Goal: Task Accomplishment & Management: Complete application form

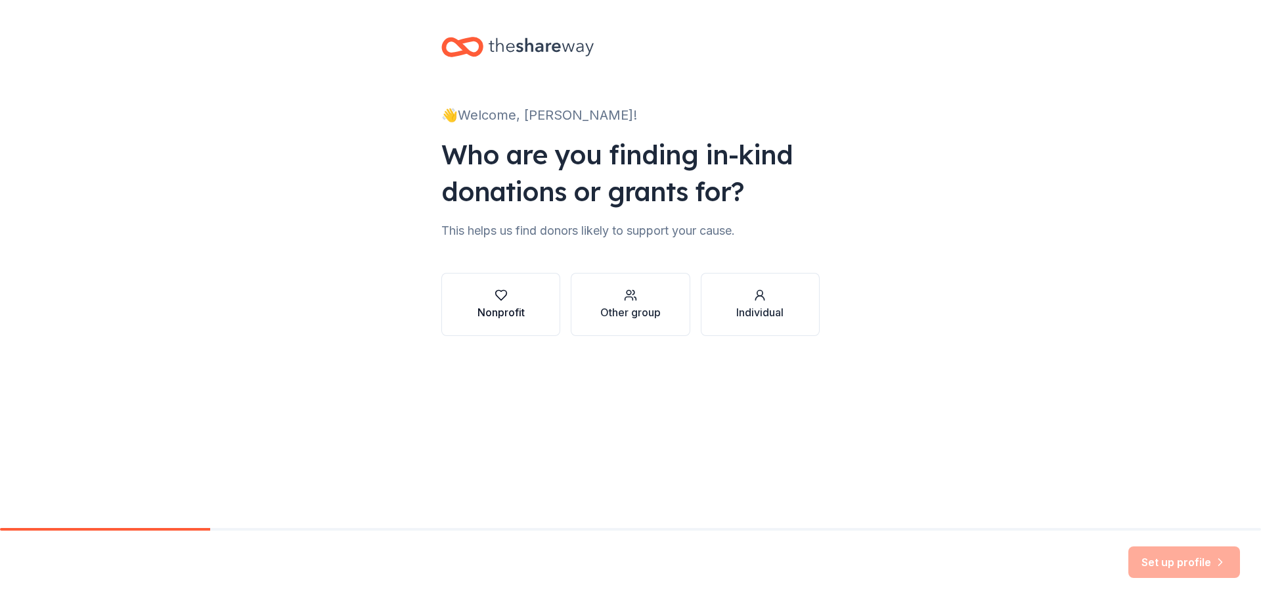
click at [498, 309] on div "Nonprofit" at bounding box center [501, 312] width 47 height 16
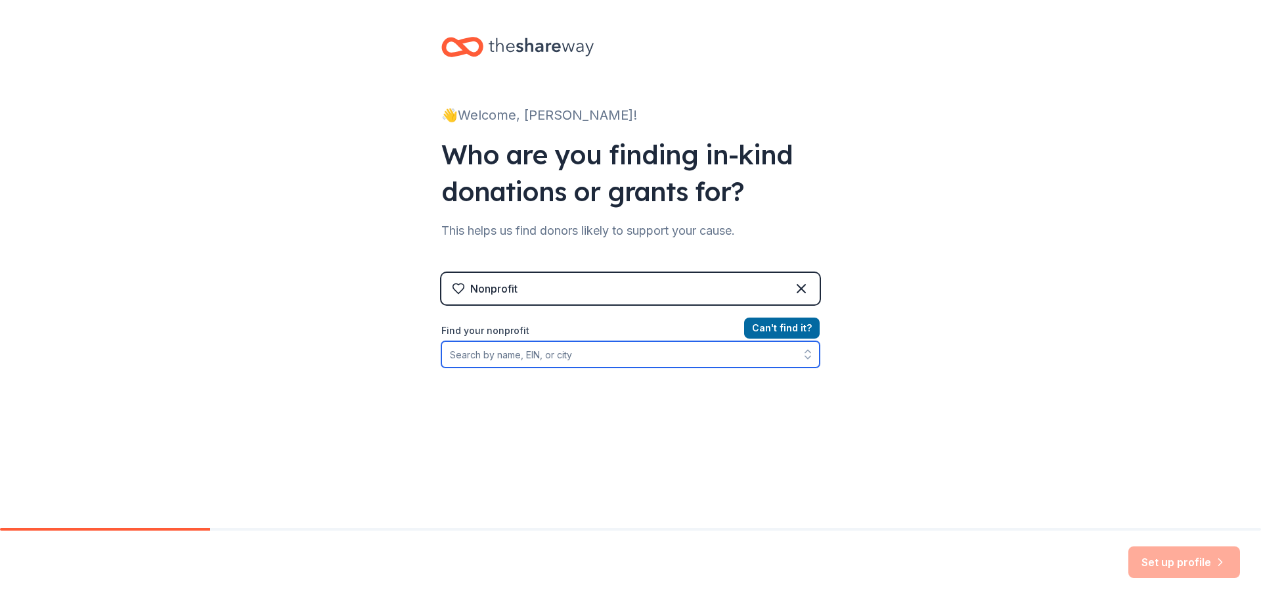
click at [531, 353] on input "Find your nonprofit" at bounding box center [631, 354] width 378 height 26
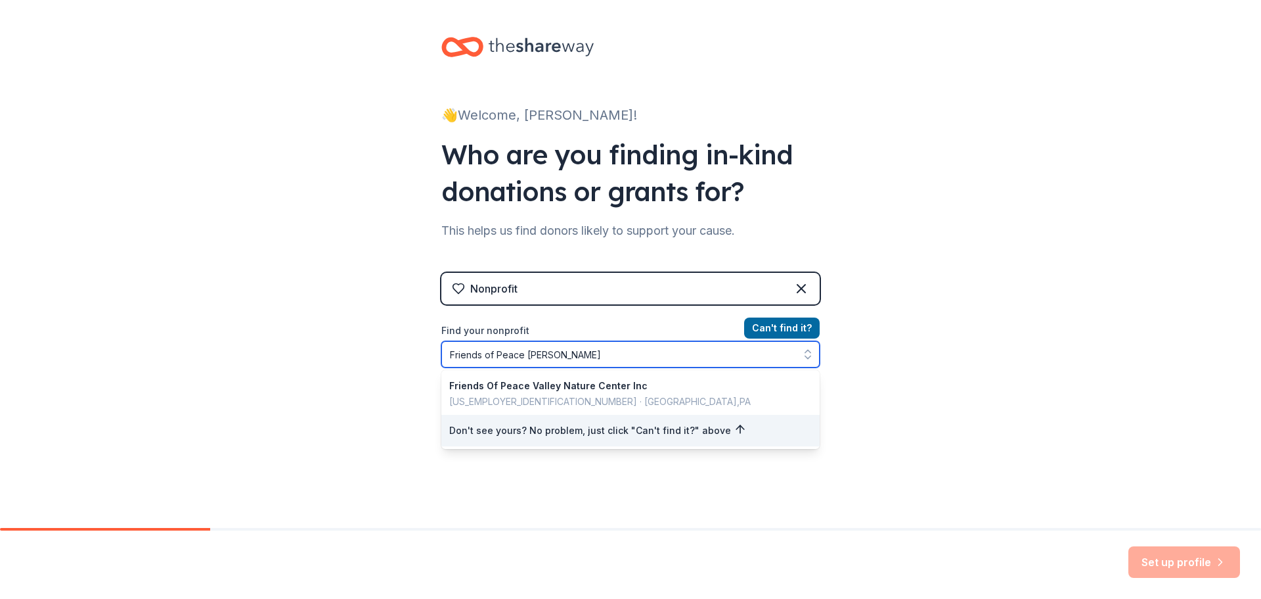
type input "Friends of Peace Valley"
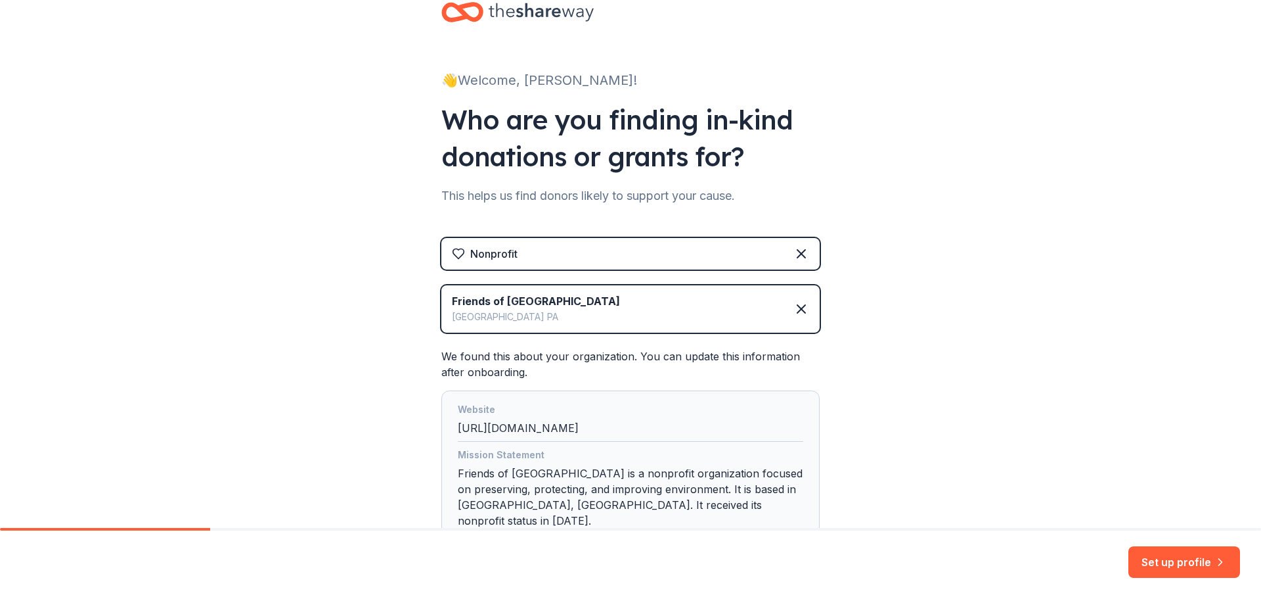
scroll to position [125, 0]
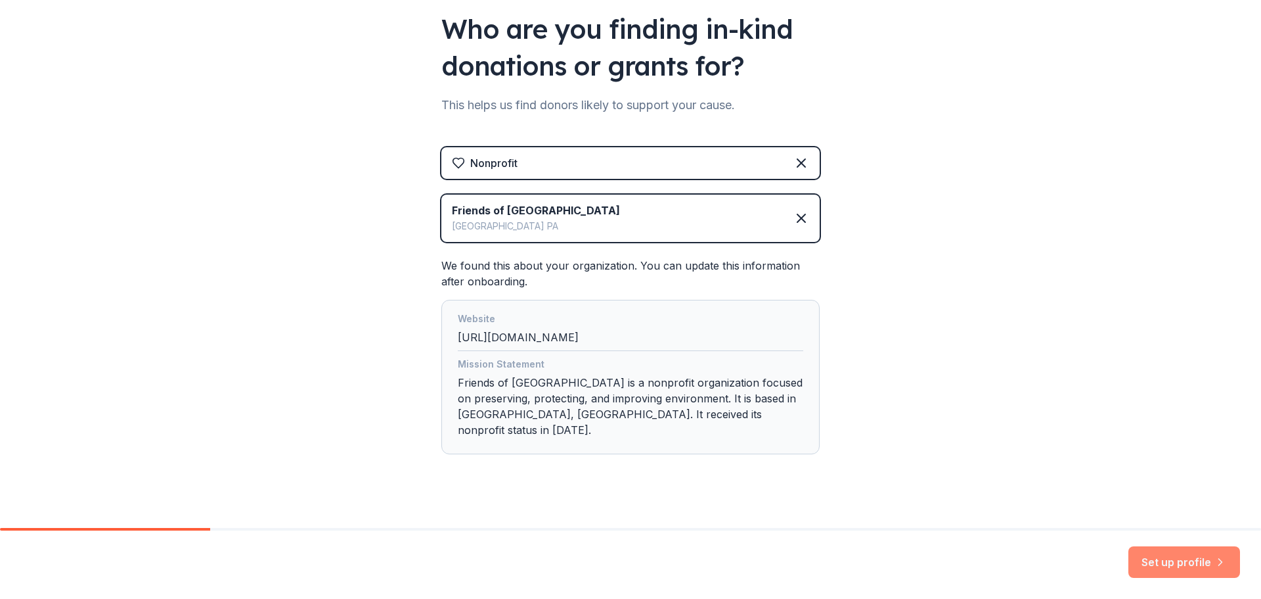
click at [1158, 558] on button "Set up profile" at bounding box center [1185, 562] width 112 height 32
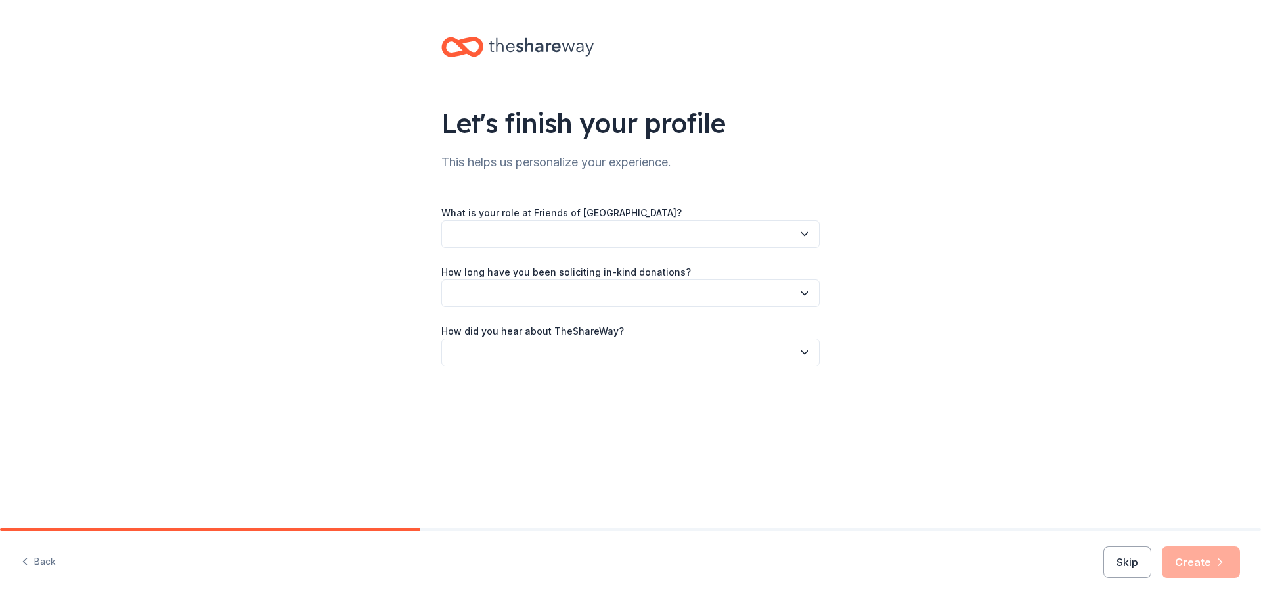
click at [532, 245] on button "button" at bounding box center [631, 234] width 378 height 28
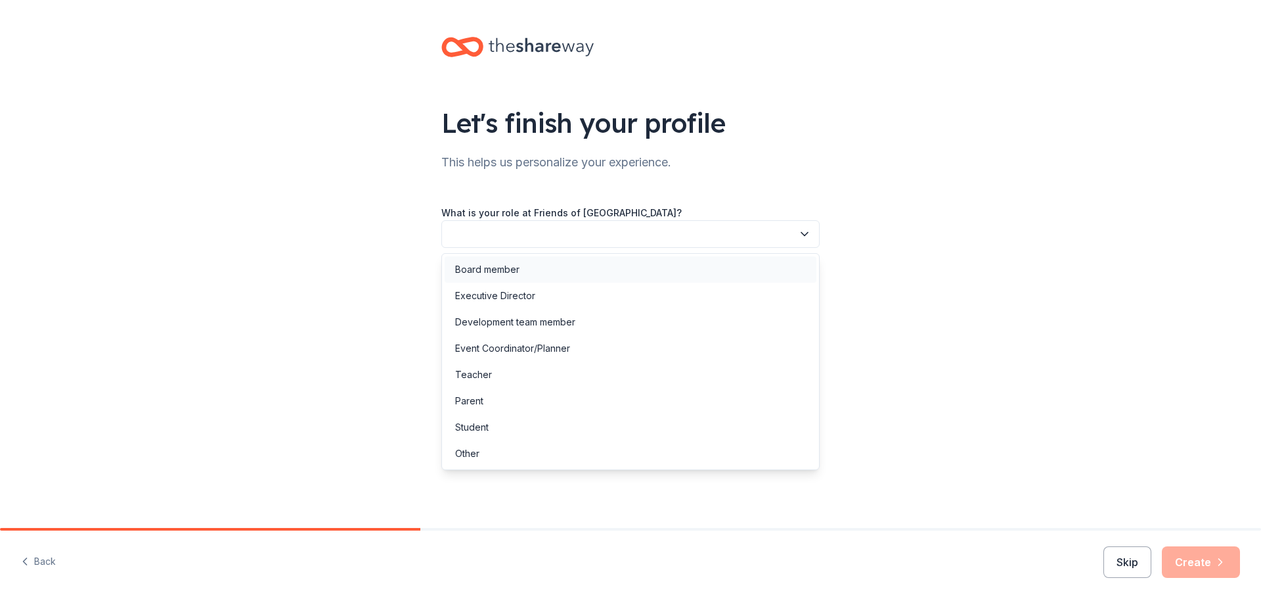
click at [532, 267] on div "Board member" at bounding box center [631, 269] width 372 height 26
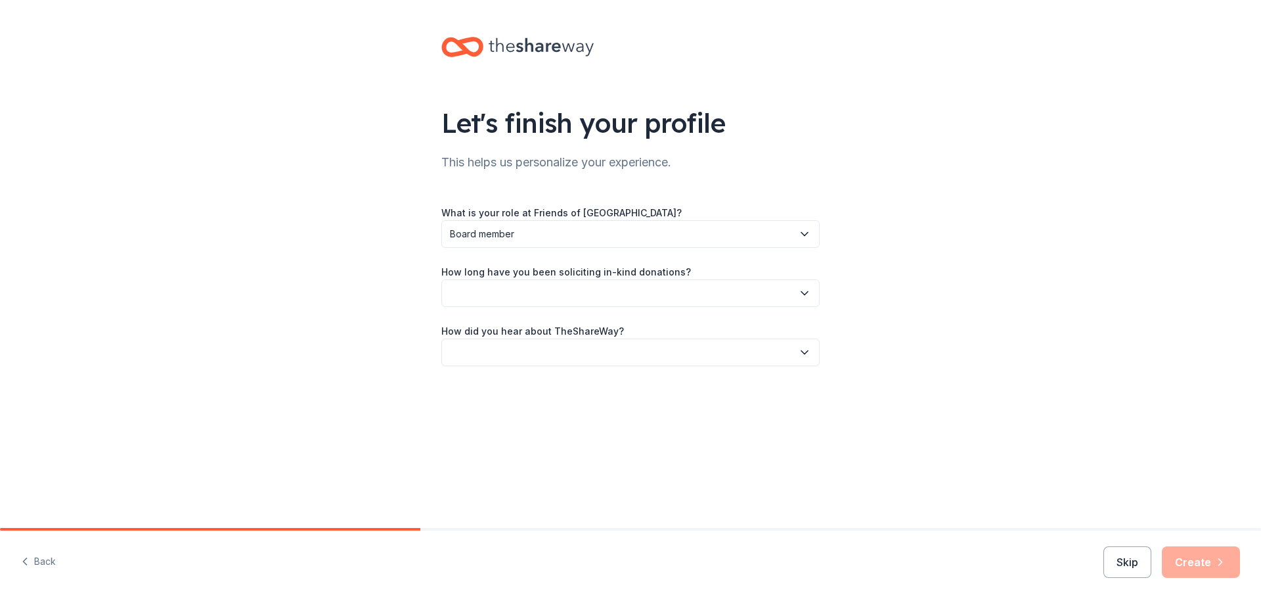
click at [528, 298] on button "button" at bounding box center [631, 293] width 378 height 28
click at [503, 329] on div "This is my first time!" at bounding box center [496, 329] width 83 height 16
click at [495, 348] on button "button" at bounding box center [631, 352] width 378 height 28
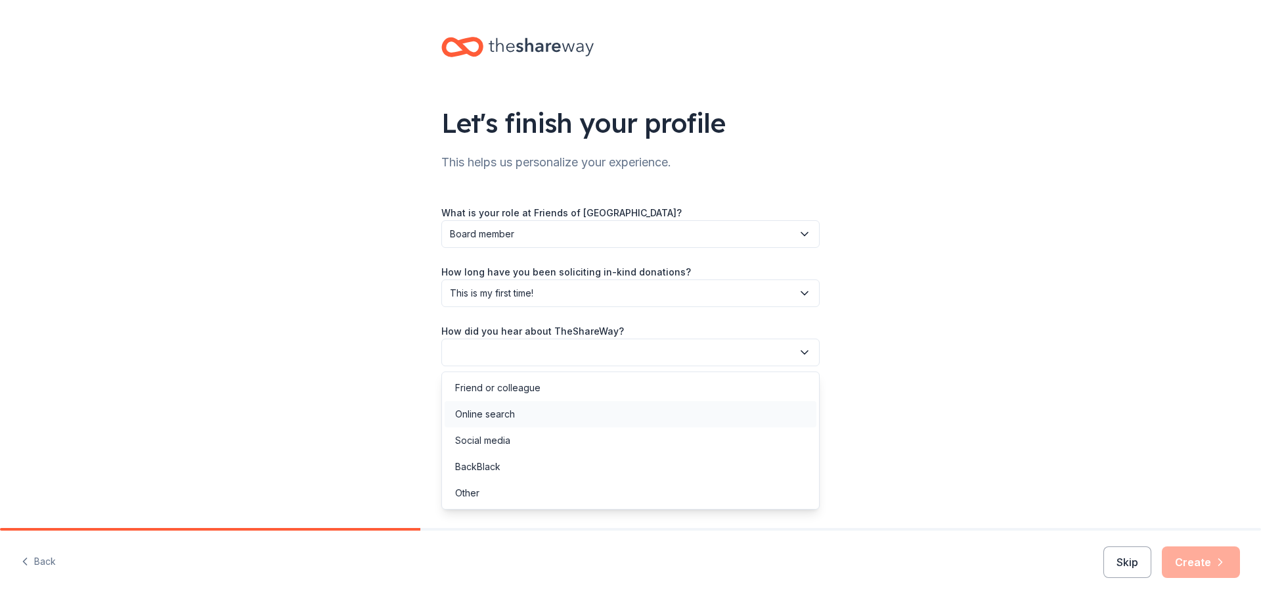
click at [473, 417] on div "Online search" at bounding box center [485, 414] width 60 height 16
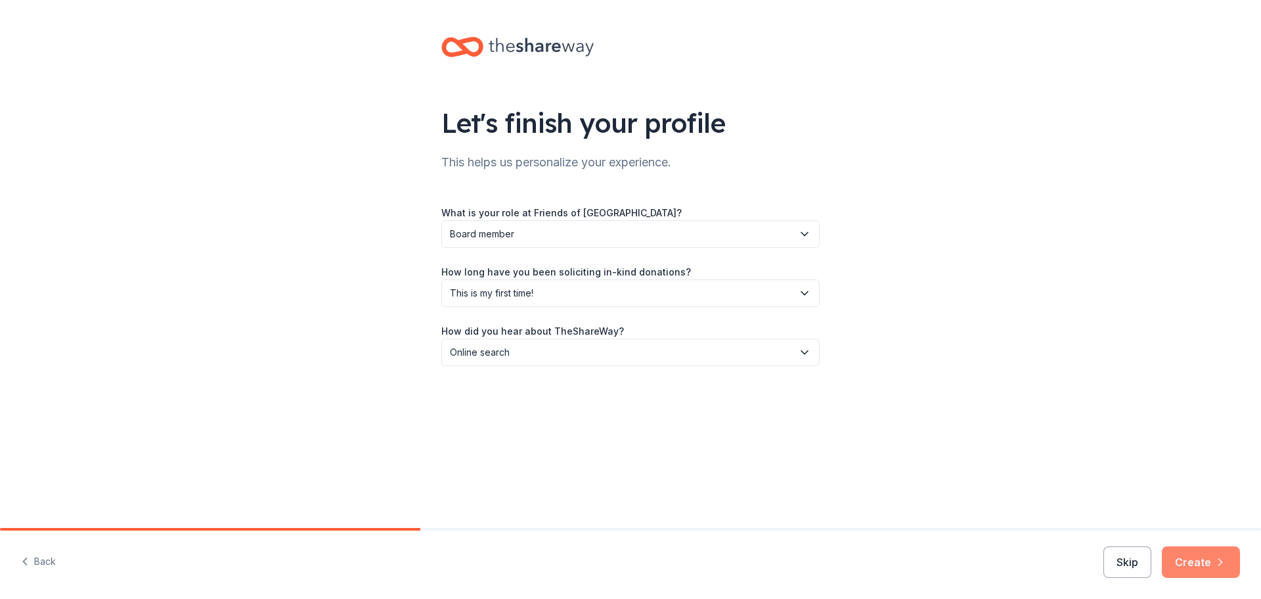
click at [1216, 562] on icon "button" at bounding box center [1220, 561] width 13 height 13
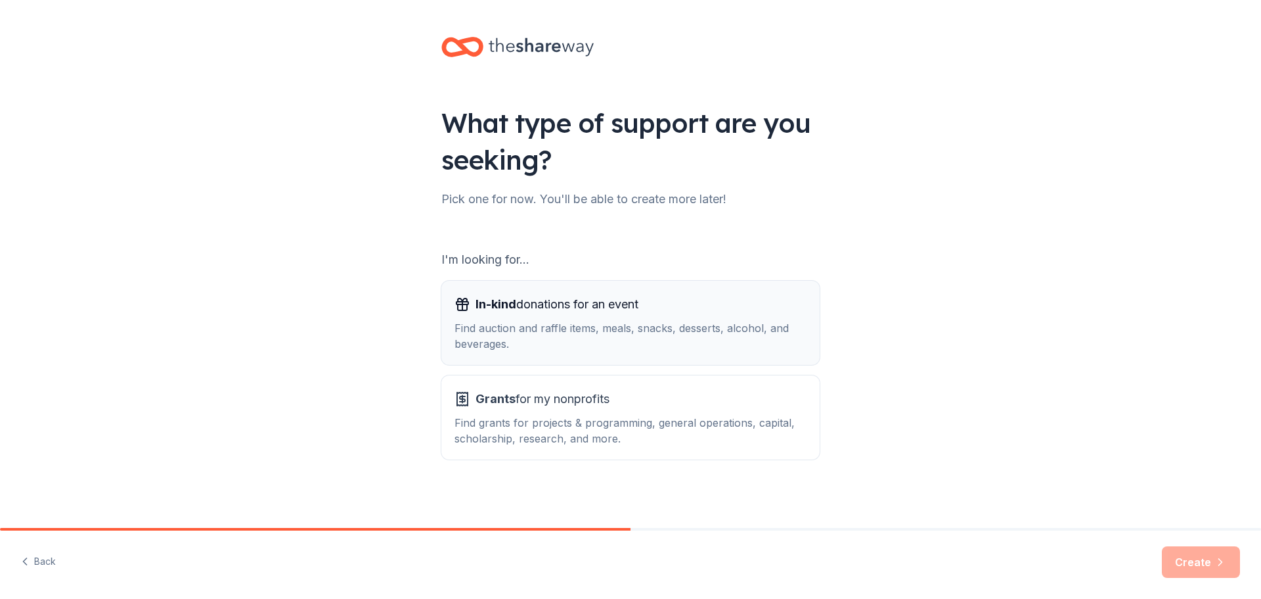
click at [609, 344] on div "Find auction and raffle items, meals, snacks, desserts, alcohol, and beverages." at bounding box center [631, 336] width 352 height 32
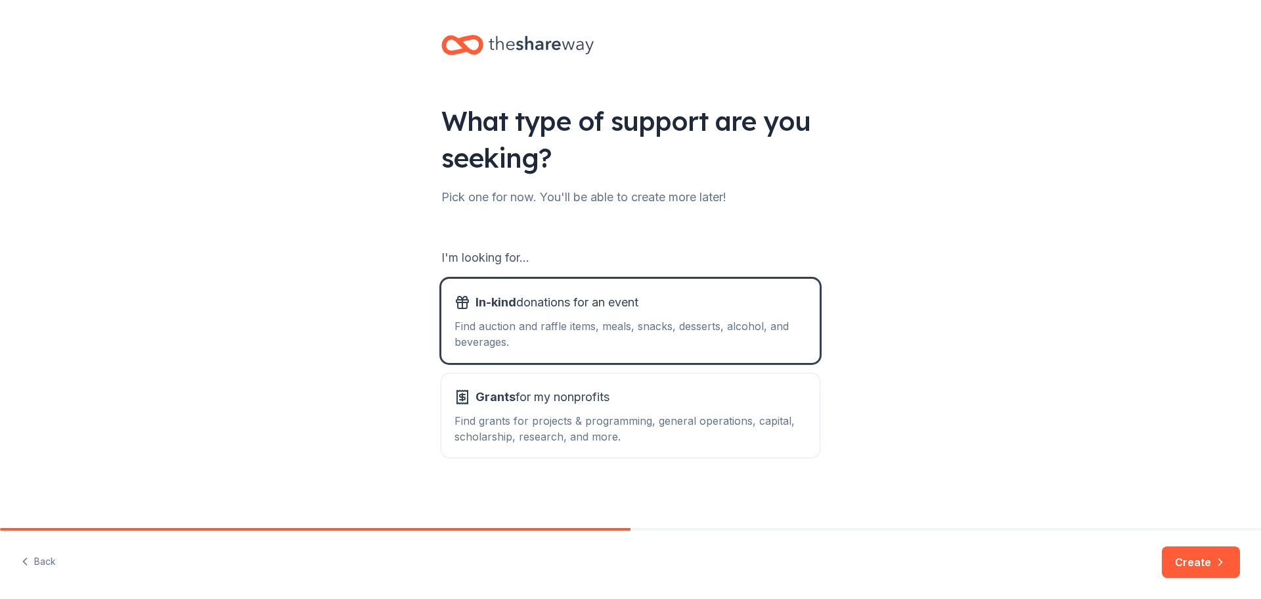
scroll to position [3, 0]
click at [1203, 561] on button "Create" at bounding box center [1201, 562] width 78 height 32
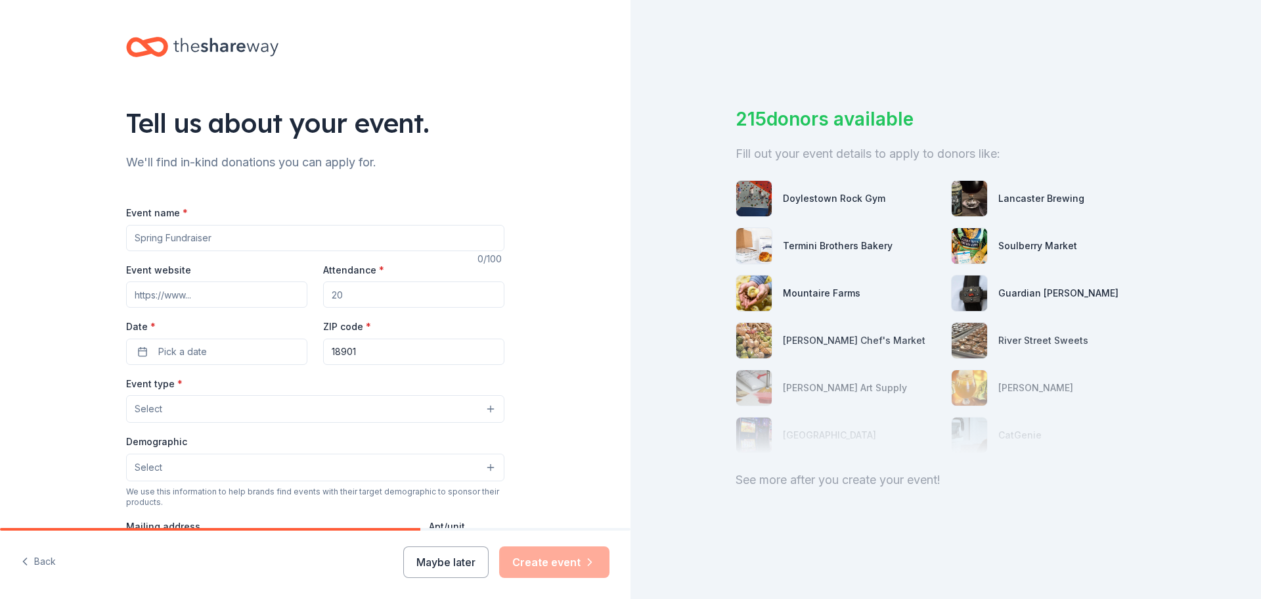
click at [241, 235] on input "Event name *" at bounding box center [315, 238] width 378 height 26
click at [193, 243] on input "Event name *" at bounding box center [315, 238] width 378 height 26
paste input "fall Harvest sampler"
type input "fall Harvest sampler"
click at [240, 298] on input "Event website" at bounding box center [216, 294] width 181 height 26
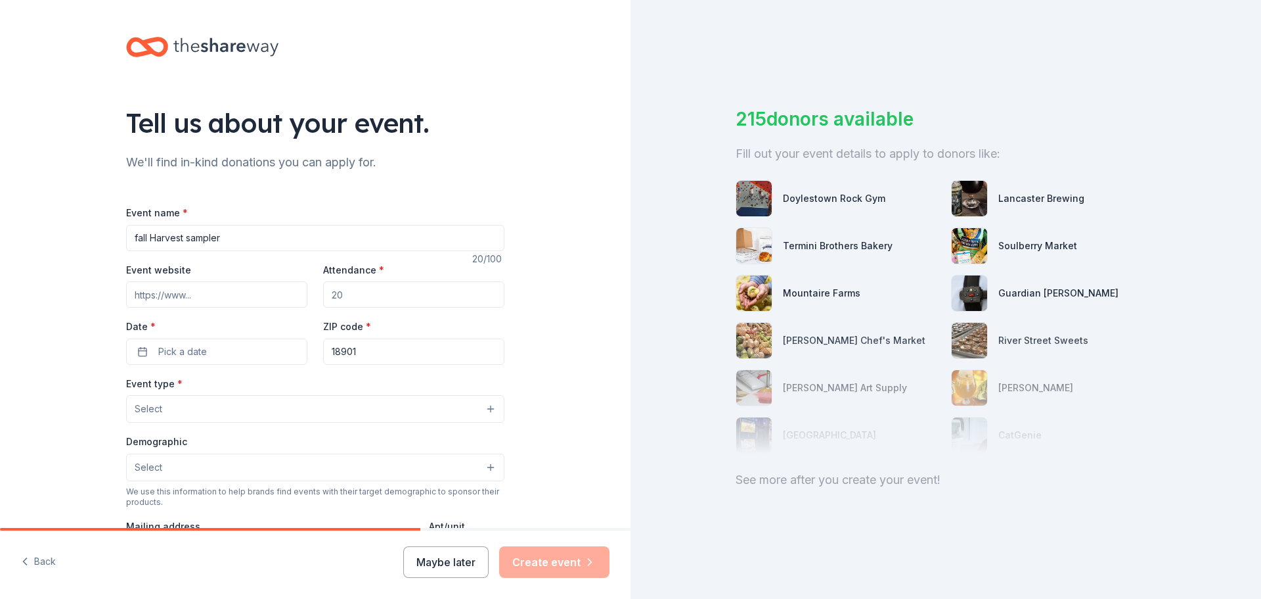
paste input "https://www.peacevalleynaturecenter.org/fall-harvest-sampler-event"
type input "https://www.peacevalleynaturecenter.org/fall-harvest-sampler-event"
click at [352, 294] on input "Attendance *" at bounding box center [413, 294] width 181 height 26
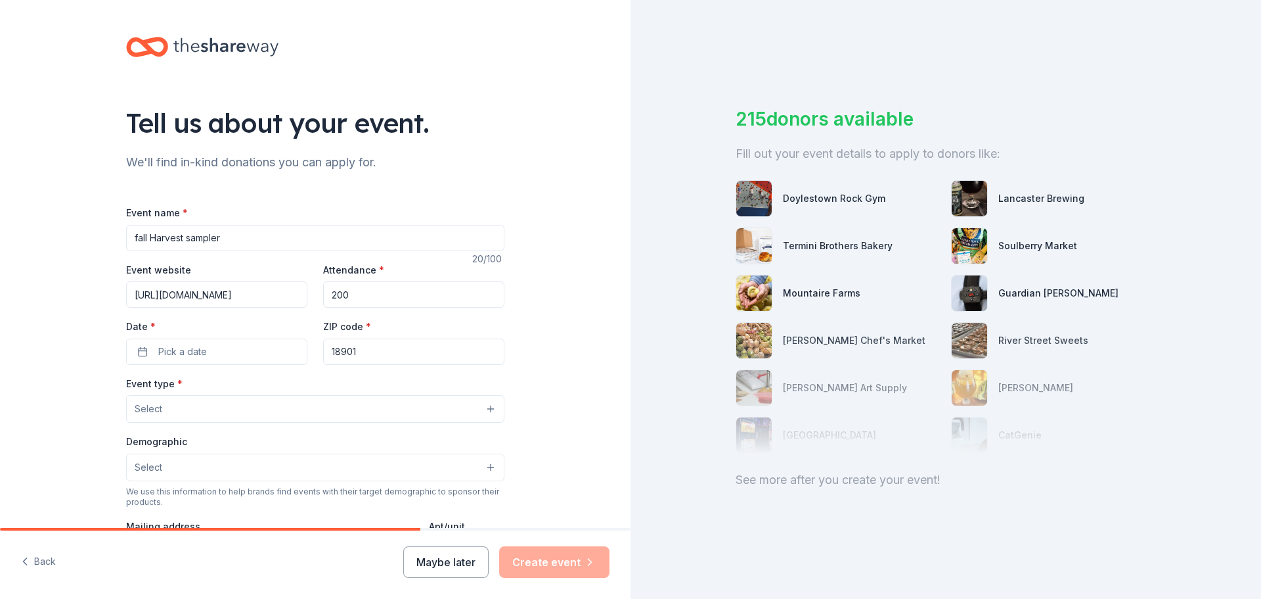
type input "200"
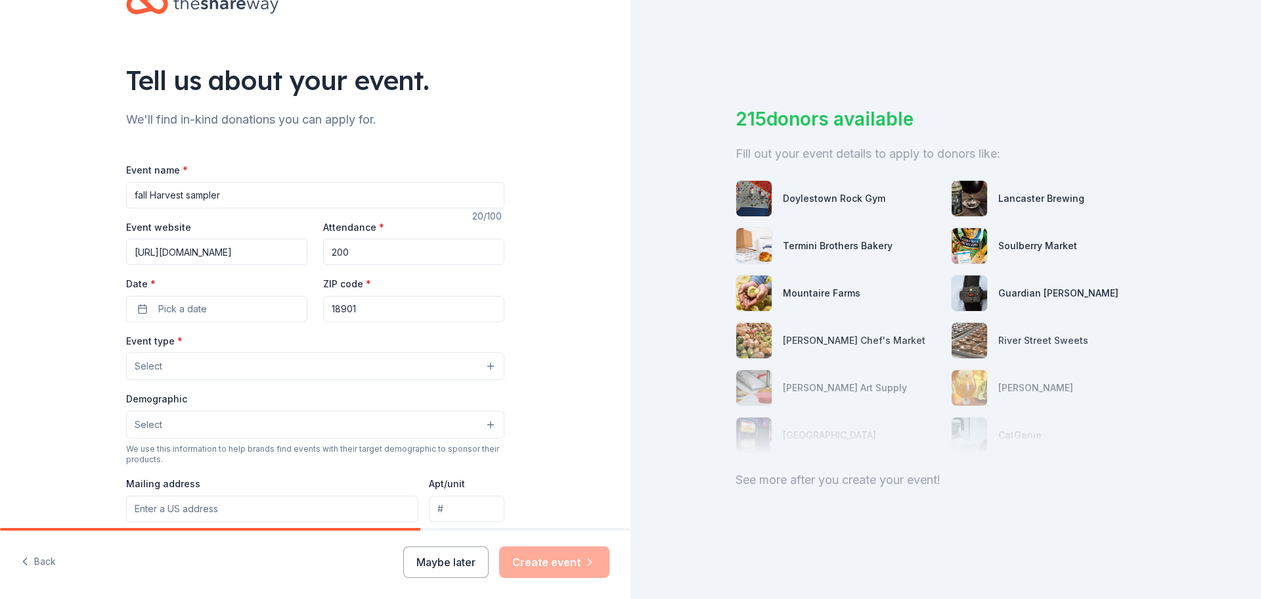
scroll to position [66, 0]
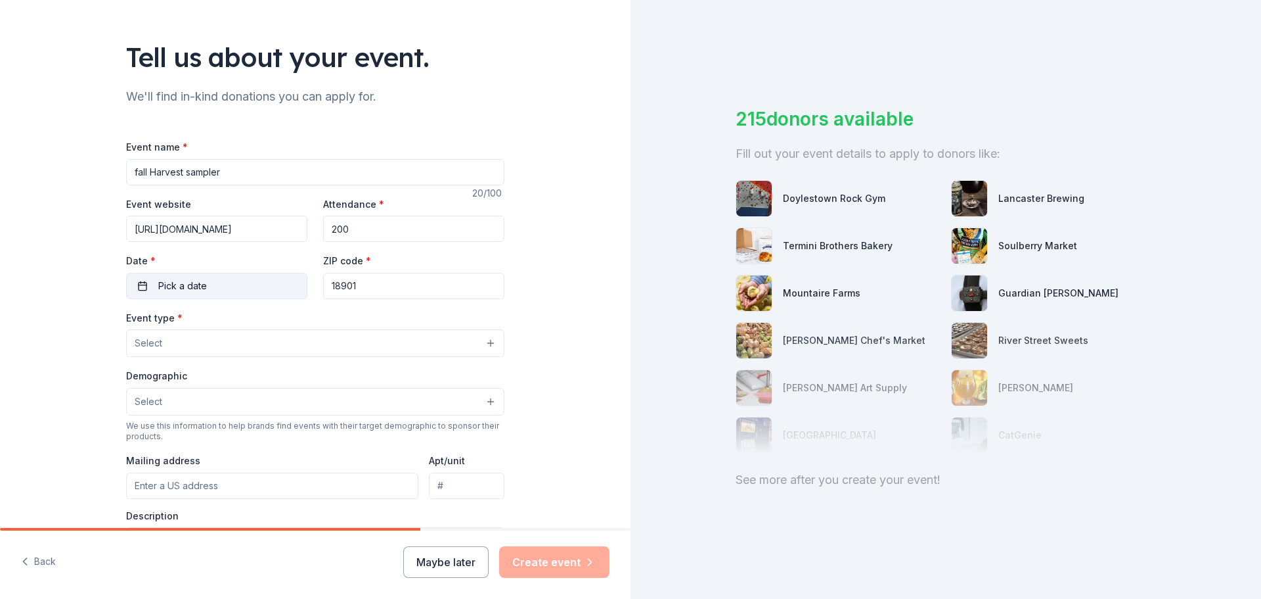
click at [269, 291] on button "Pick a date" at bounding box center [216, 286] width 181 height 26
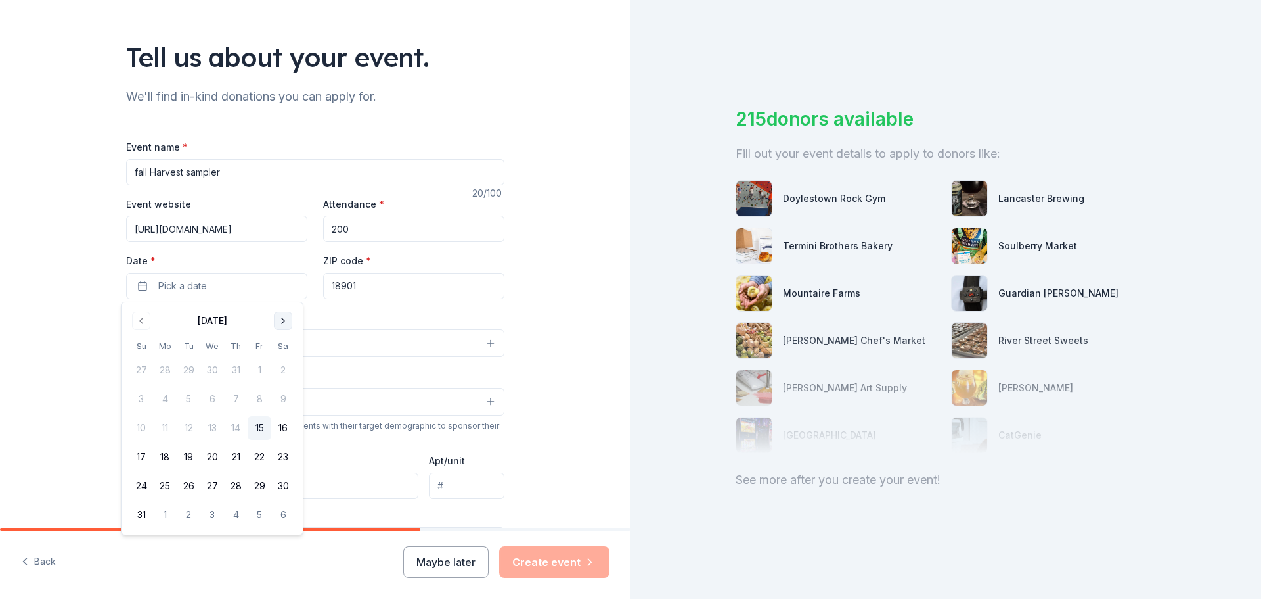
click at [279, 311] on button "Go to next month" at bounding box center [283, 320] width 18 height 18
click at [254, 452] on button "26" at bounding box center [260, 457] width 24 height 24
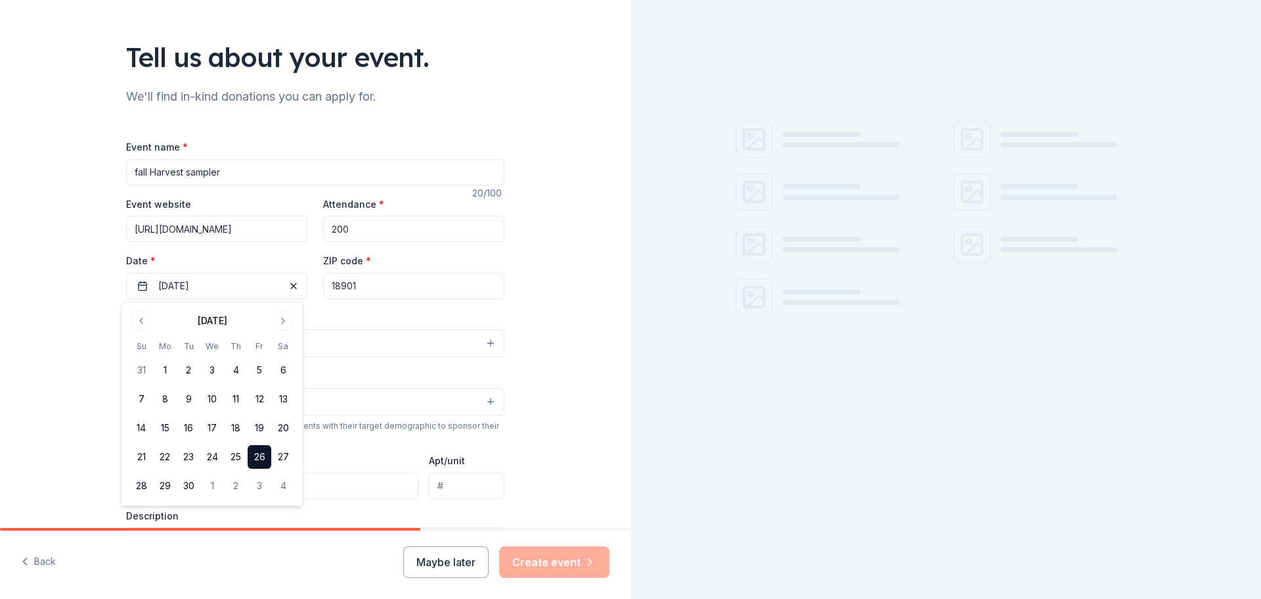
click at [391, 311] on div "Event type * Select" at bounding box center [315, 333] width 378 height 48
click at [375, 338] on button "Select" at bounding box center [315, 343] width 378 height 28
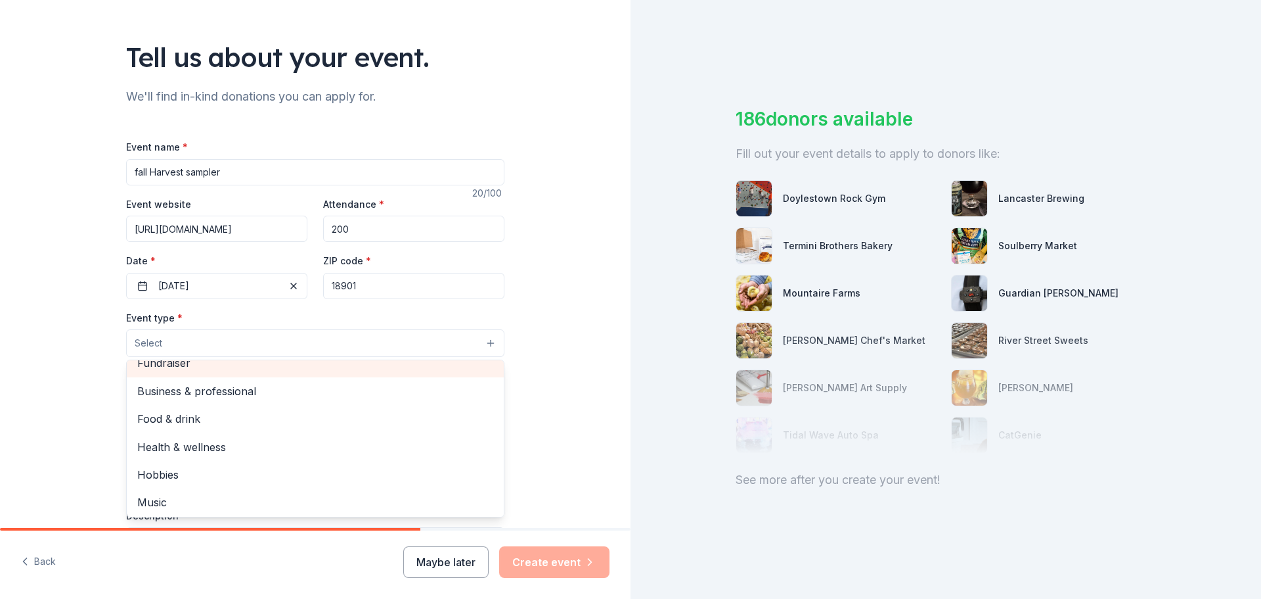
scroll to position [0, 0]
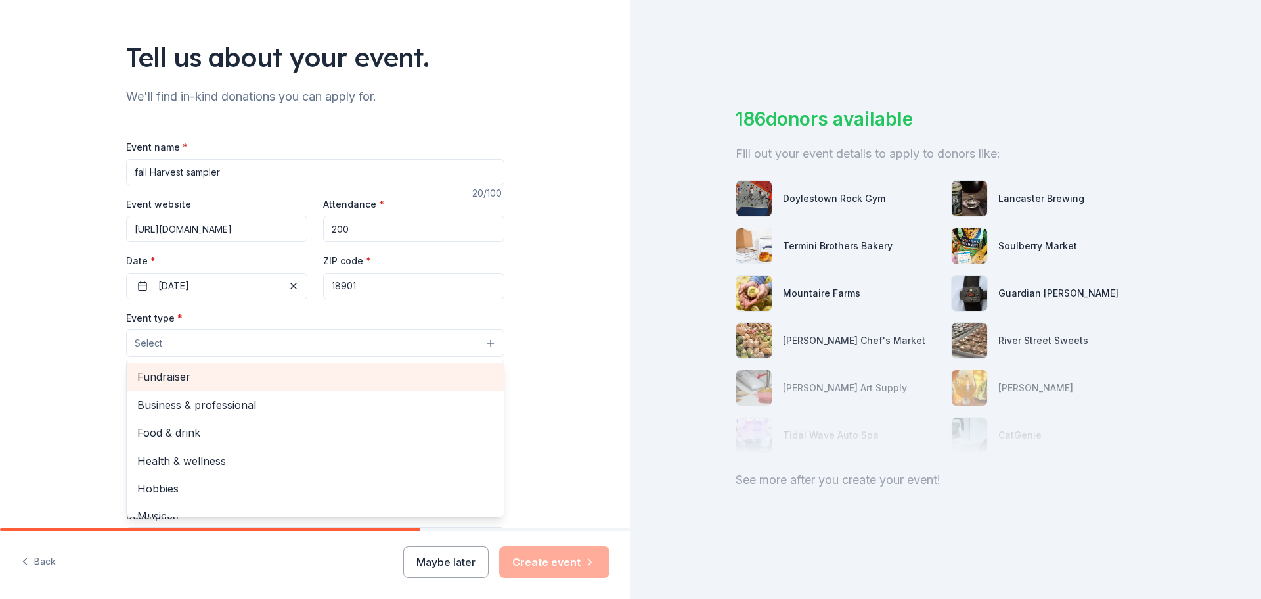
click at [335, 381] on span "Fundraiser" at bounding box center [315, 376] width 356 height 17
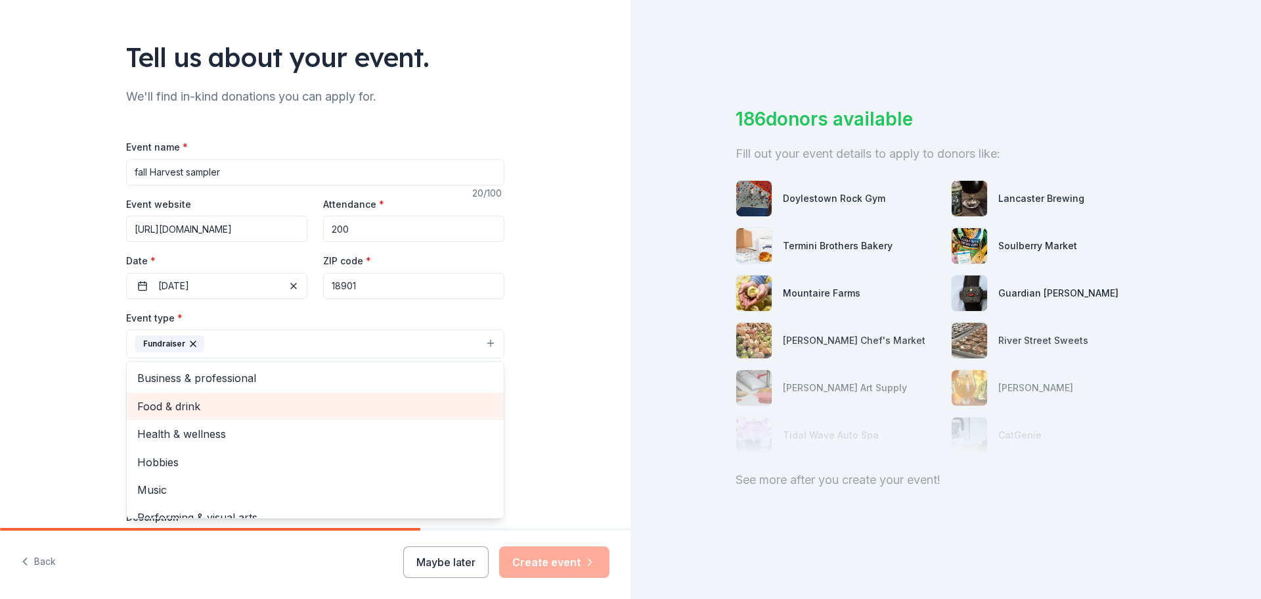
click at [233, 408] on span "Food & drink" at bounding box center [315, 406] width 356 height 17
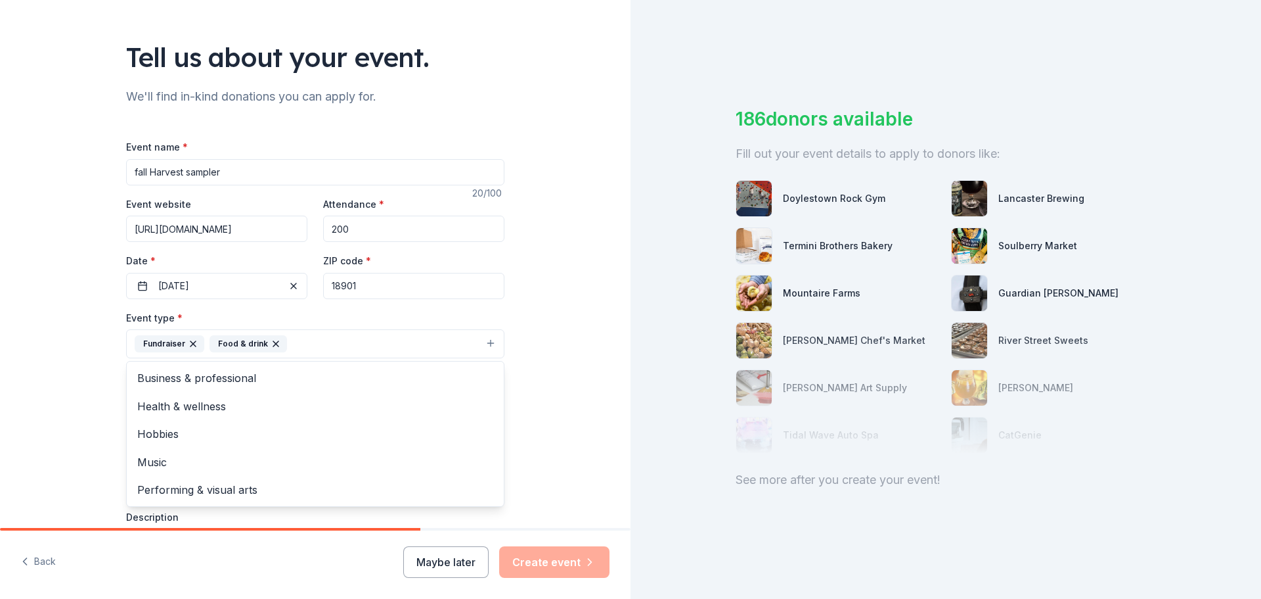
click at [66, 380] on div "Tell us about your event. We'll find in-kind donations you can apply for. Event…" at bounding box center [315, 372] width 631 height 876
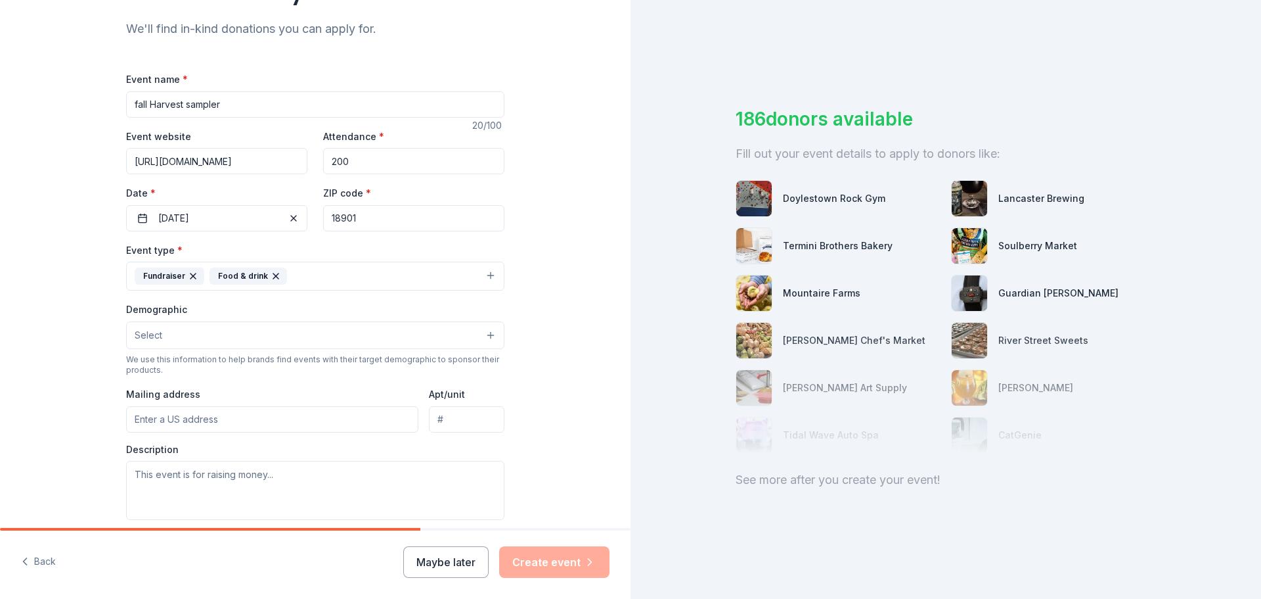
scroll to position [197, 0]
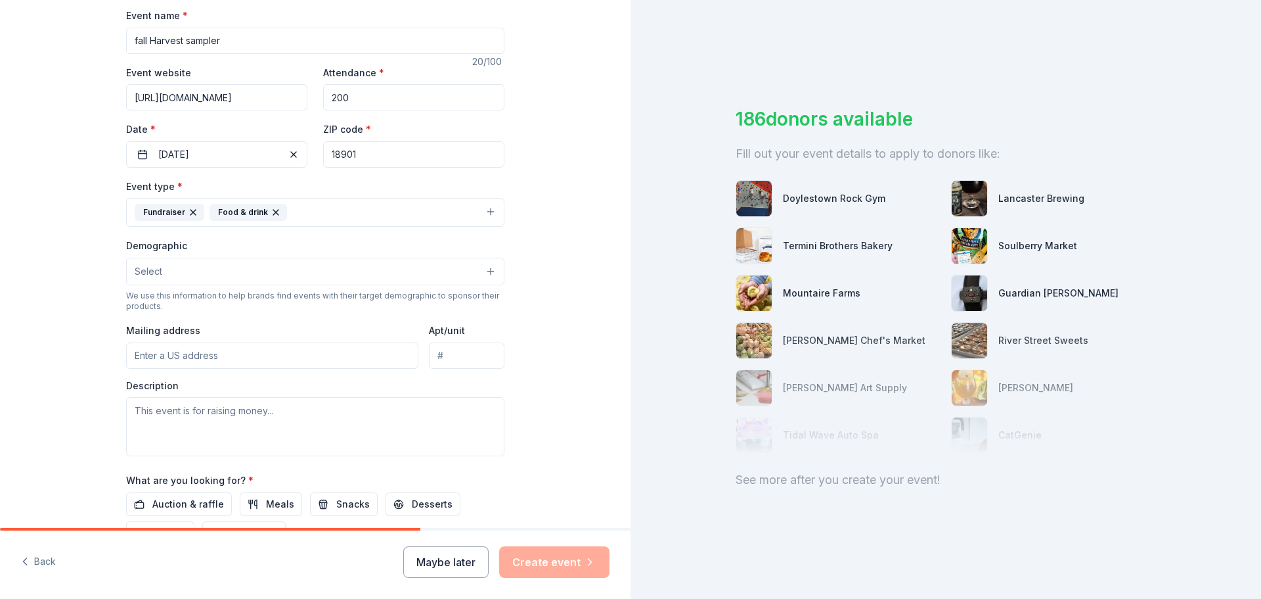
click at [254, 269] on button "Select" at bounding box center [315, 272] width 378 height 28
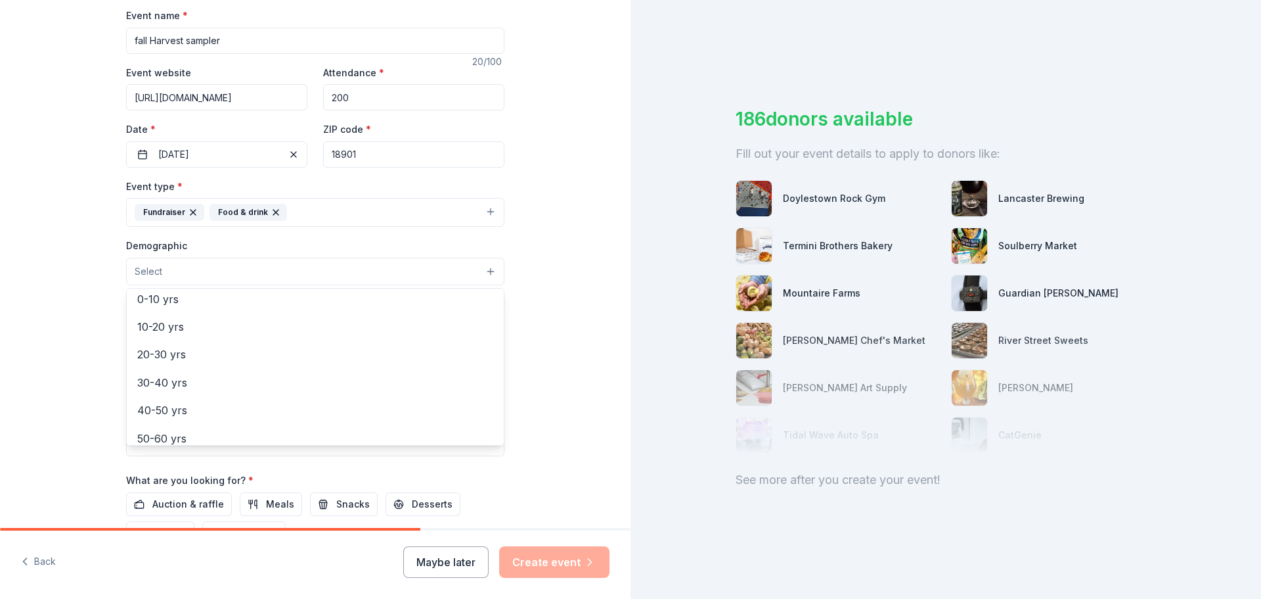
scroll to position [0, 0]
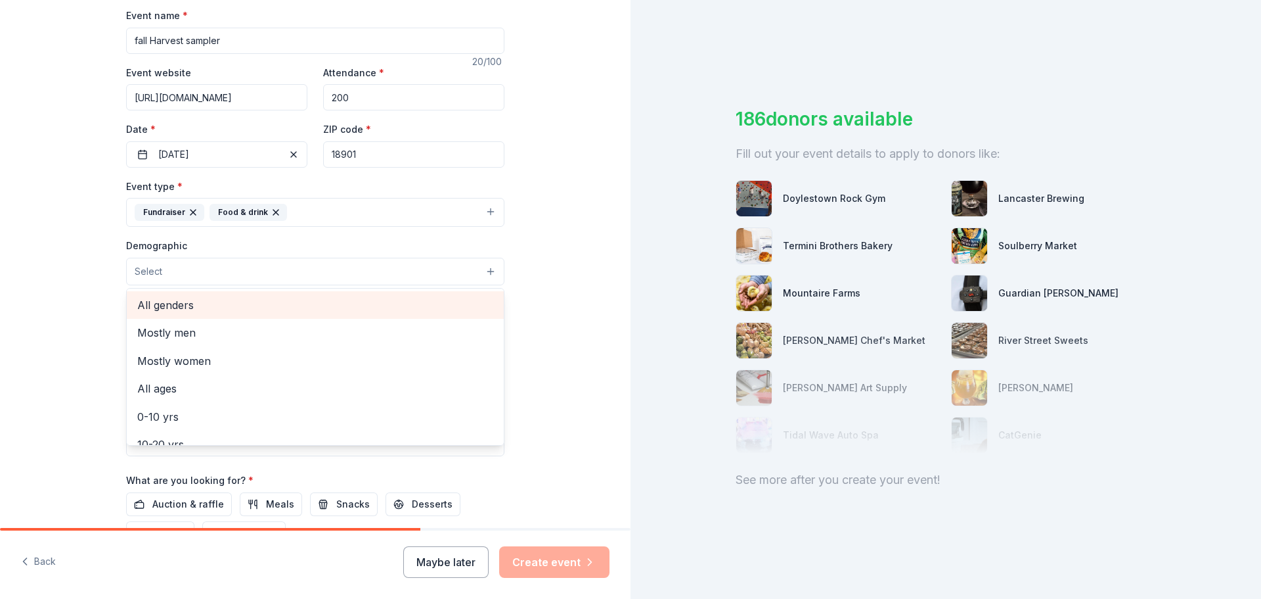
click at [232, 308] on span "All genders" at bounding box center [315, 304] width 356 height 17
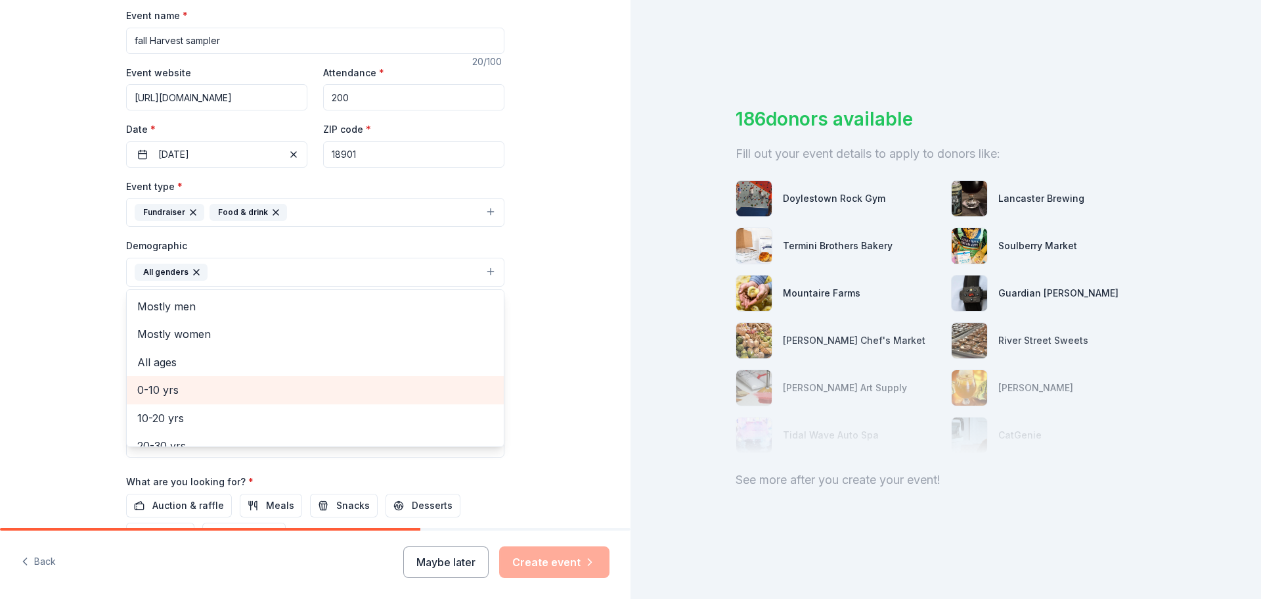
scroll to position [66, 0]
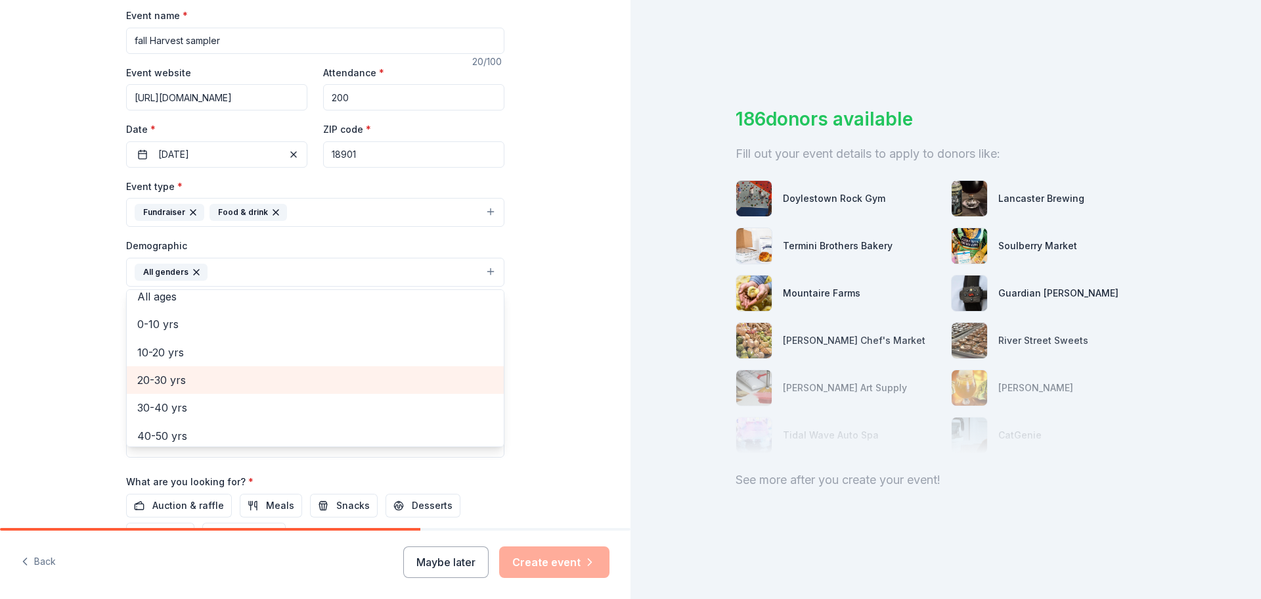
click at [203, 377] on span "20-30 yrs" at bounding box center [315, 379] width 356 height 17
click at [193, 386] on span "30-40 yrs" at bounding box center [315, 379] width 356 height 17
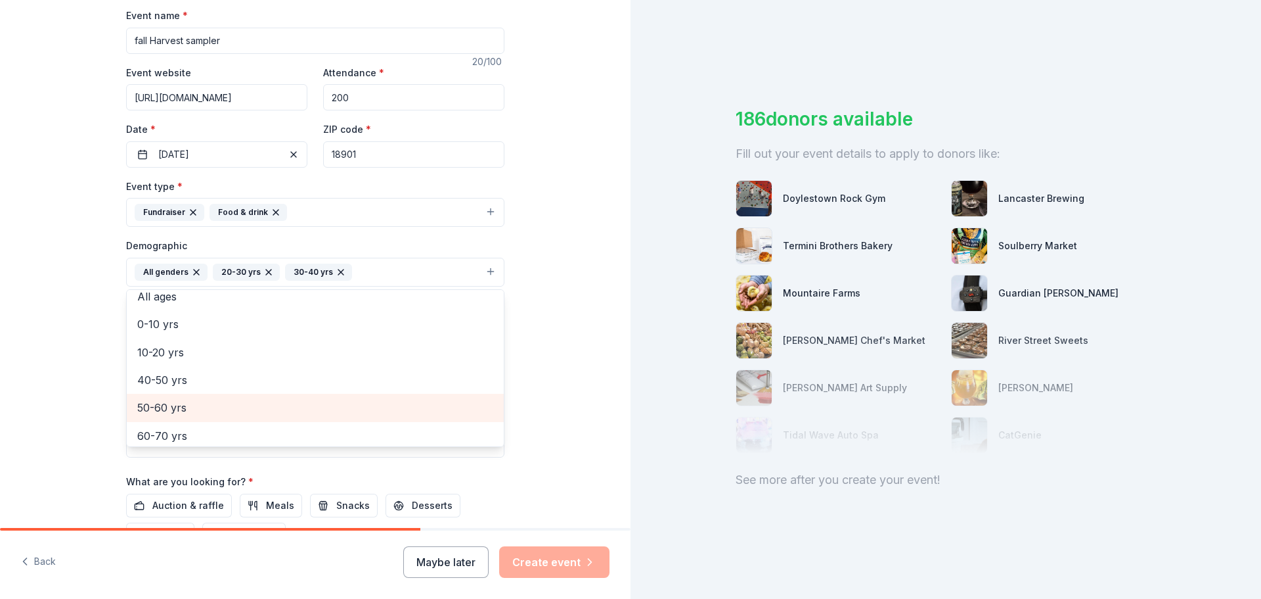
click at [193, 398] on div "50-60 yrs" at bounding box center [315, 408] width 377 height 28
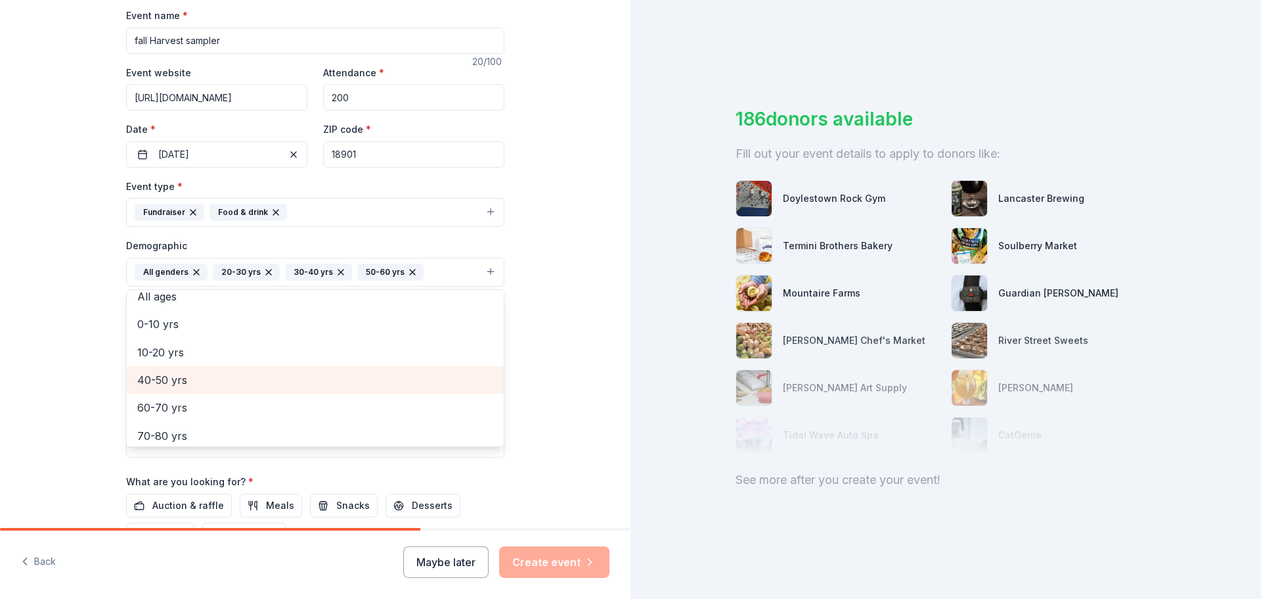
click at [191, 386] on span "40-50 yrs" at bounding box center [315, 379] width 356 height 17
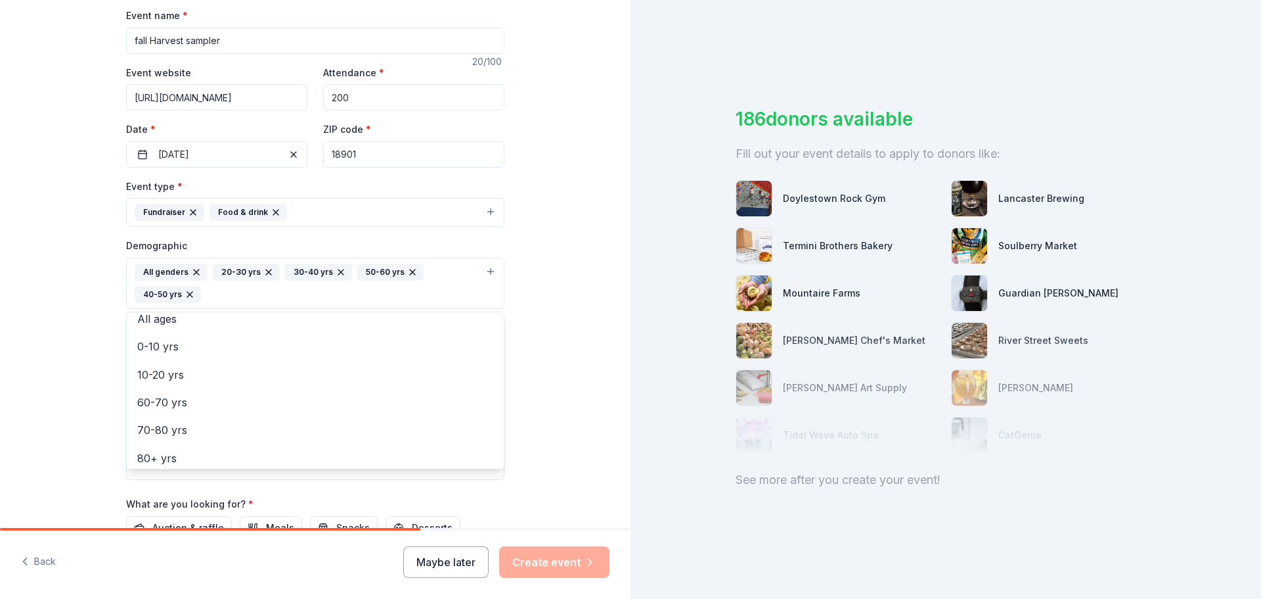
click at [105, 384] on div "Tell us about your event. We'll find in-kind donations you can apply for. Event…" at bounding box center [315, 252] width 420 height 899
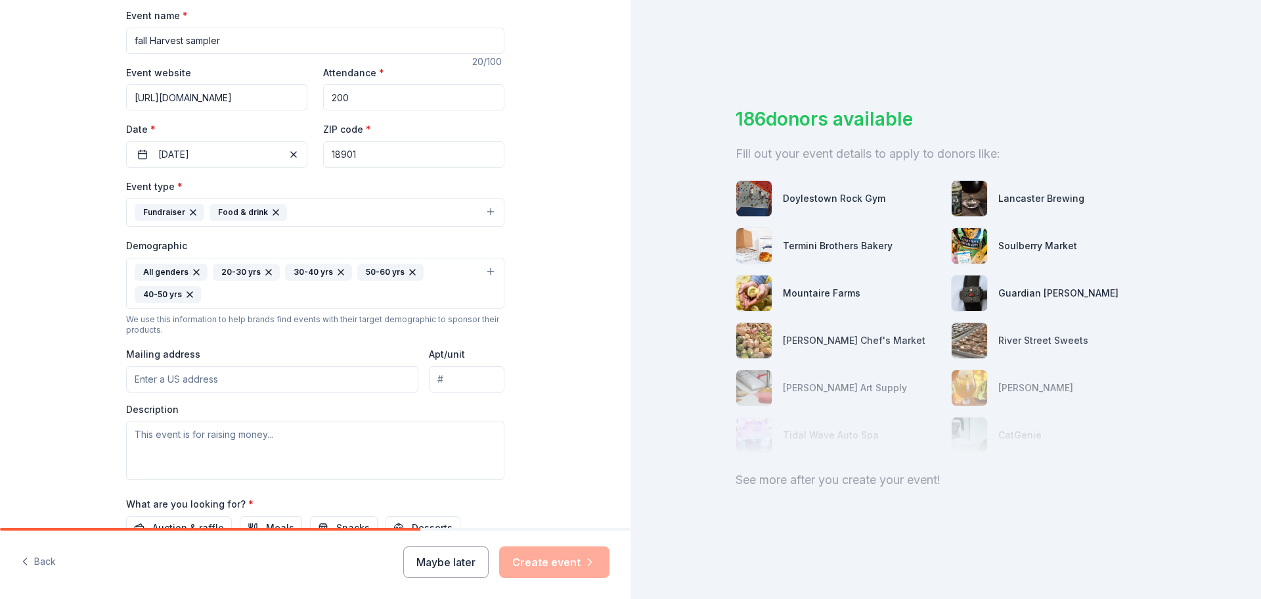
click at [196, 376] on input "Mailing address" at bounding box center [272, 379] width 292 height 26
type input "502 Owlsbury Dr"
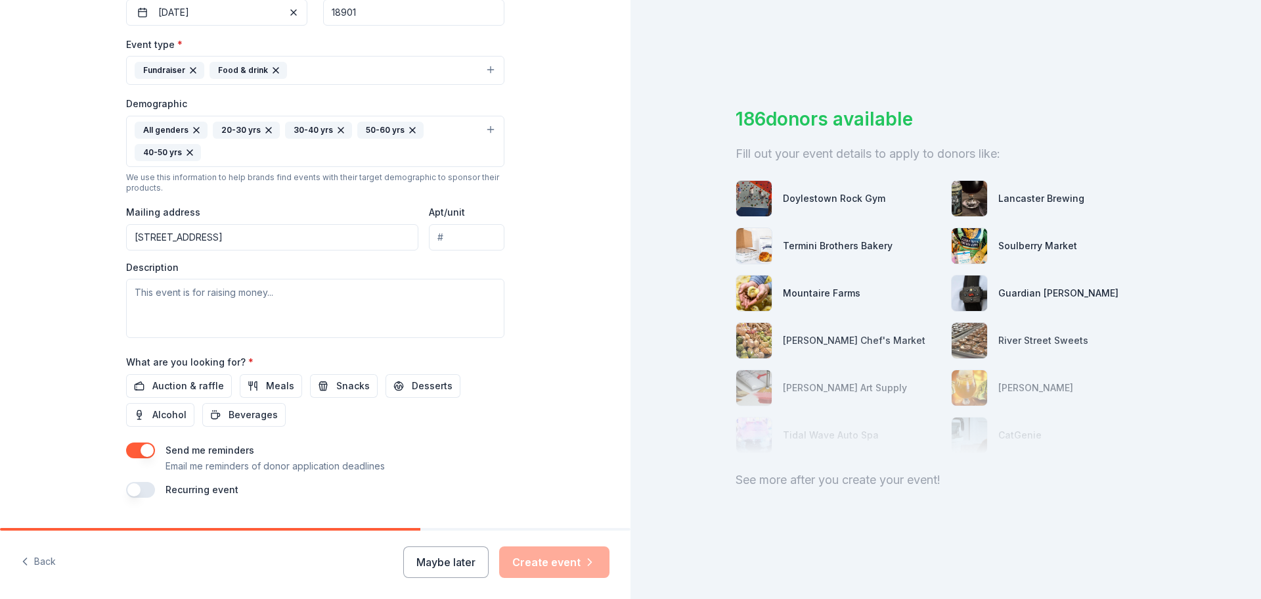
scroll to position [372, 0]
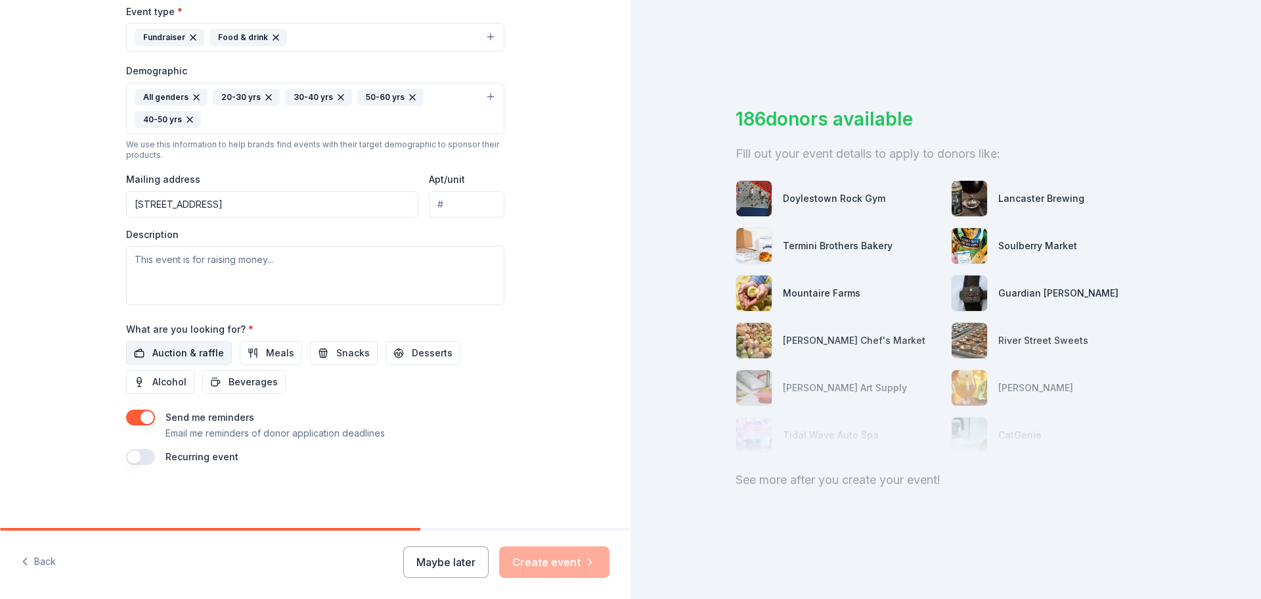
click at [205, 353] on span "Auction & raffle" at bounding box center [188, 353] width 72 height 16
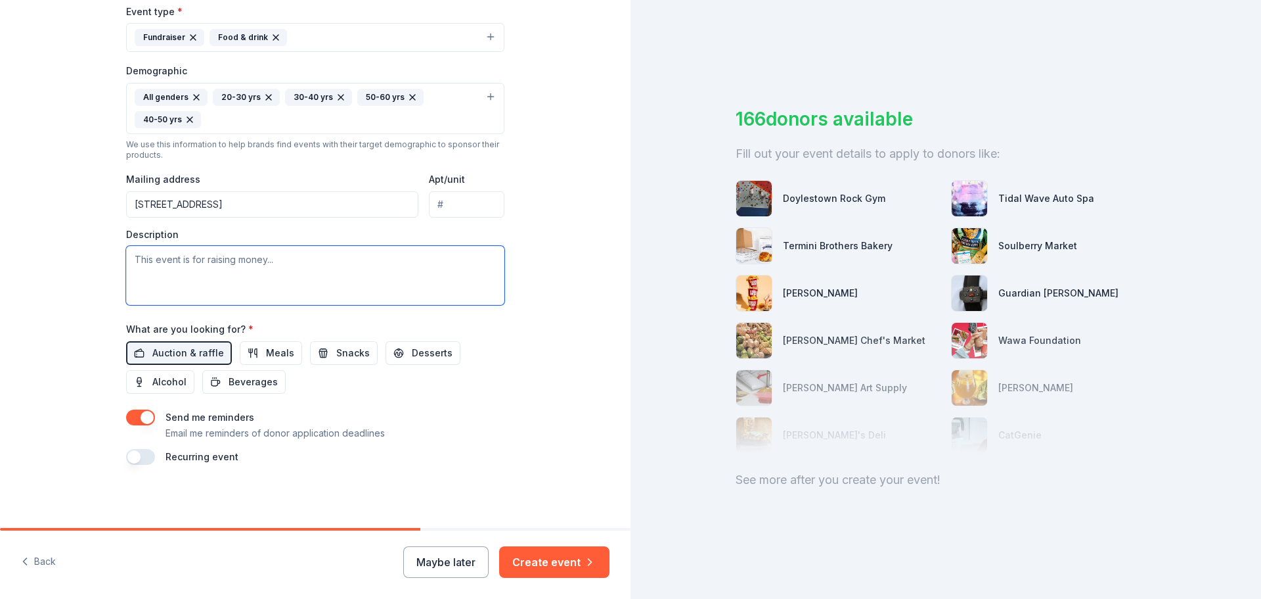
click at [223, 271] on textarea at bounding box center [315, 275] width 378 height 59
paste textarea "Funds raised from the Fall Harvest Sampler will directly support youth environm…"
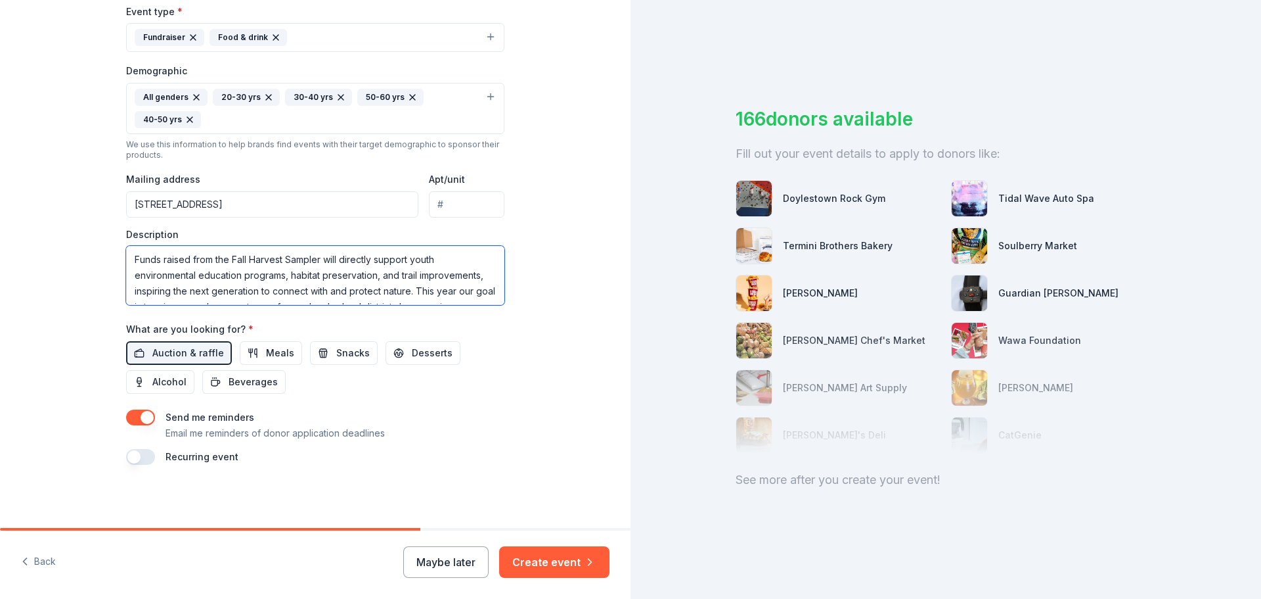
scroll to position [24, 0]
type textarea "Funds raised from the Fall Harvest Sampler will directly support youth environm…"
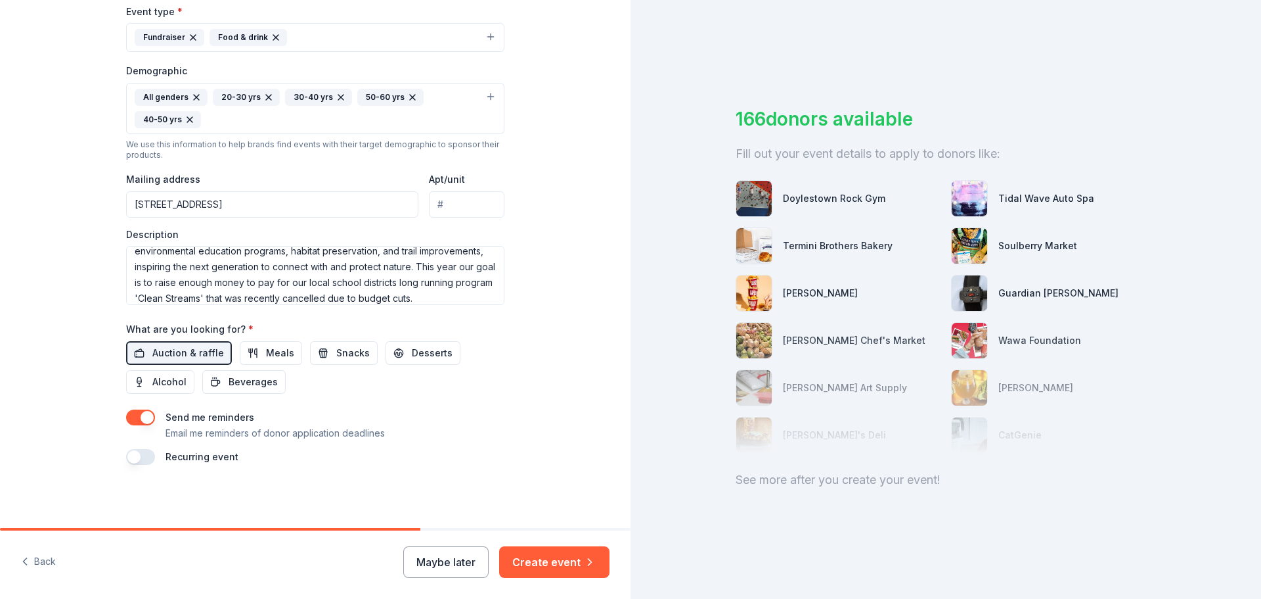
click at [430, 443] on div "Send me reminders Email me reminders of donor application deadlines Recurring e…" at bounding box center [315, 436] width 378 height 55
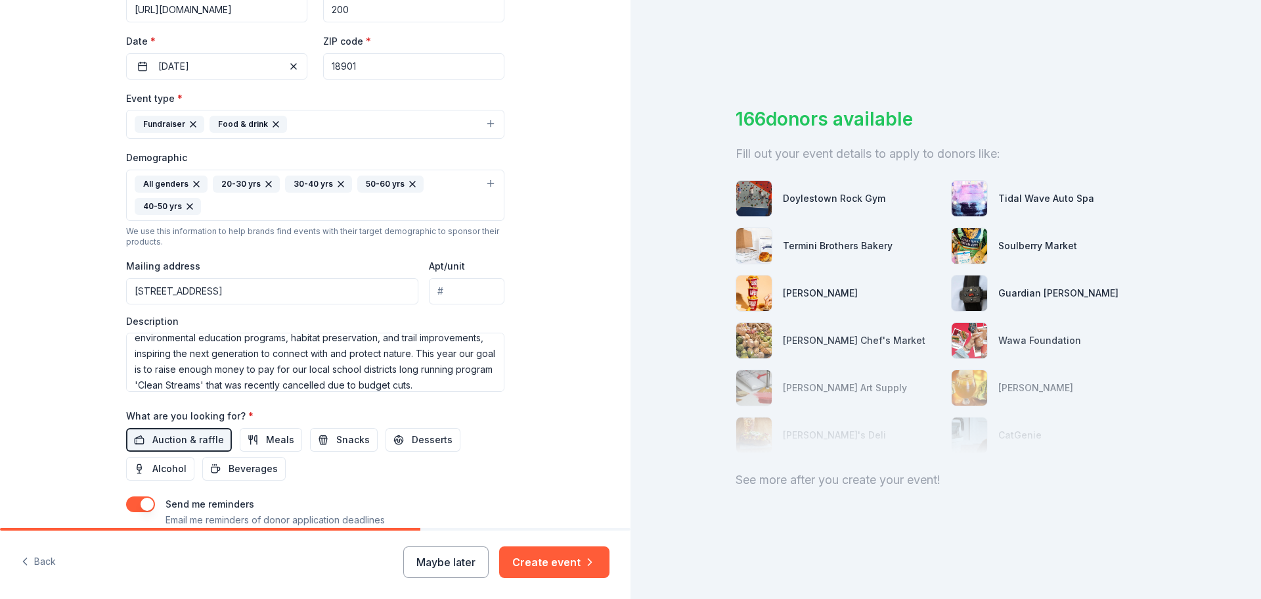
scroll to position [240, 0]
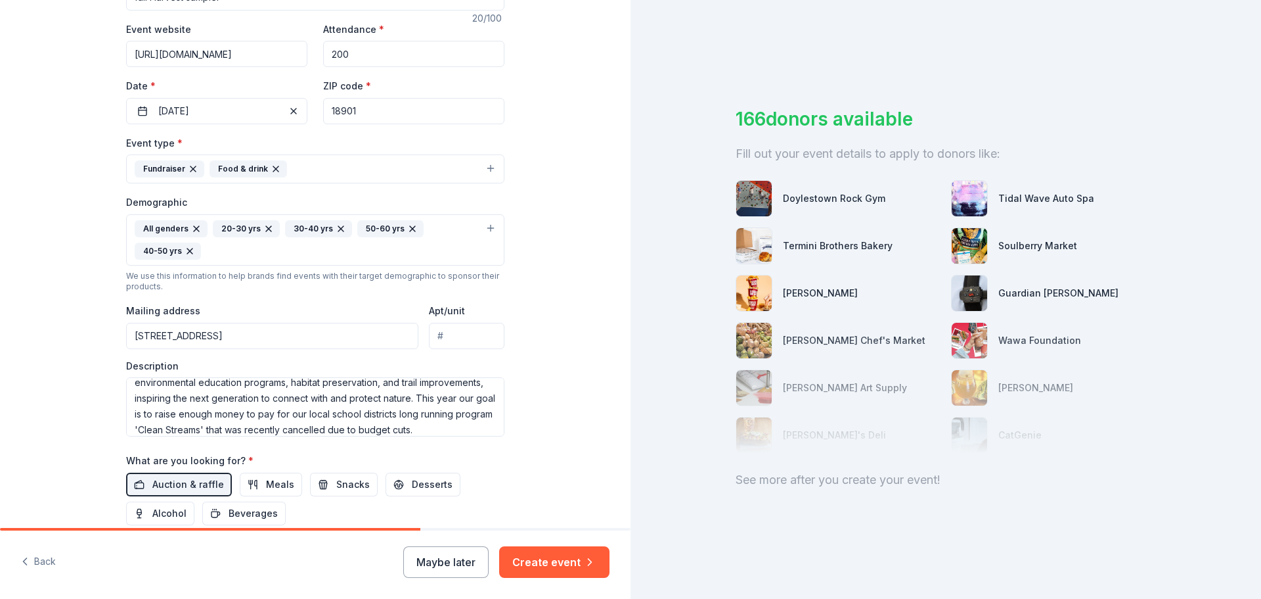
click at [233, 336] on input "502 Owlsbury Dr" at bounding box center [272, 336] width 292 height 26
type input "502 Owlsbury Drive, Perkasie, PA, 18944"
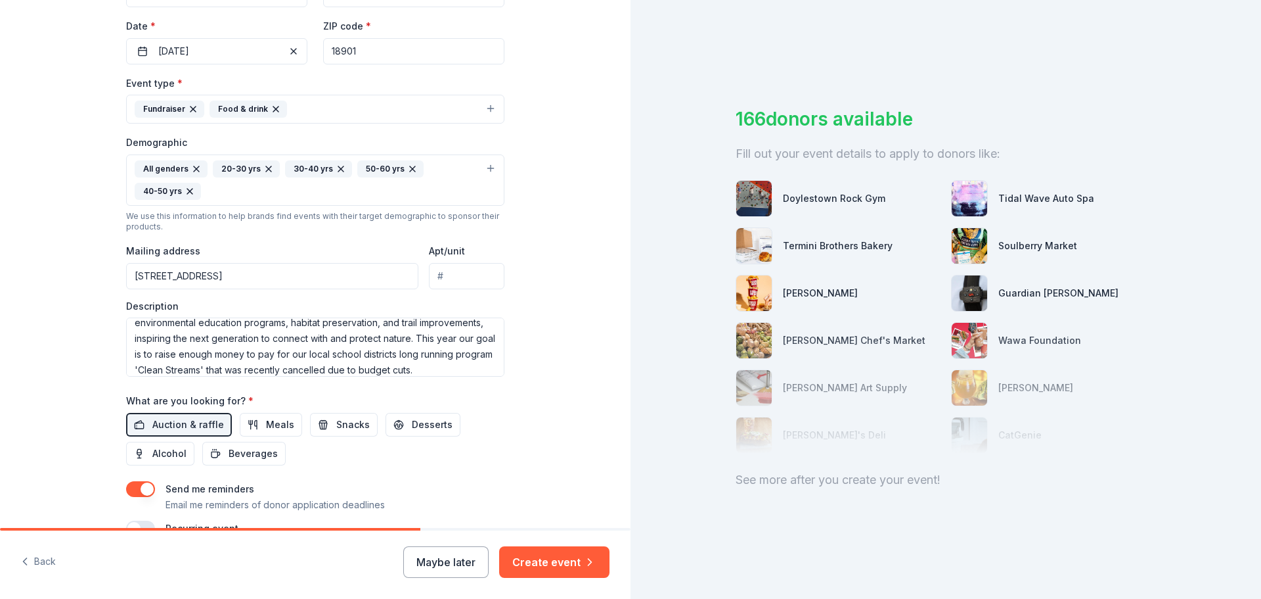
scroll to position [372, 0]
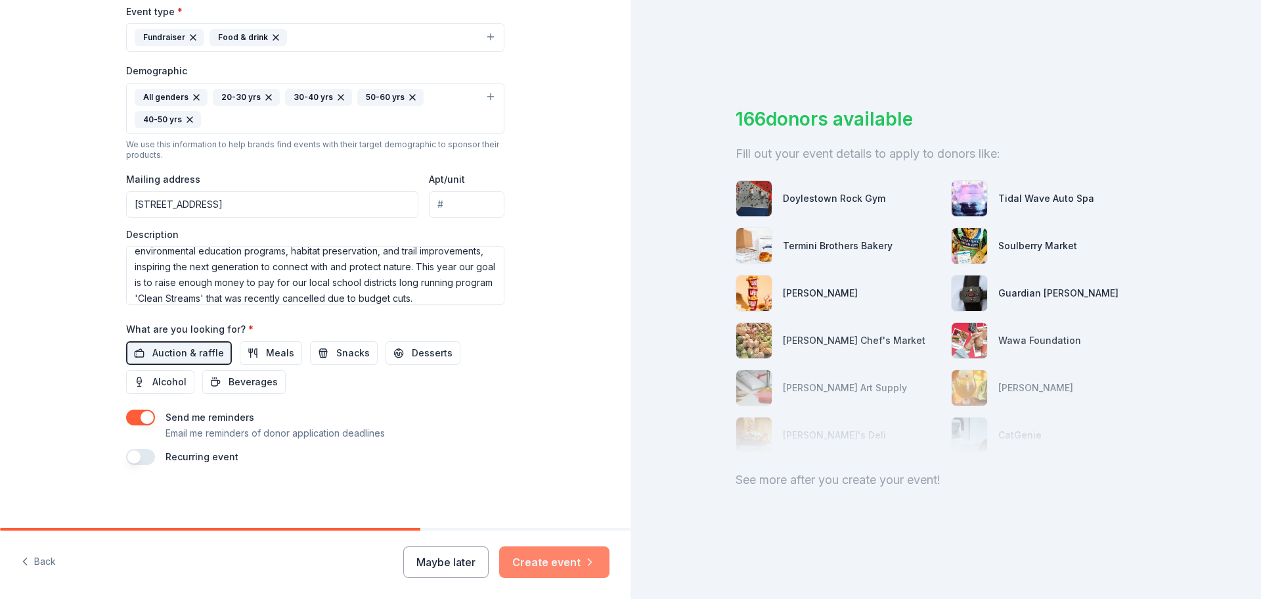
click at [523, 561] on button "Create event" at bounding box center [554, 562] width 110 height 32
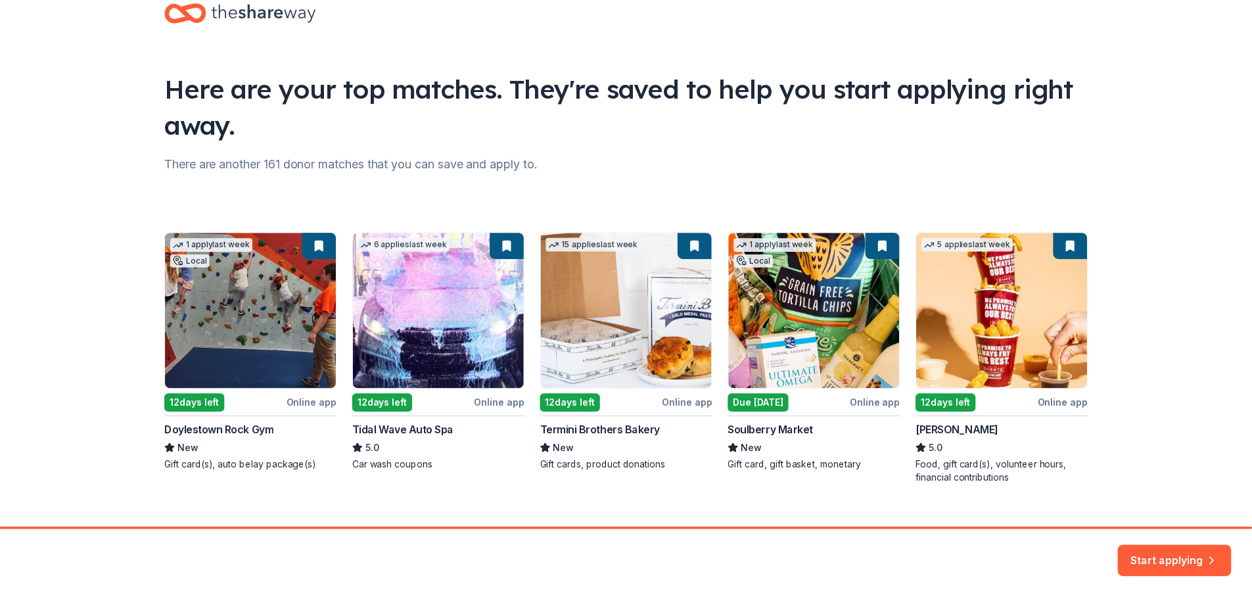
scroll to position [57, 0]
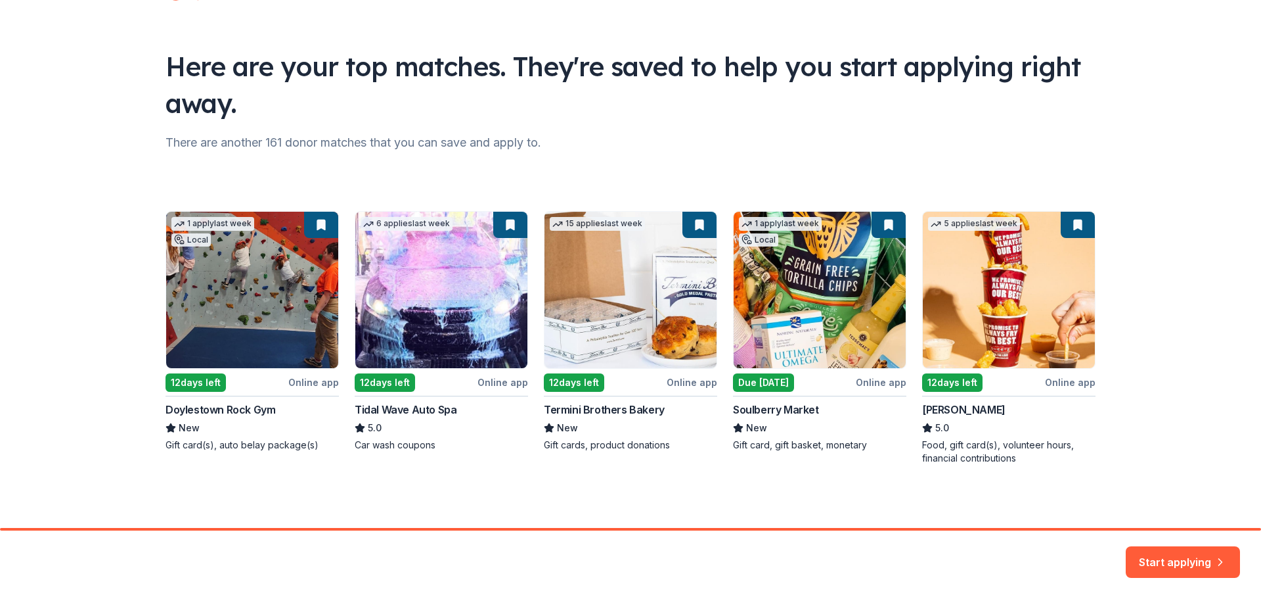
click at [1189, 556] on button "Start applying" at bounding box center [1183, 558] width 114 height 32
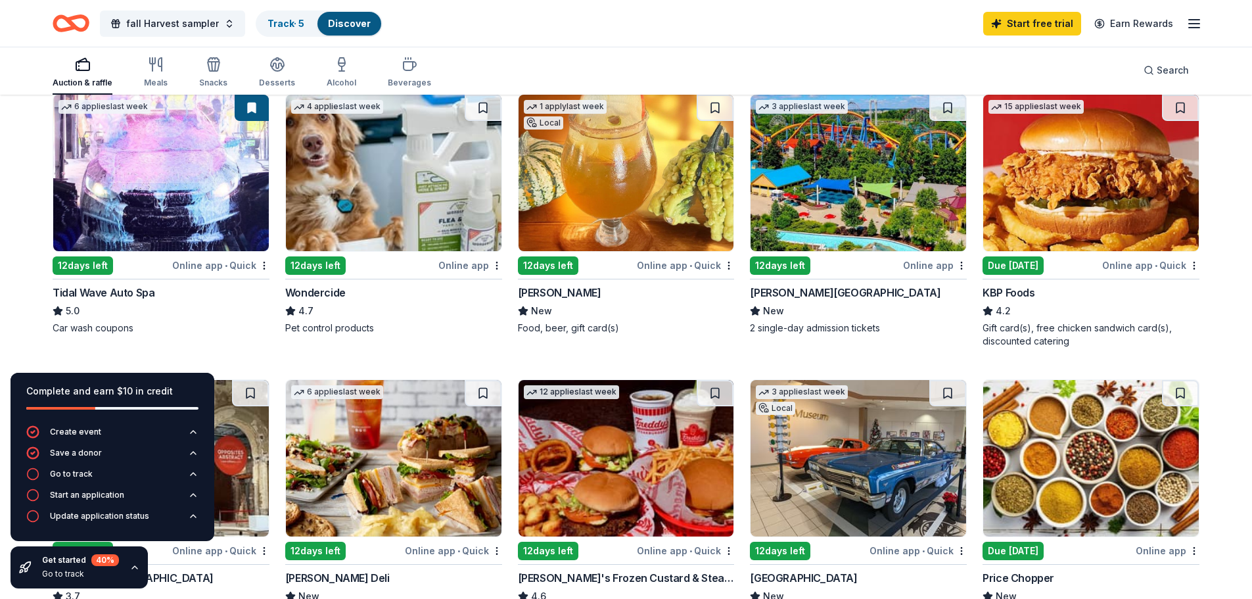
scroll to position [723, 0]
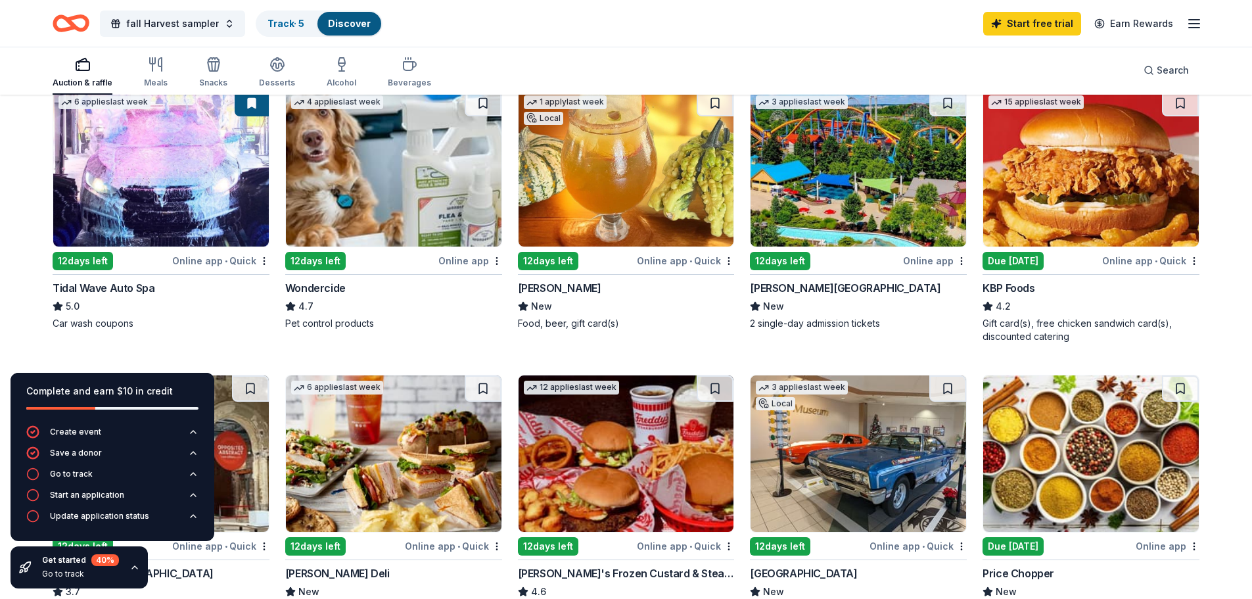
click at [912, 215] on img at bounding box center [858, 168] width 216 height 156
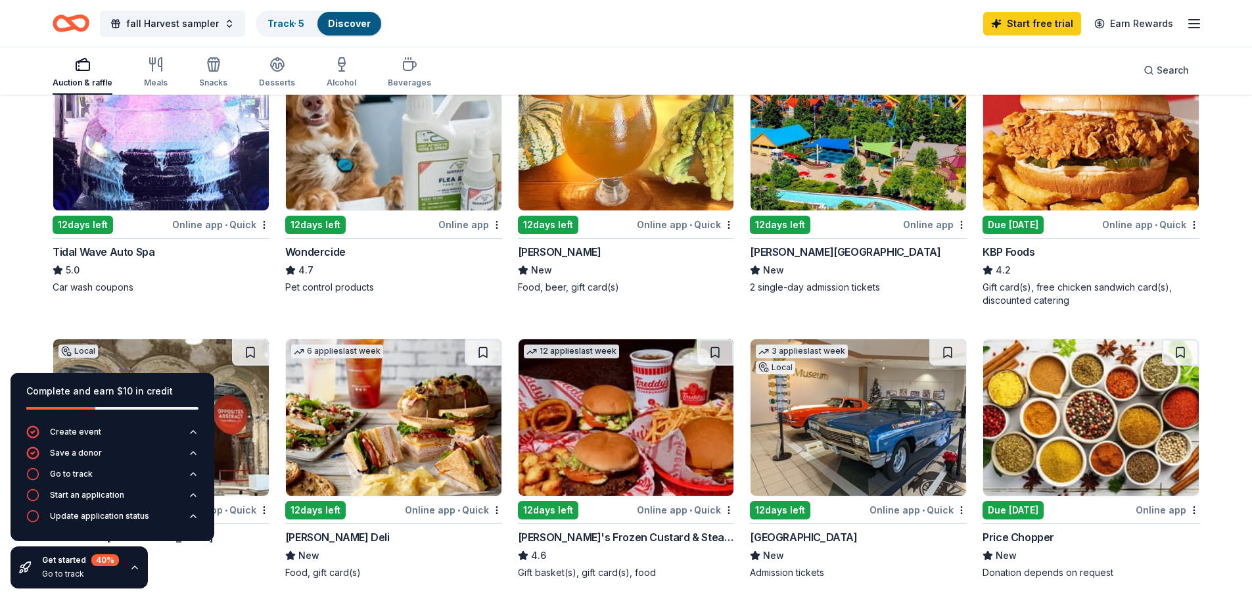
scroll to position [788, 0]
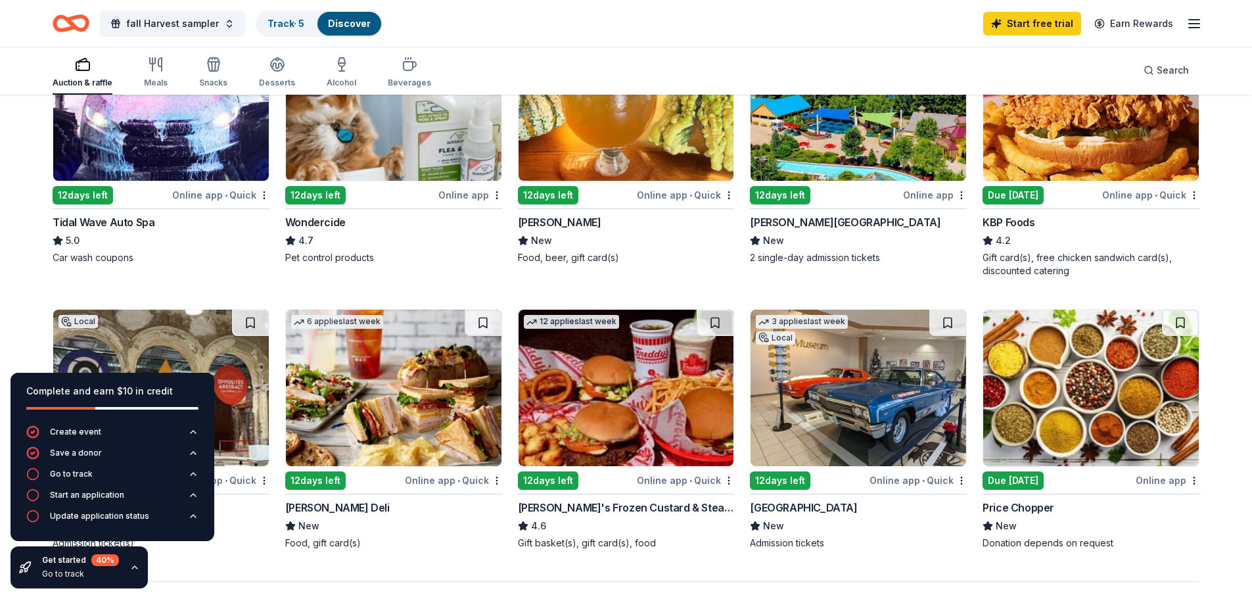
click at [138, 570] on icon "button" at bounding box center [134, 567] width 11 height 11
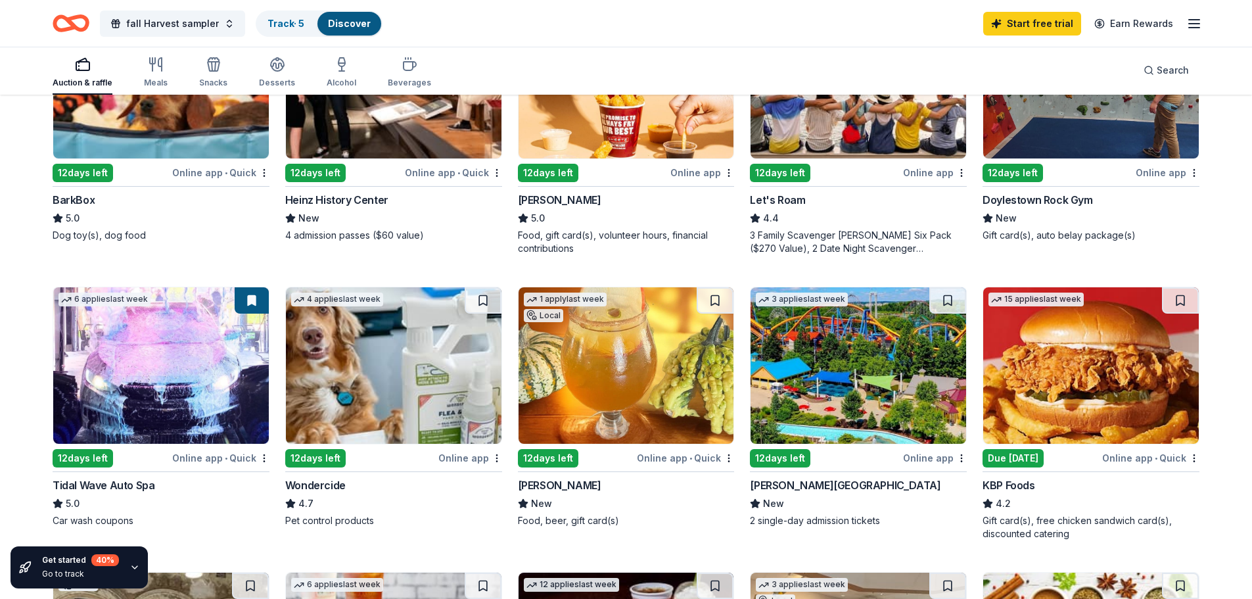
scroll to position [197, 0]
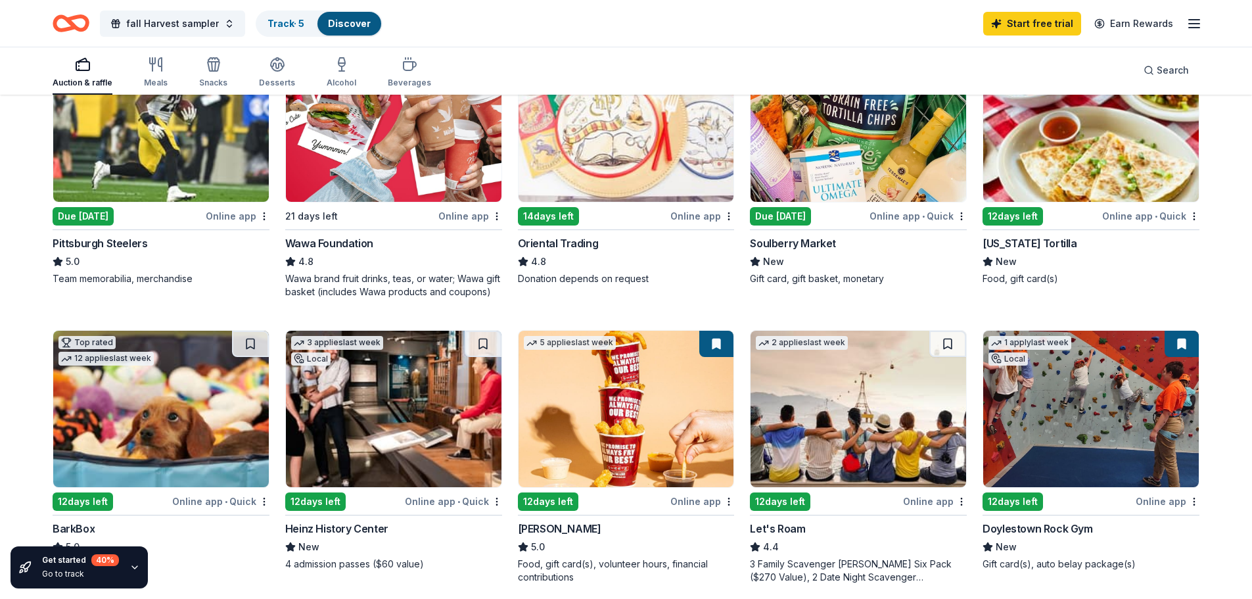
click at [375, 132] on img at bounding box center [394, 123] width 216 height 156
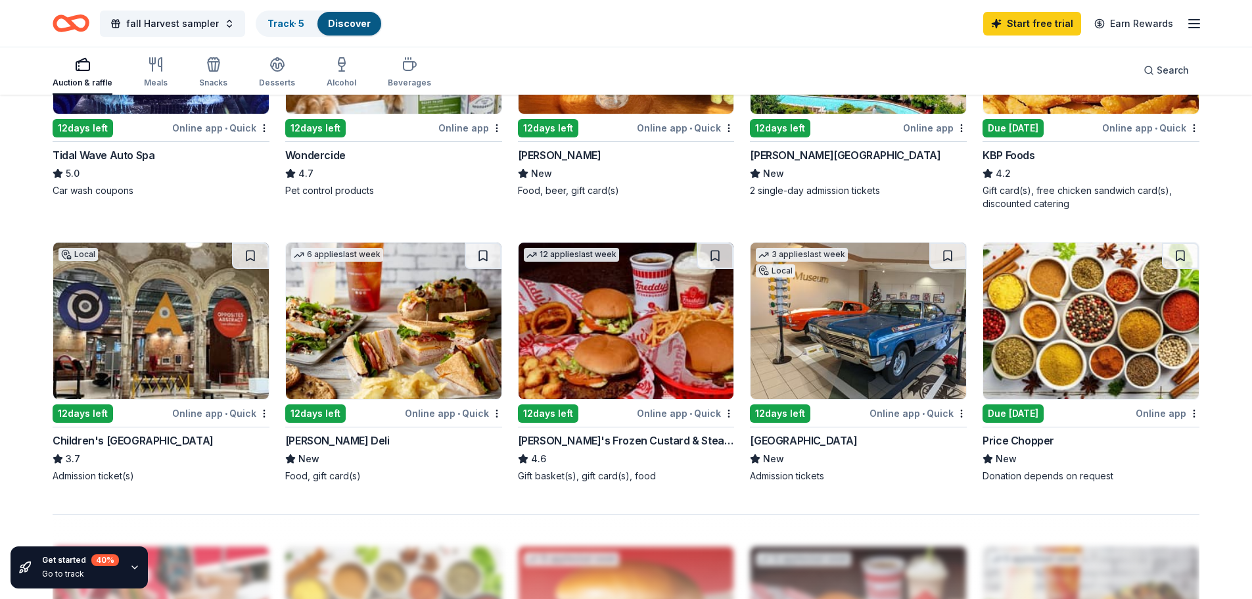
scroll to position [920, 0]
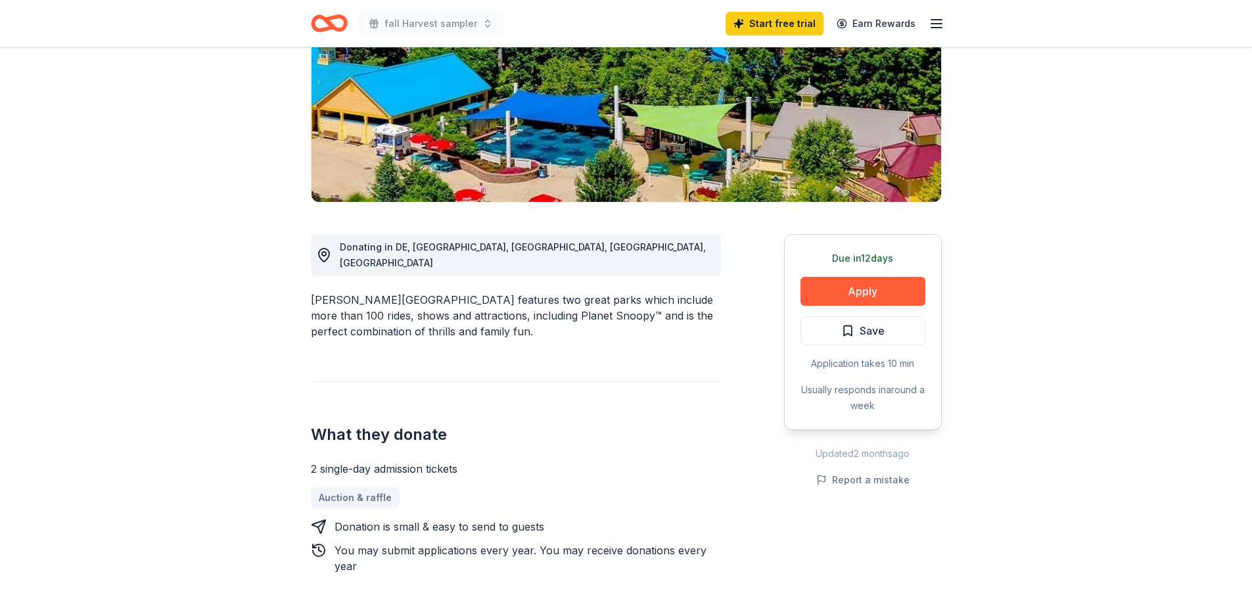
scroll to position [131, 0]
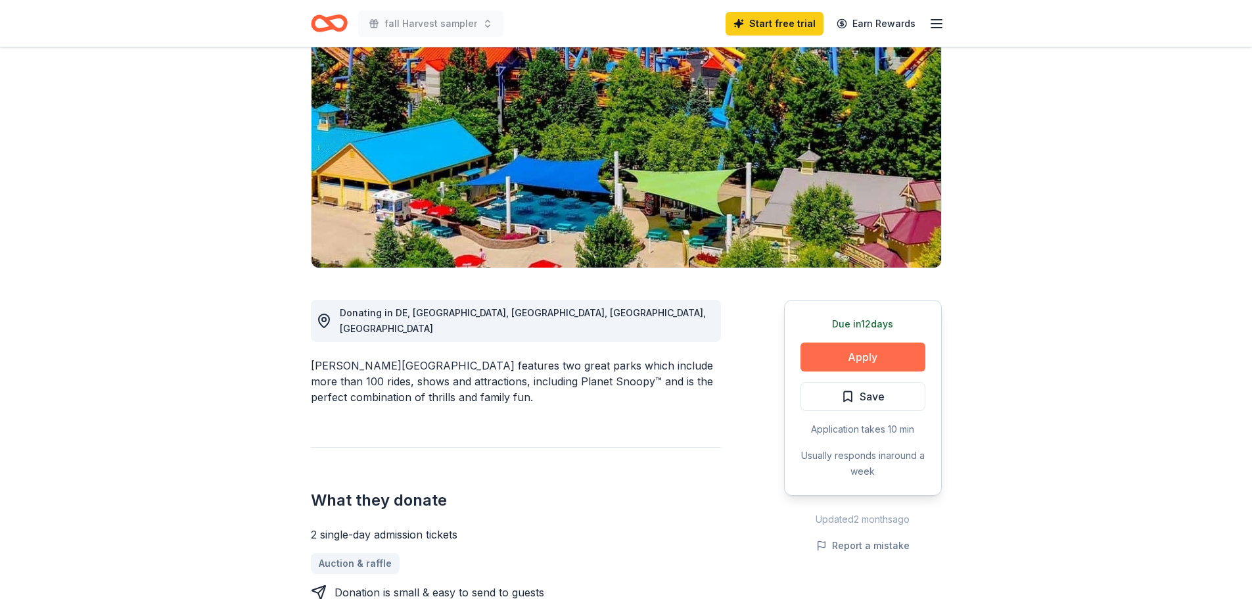
click at [860, 361] on button "Apply" at bounding box center [862, 356] width 125 height 29
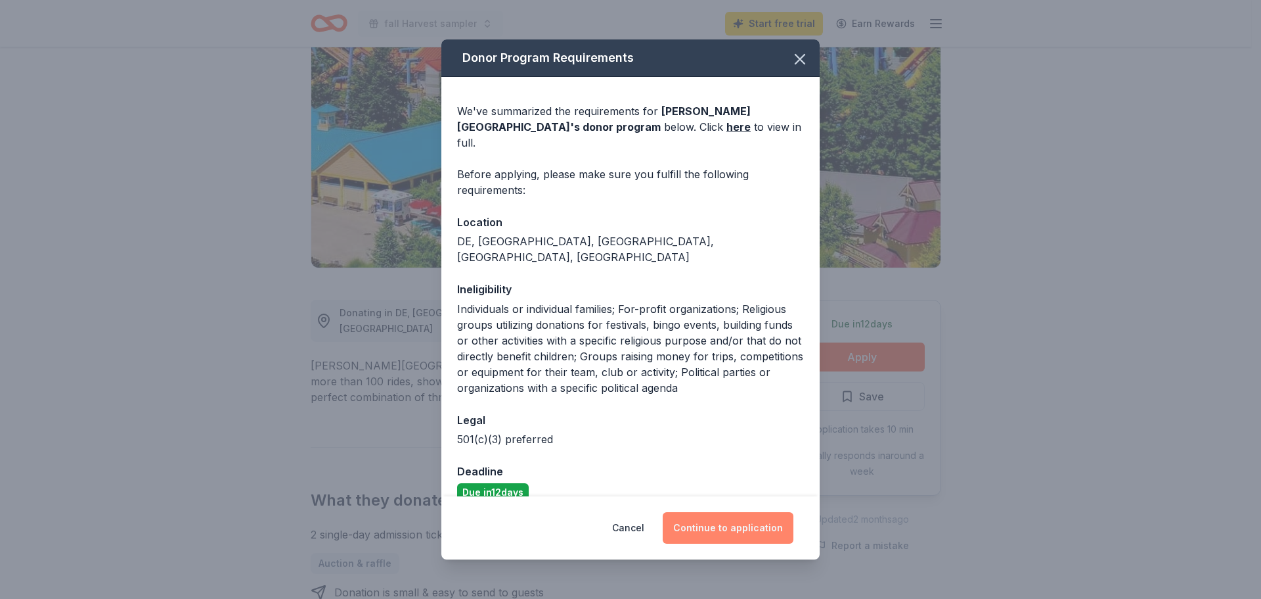
click at [710, 516] on button "Continue to application" at bounding box center [728, 528] width 131 height 32
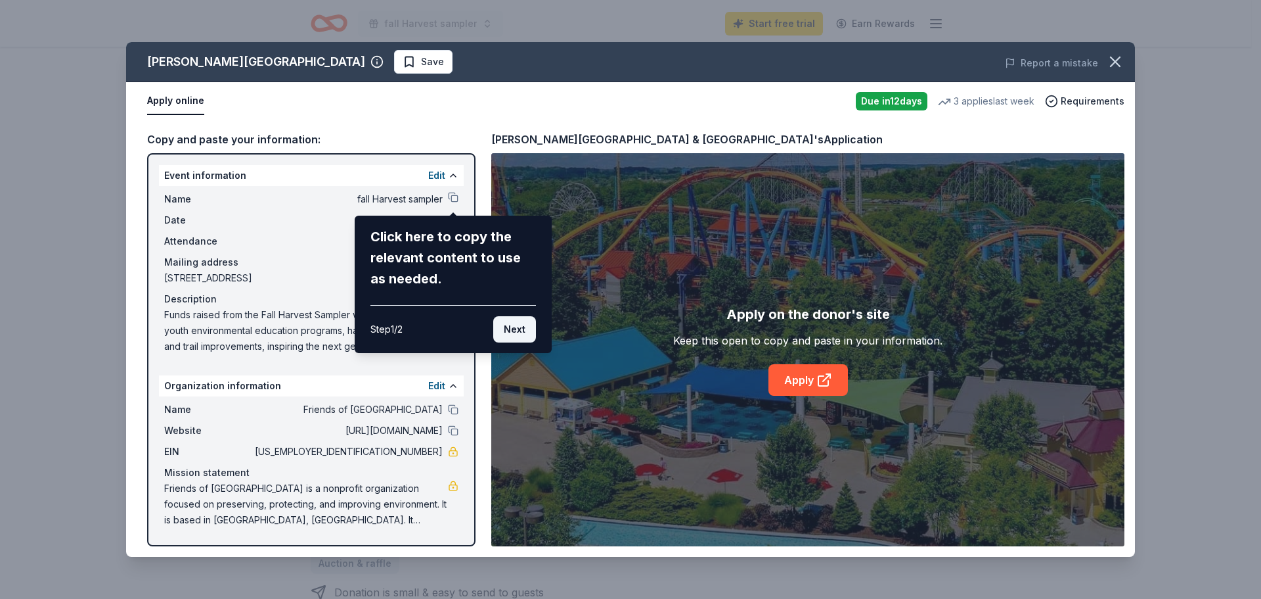
click at [516, 334] on button "Next" at bounding box center [514, 329] width 43 height 26
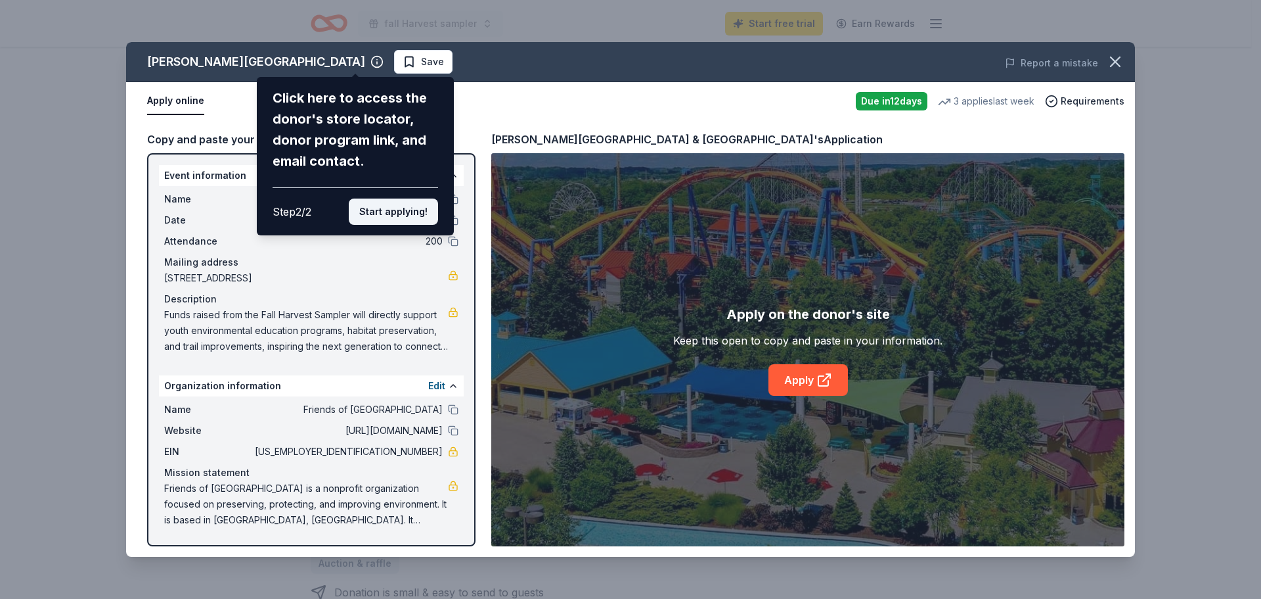
click at [419, 216] on button "Start applying!" at bounding box center [393, 211] width 89 height 26
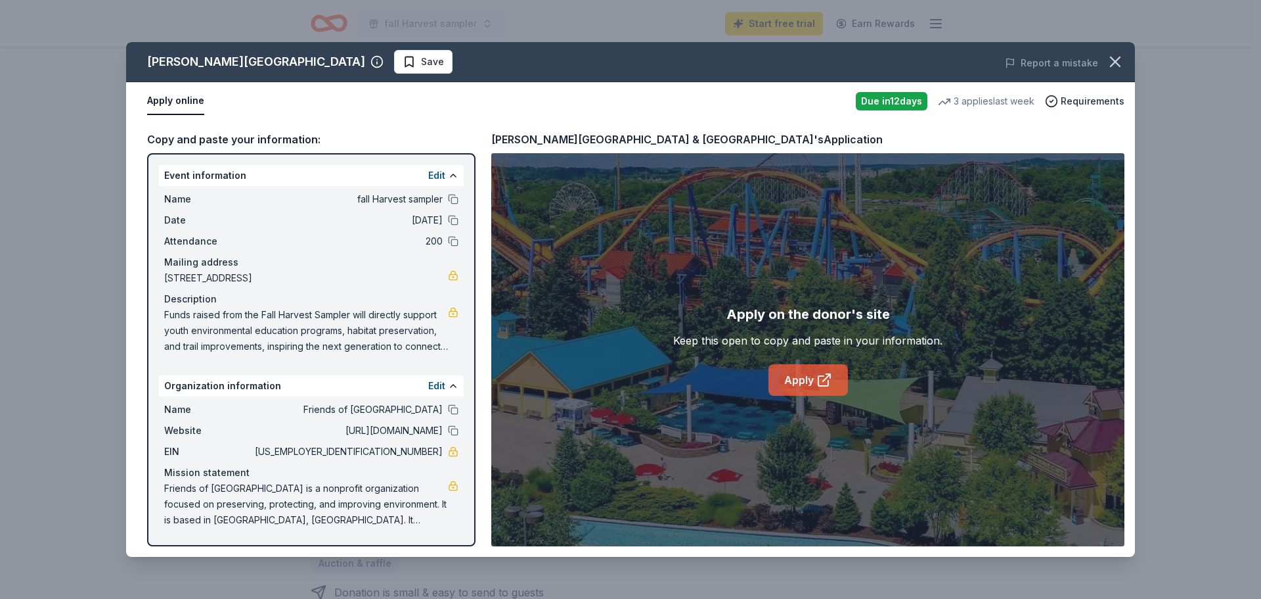
click at [807, 387] on link "Apply" at bounding box center [809, 380] width 80 height 32
click at [809, 380] on link "Apply" at bounding box center [809, 380] width 80 height 32
click at [1126, 58] on button "button" at bounding box center [1115, 61] width 29 height 29
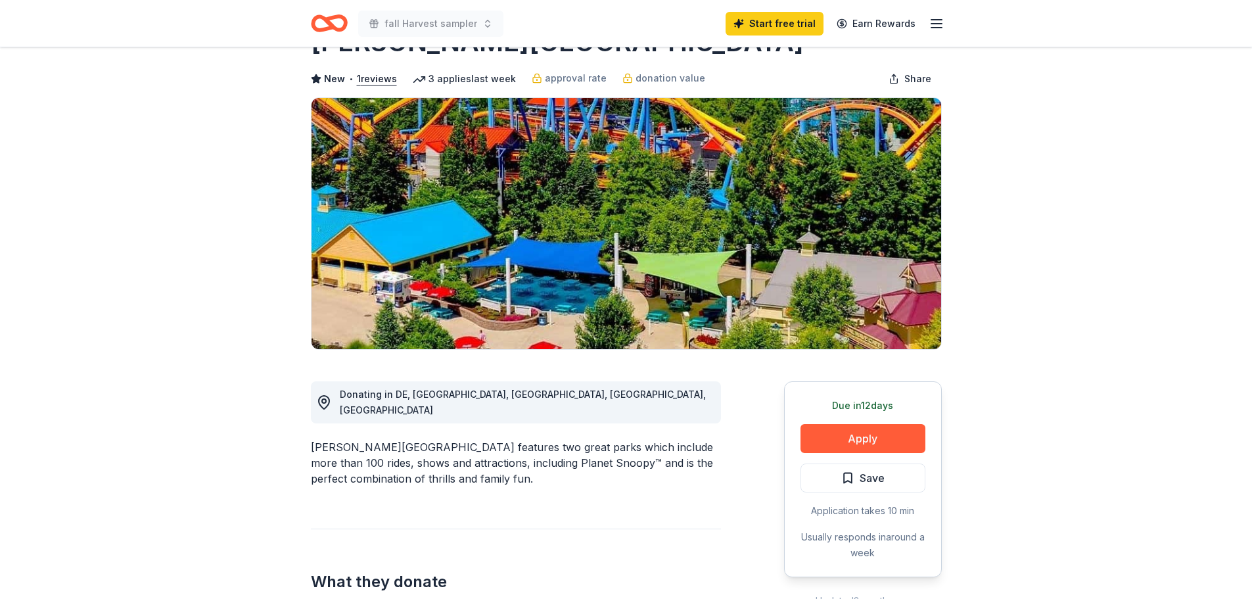
scroll to position [0, 0]
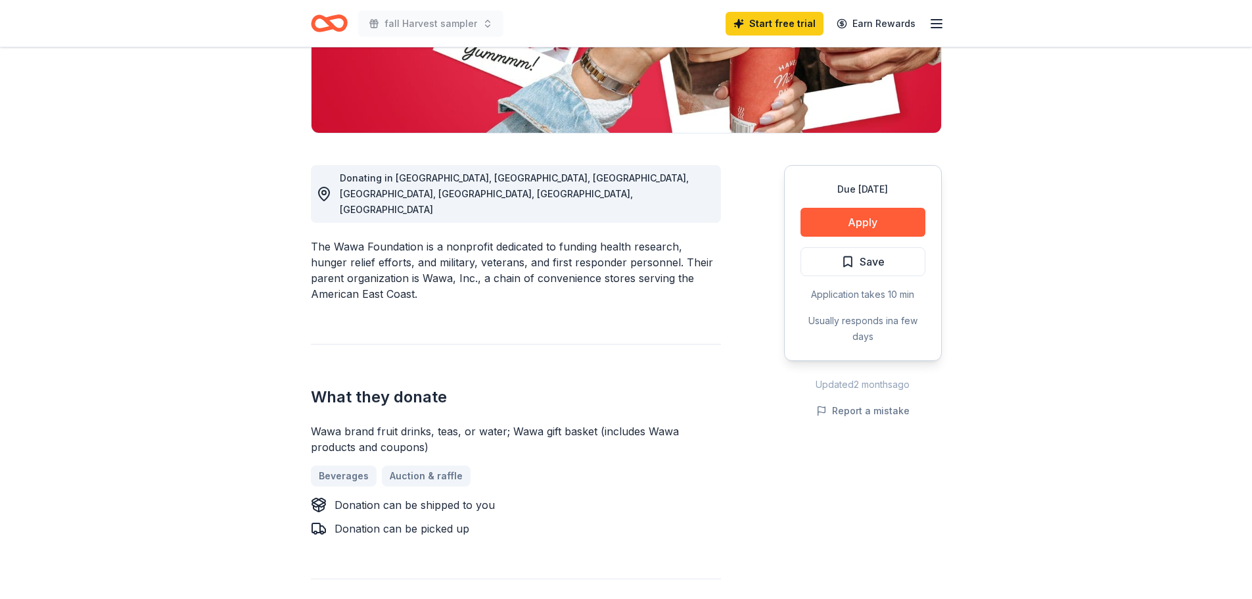
scroll to position [263, 0]
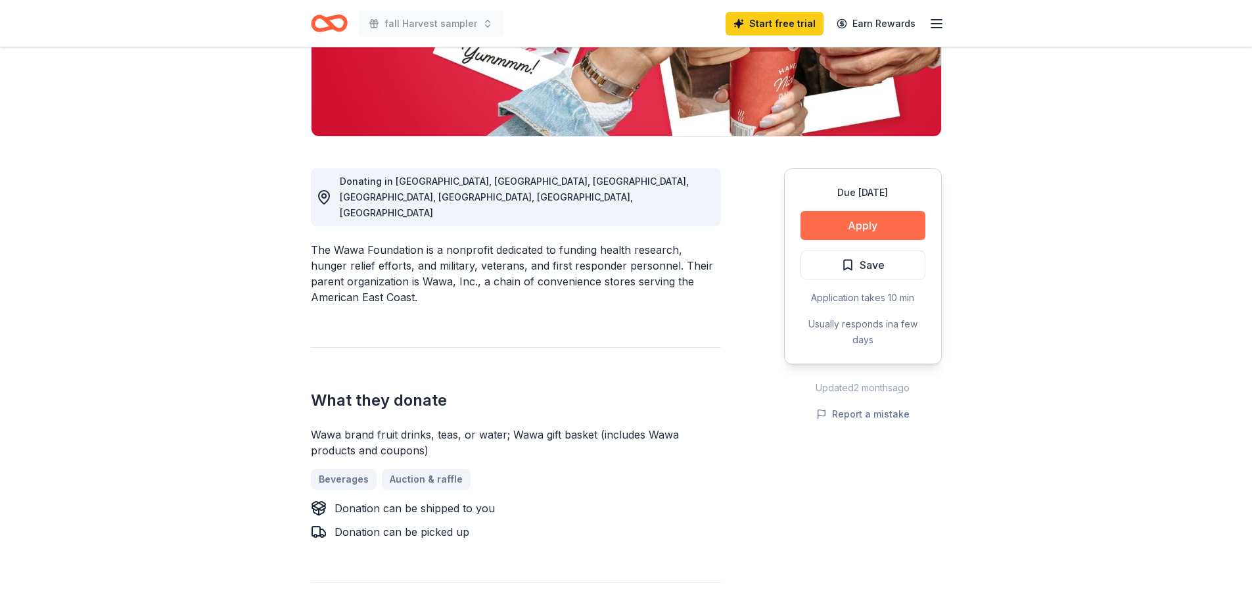
click at [864, 224] on button "Apply" at bounding box center [862, 225] width 125 height 29
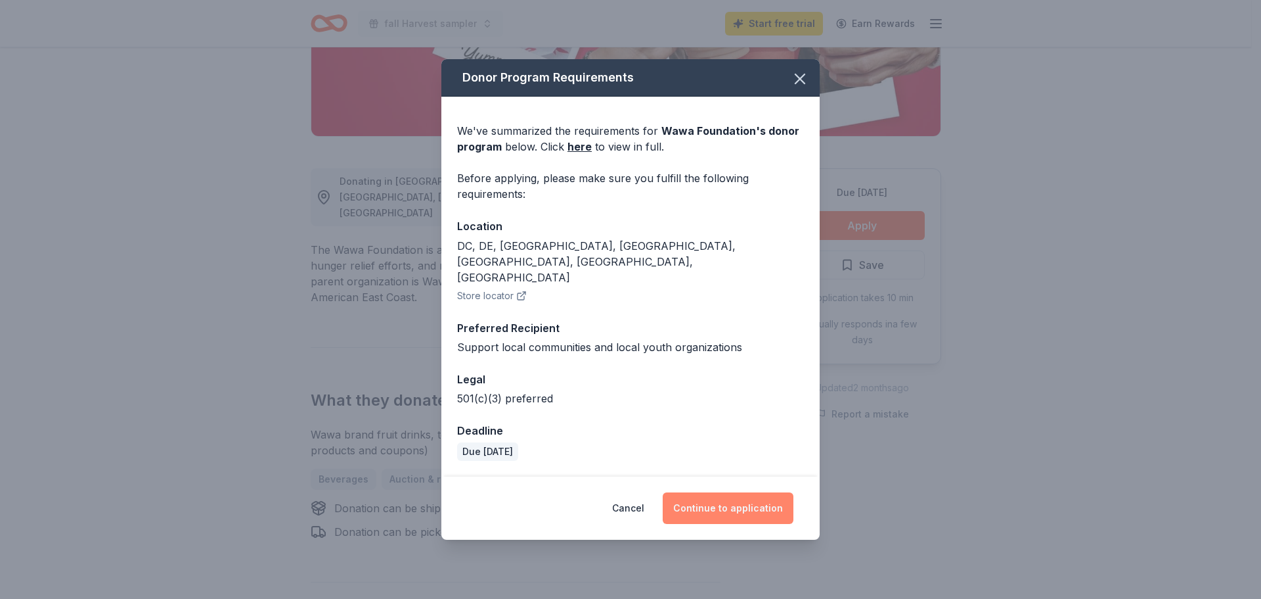
click at [715, 492] on button "Continue to application" at bounding box center [728, 508] width 131 height 32
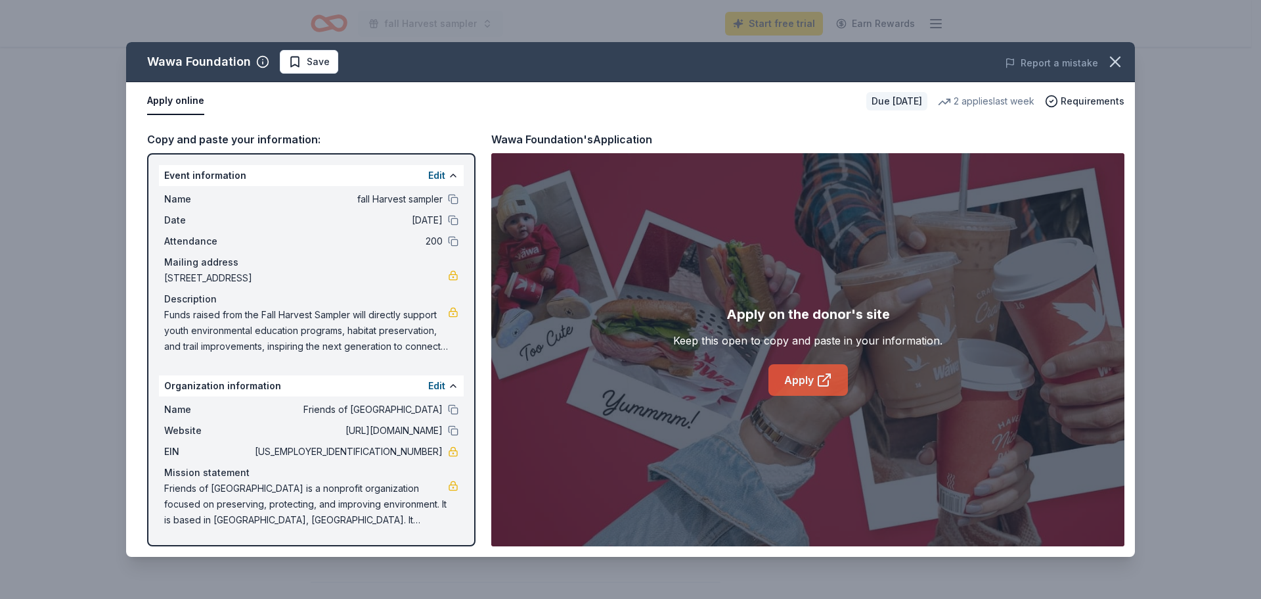
click at [819, 379] on icon at bounding box center [824, 381] width 10 height 10
click at [1108, 55] on icon "button" at bounding box center [1115, 62] width 18 height 18
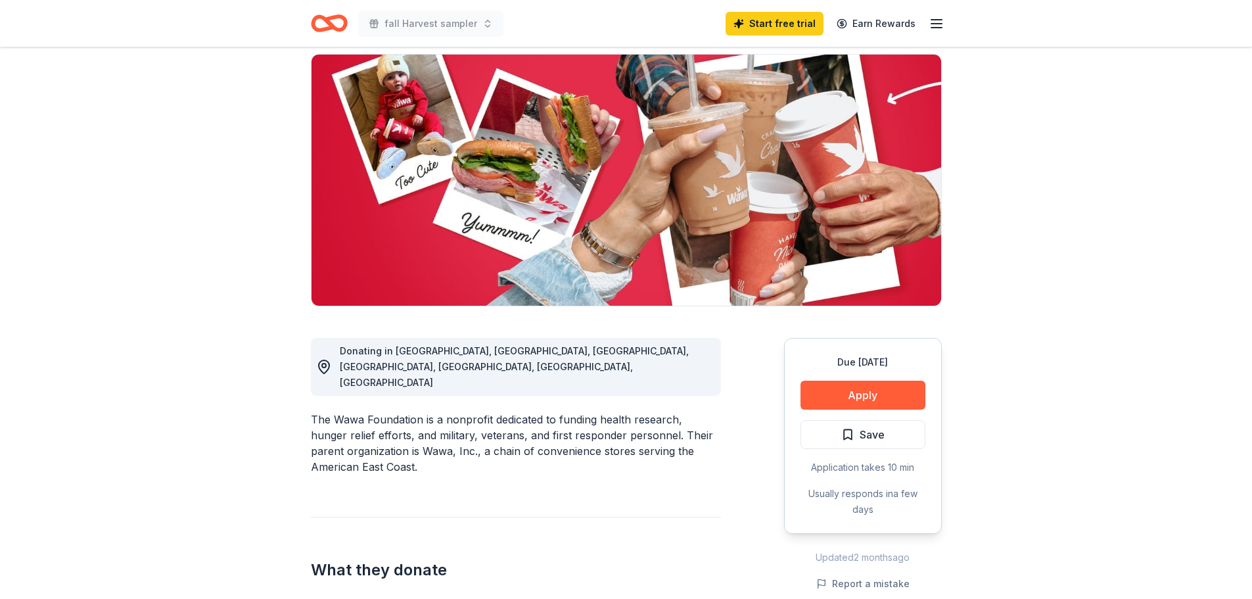
scroll to position [0, 0]
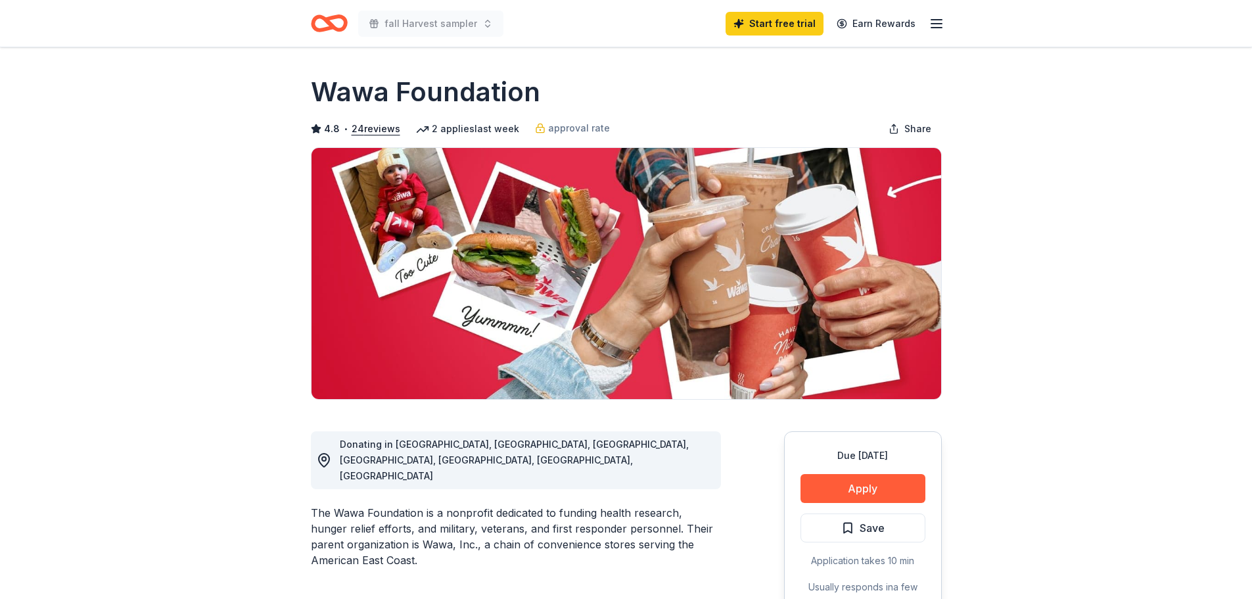
click at [335, 24] on icon "Home" at bounding box center [329, 23] width 37 height 31
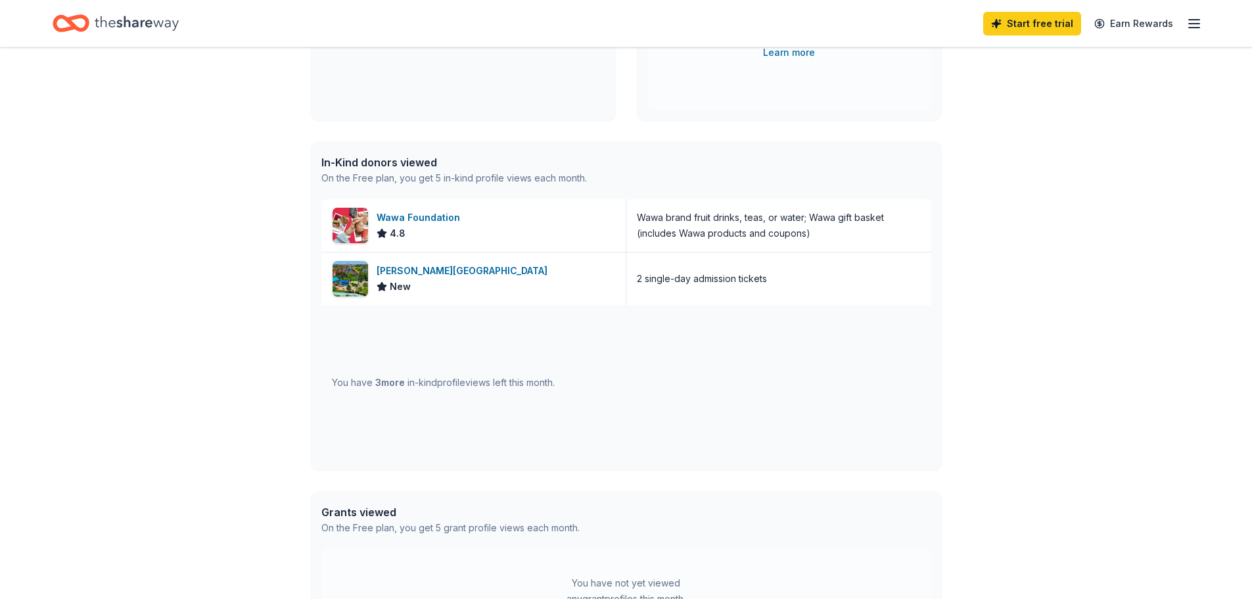
scroll to position [329, 0]
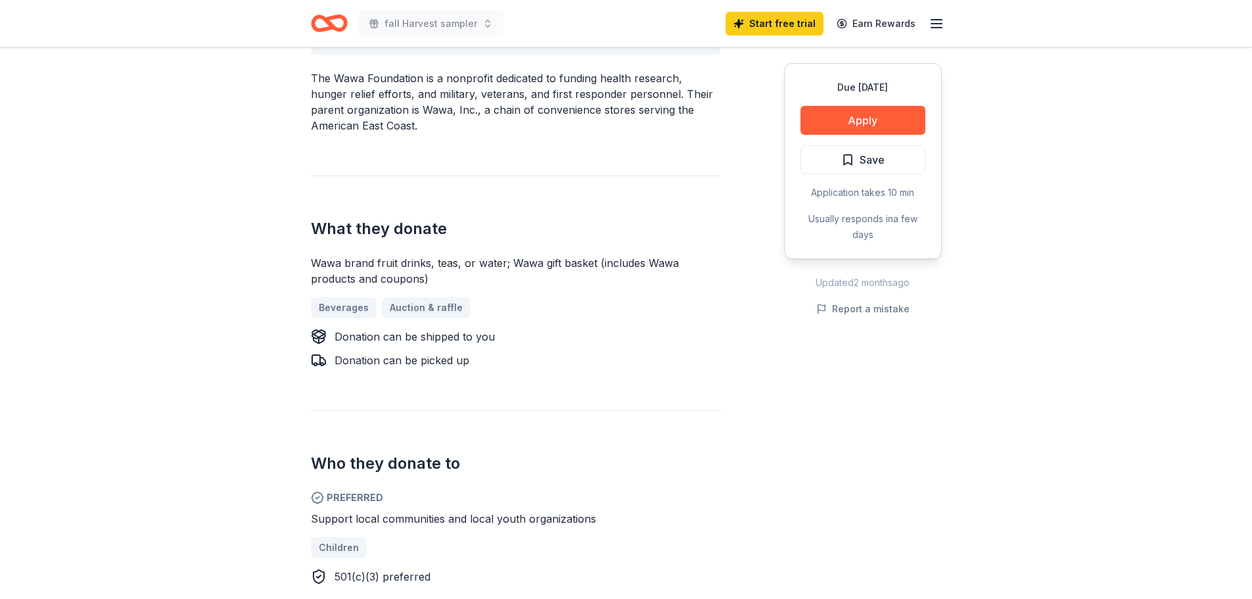
scroll to position [460, 0]
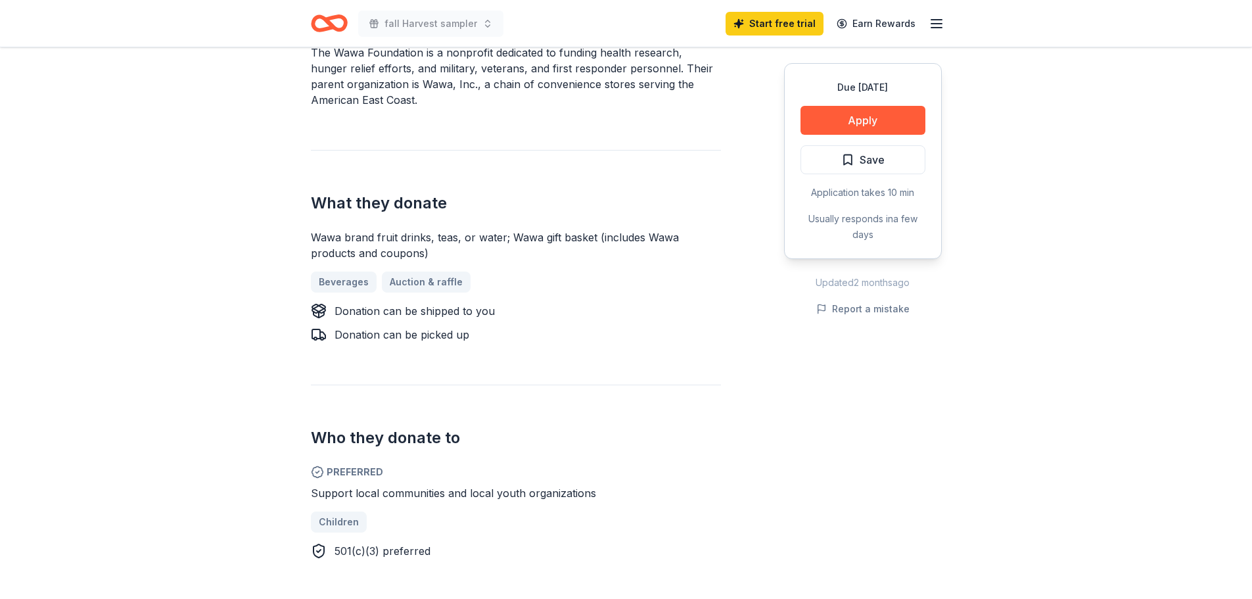
drag, startPoint x: 860, startPoint y: 120, endPoint x: 786, endPoint y: 136, distance: 75.4
click at [720, 156] on div "What they donate Wawa brand fruit drinks, teas, or water; Wawa gift basket (inc…" at bounding box center [516, 246] width 410 height 193
click at [848, 119] on button "Apply" at bounding box center [862, 120] width 125 height 29
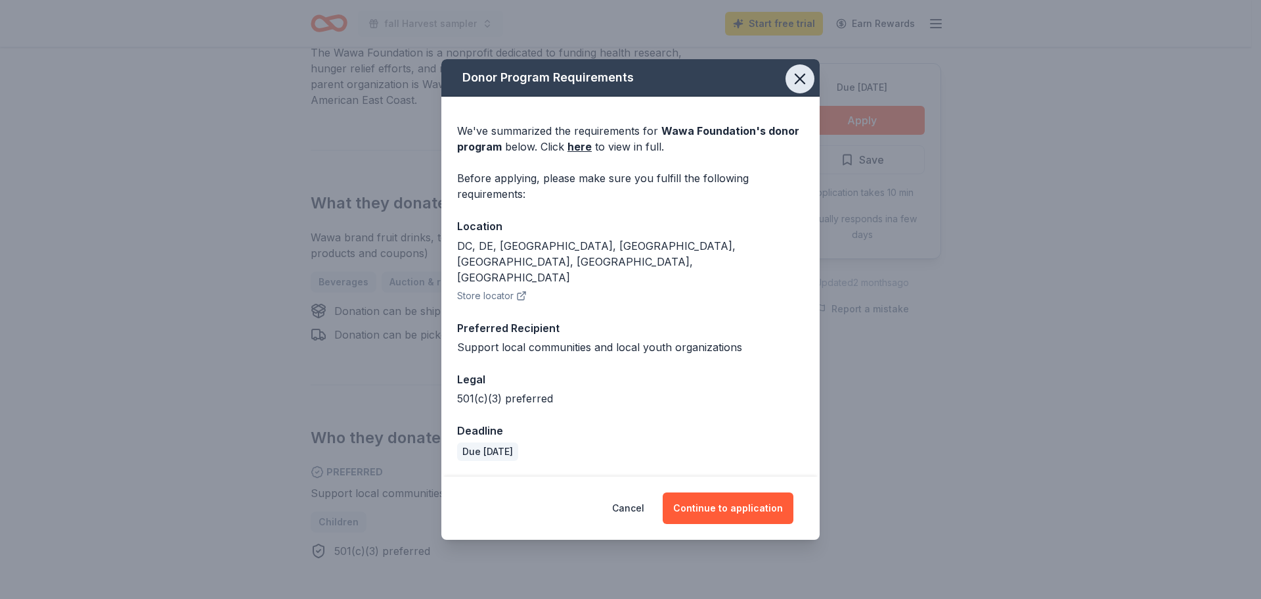
click at [801, 83] on icon "button" at bounding box center [800, 78] width 9 height 9
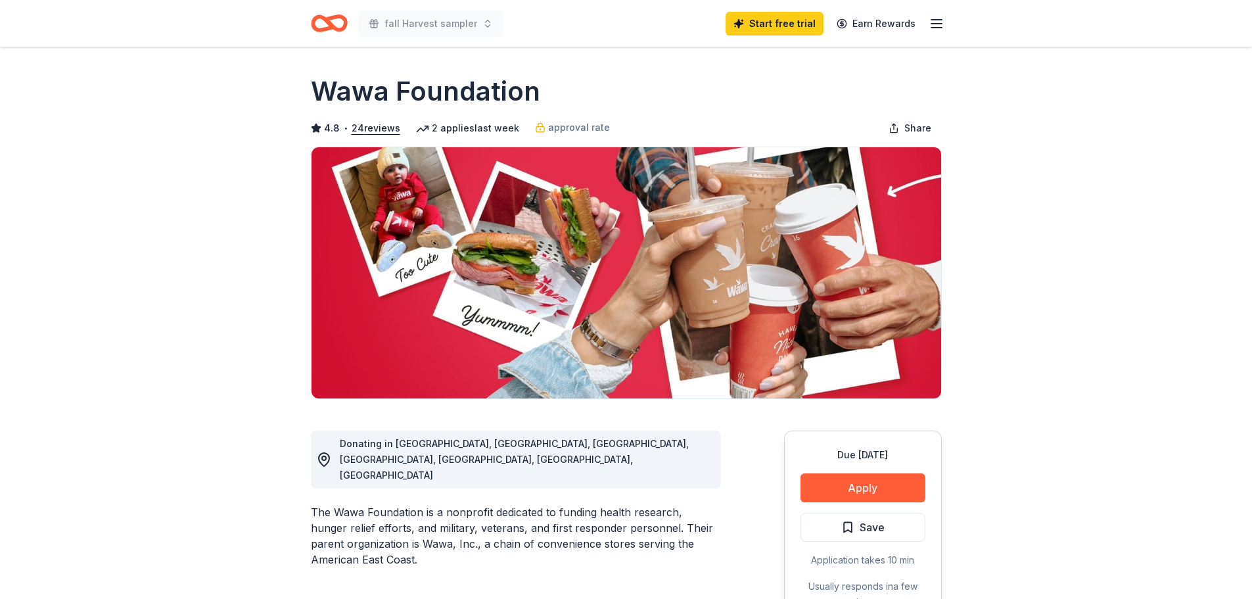
scroll to position [0, 0]
click at [332, 24] on icon "Home" at bounding box center [329, 23] width 37 height 31
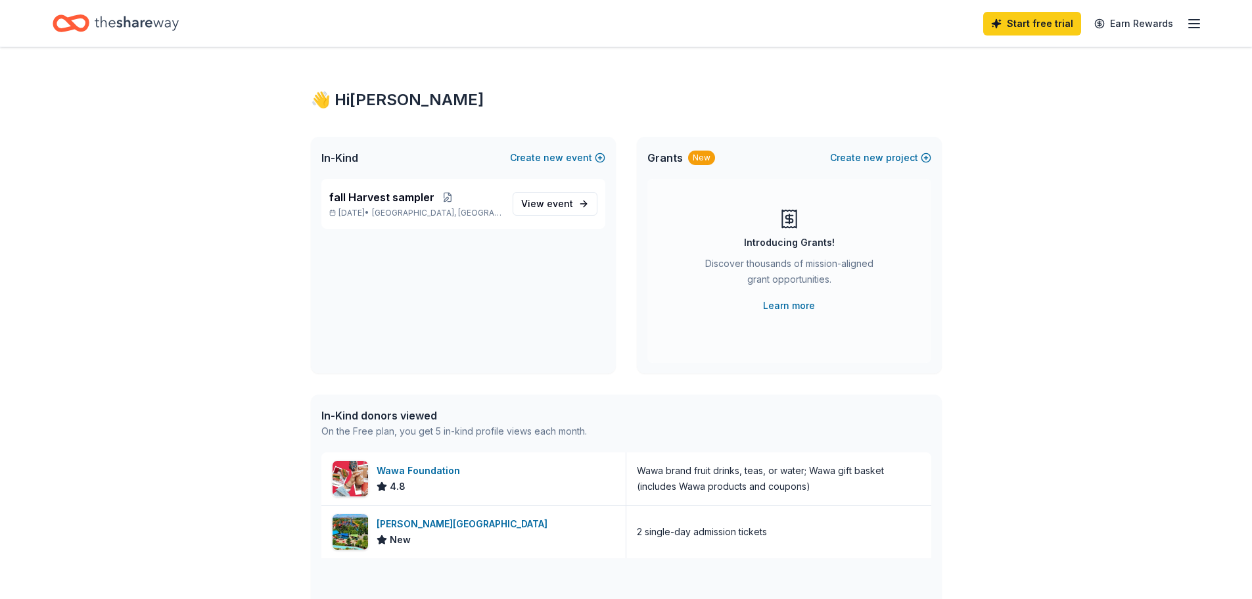
click at [236, 150] on div "👋 Hi Anthony In-Kind Create new event fall Harvest sampler Sep 26, 2025 • New B…" at bounding box center [626, 505] width 1252 height 917
click at [562, 204] on span "event" at bounding box center [560, 203] width 26 height 11
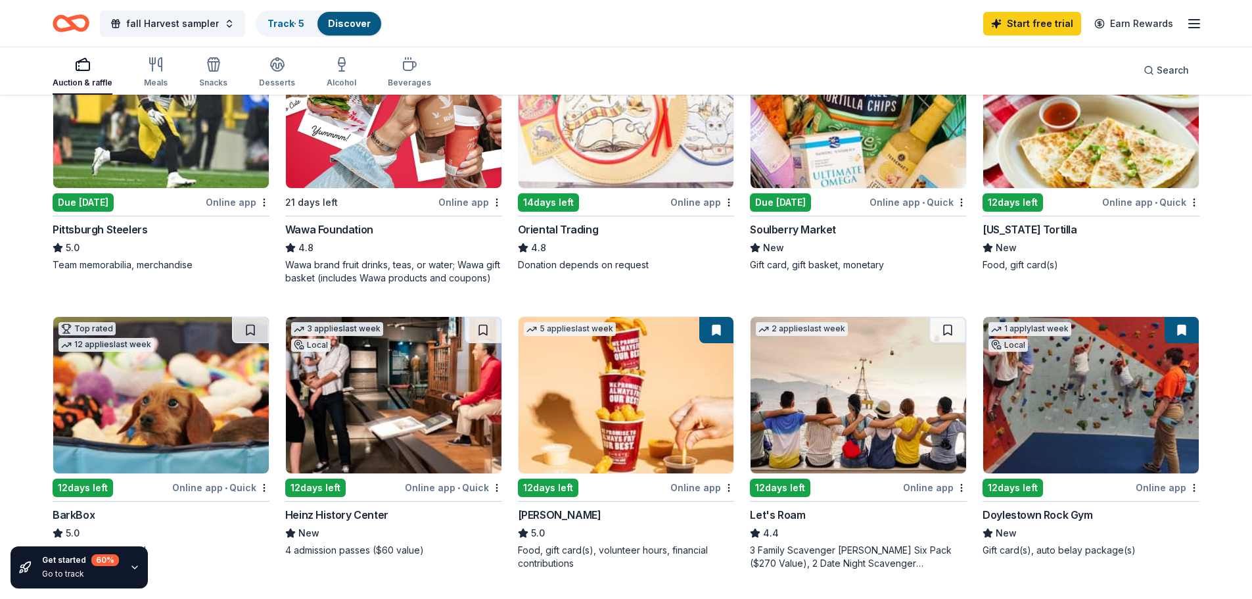
scroll to position [329, 0]
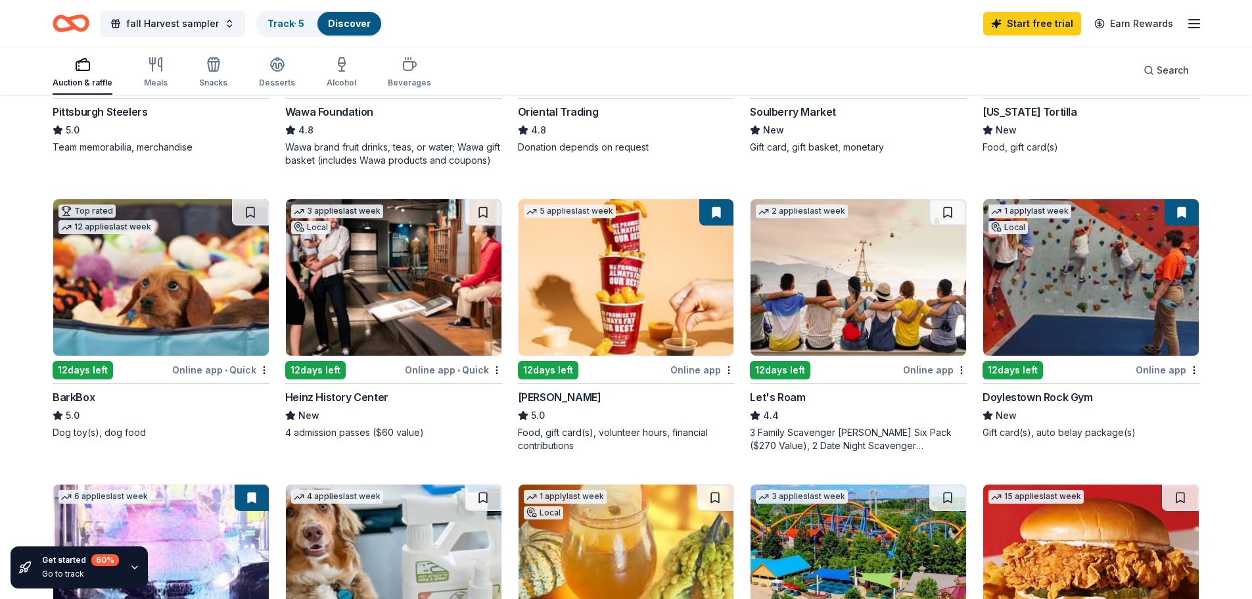
click at [1080, 328] on img at bounding box center [1091, 277] width 216 height 156
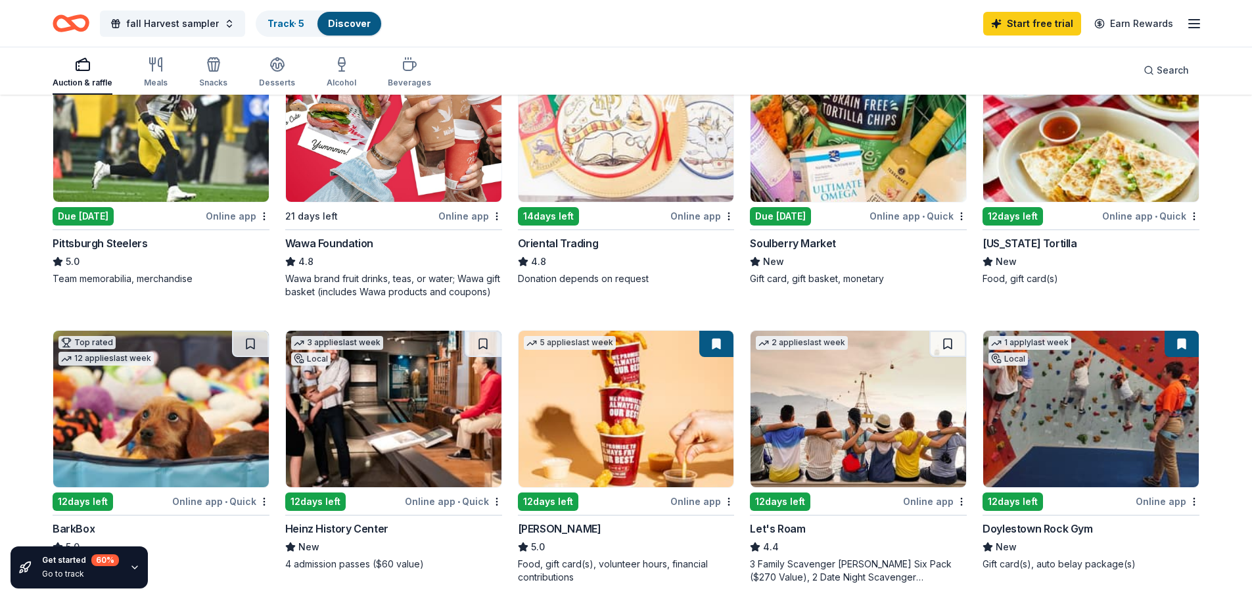
scroll to position [0, 0]
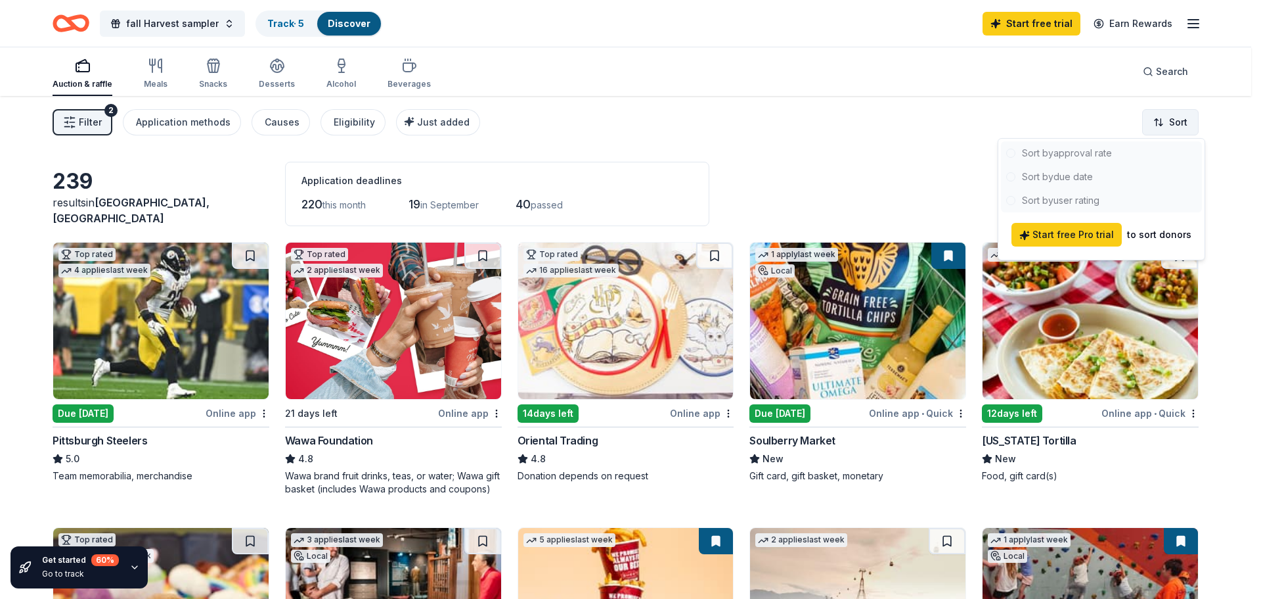
click at [1152, 114] on html "fall Harvest sampler Track · 5 Discover Start free trial Earn Rewards Auction &…" at bounding box center [630, 299] width 1261 height 599
click at [928, 162] on html "fall Harvest sampler Track · 5 Discover Start free trial Earn Rewards Auction &…" at bounding box center [630, 299] width 1261 height 599
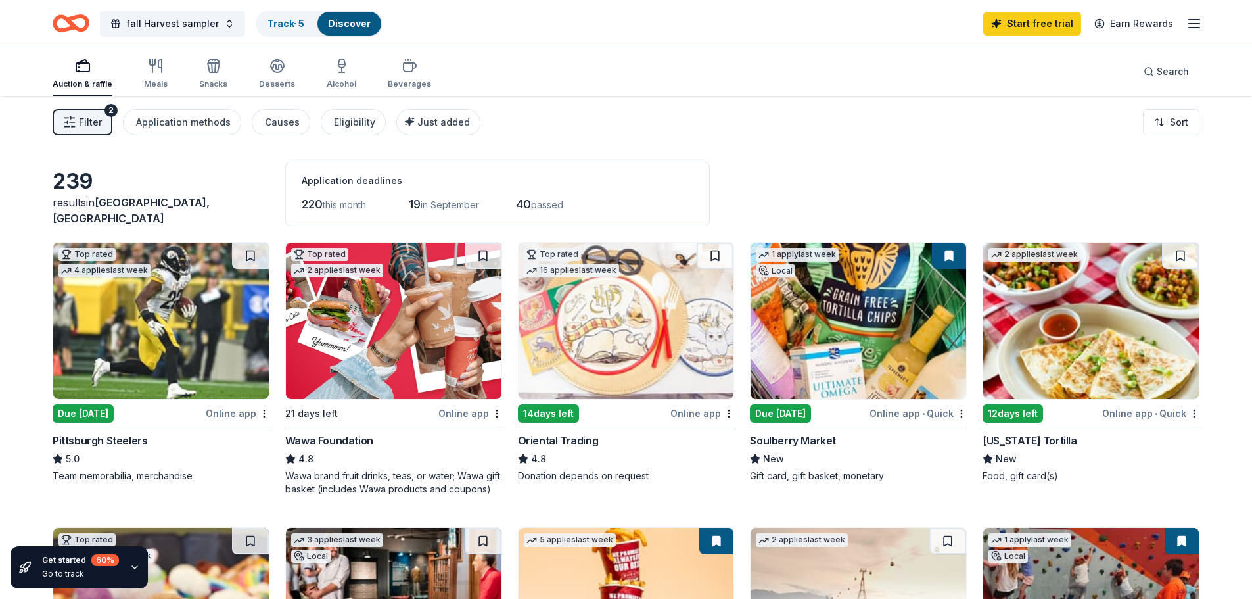
click at [786, 332] on img at bounding box center [858, 320] width 216 height 156
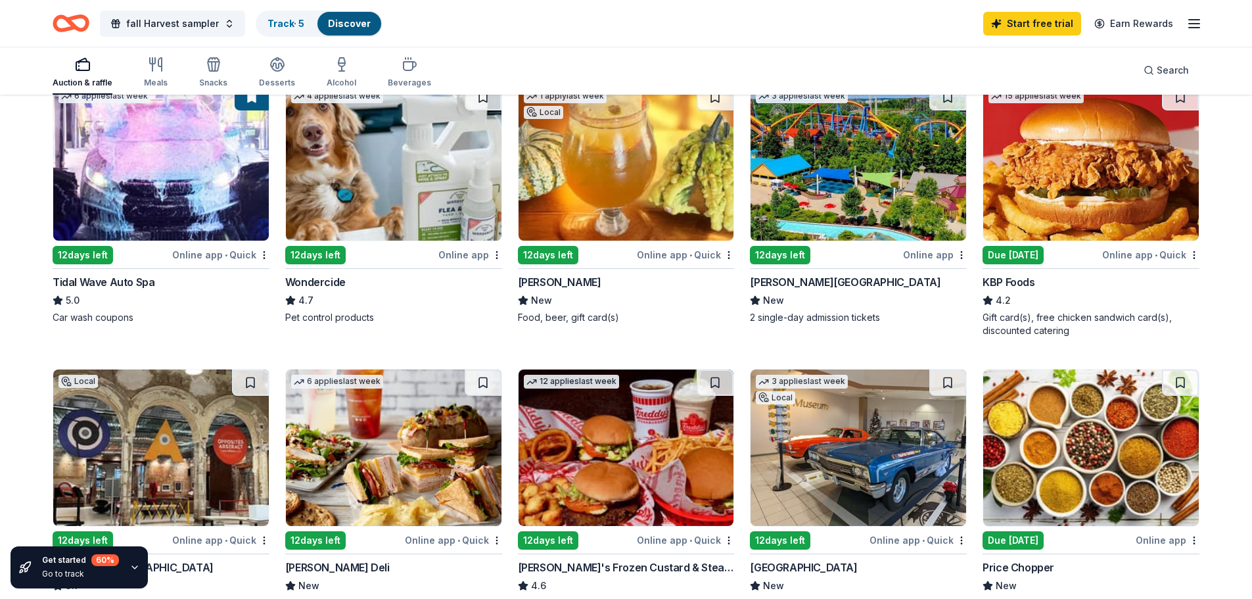
scroll to position [723, 0]
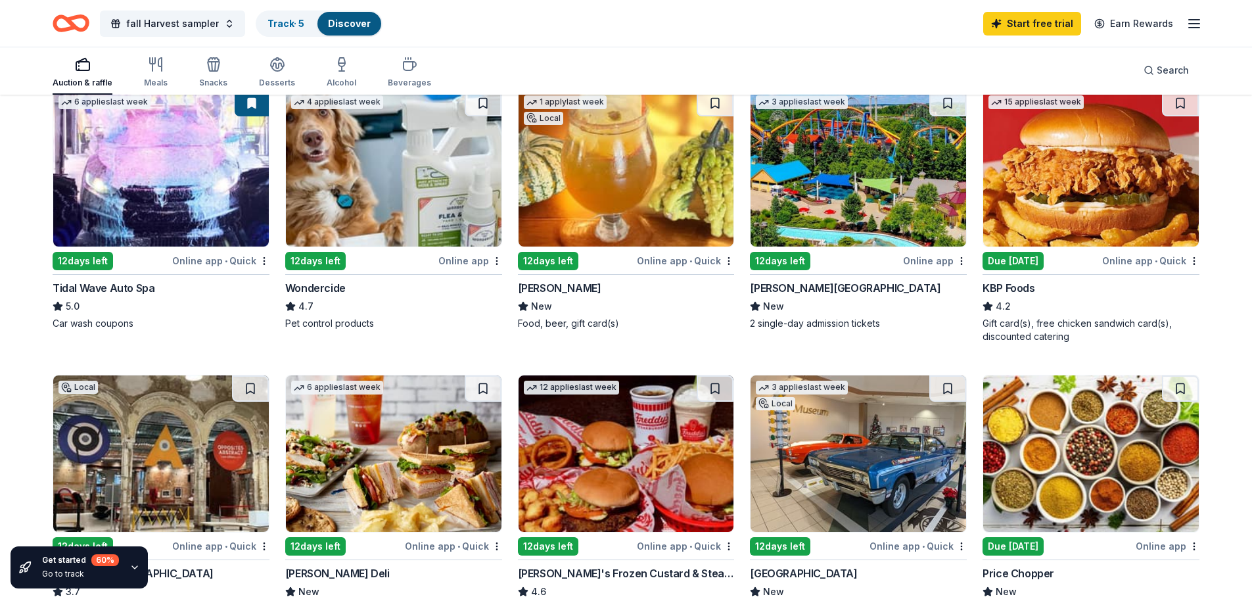
click at [590, 226] on img at bounding box center [626, 168] width 216 height 156
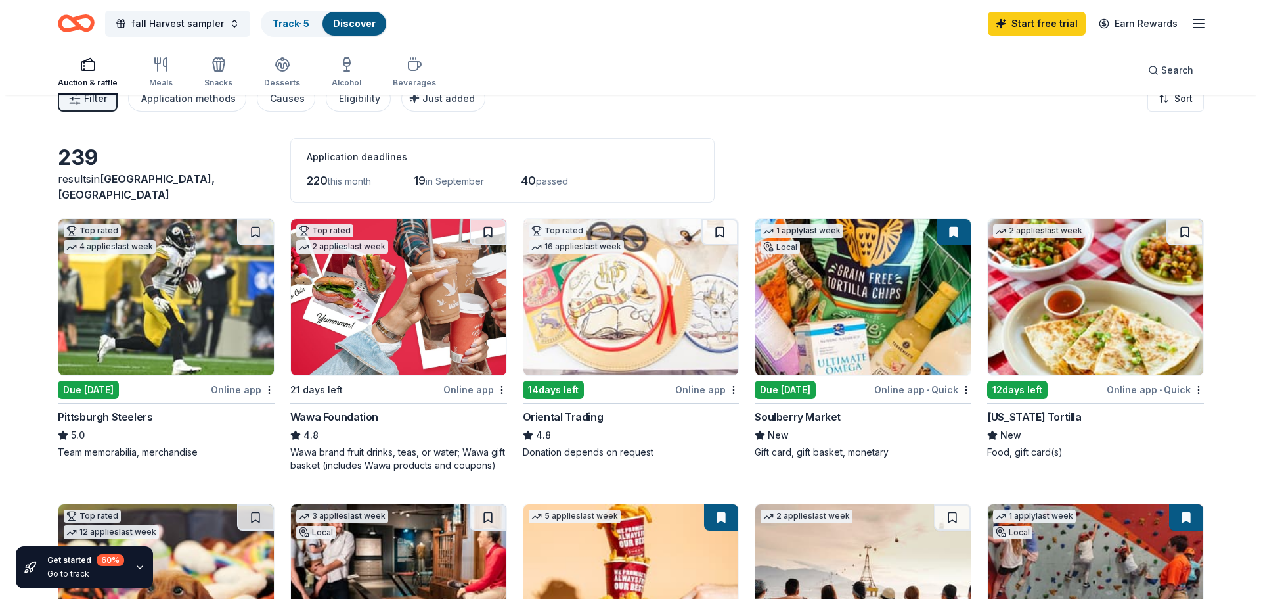
scroll to position [0, 0]
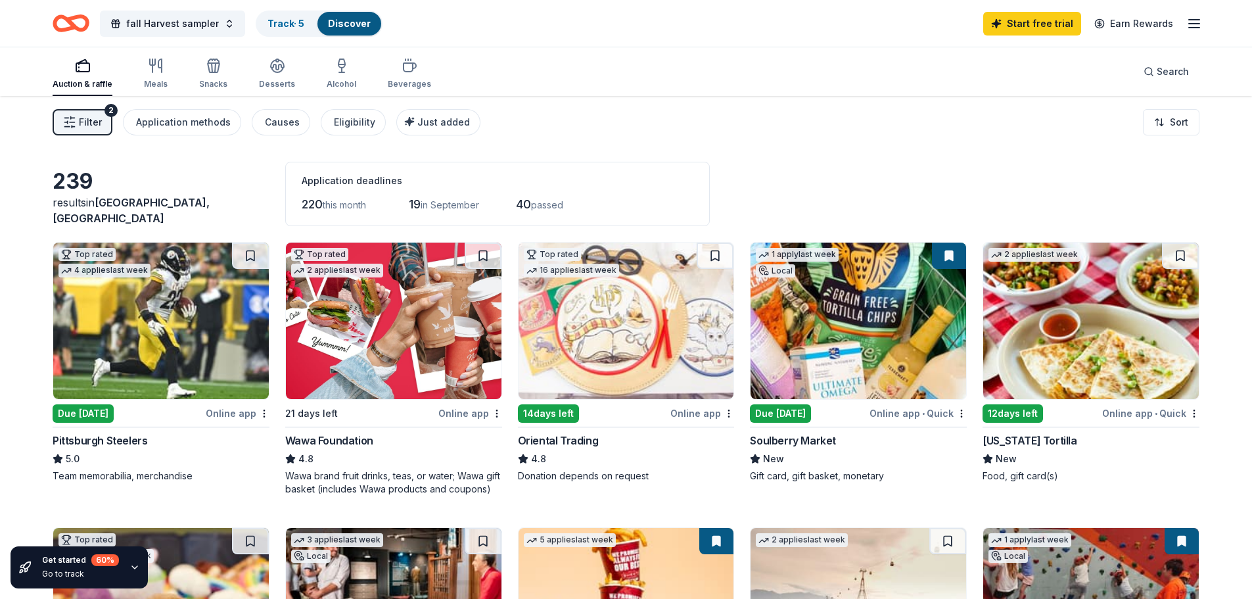
click at [98, 120] on span "Filter" at bounding box center [90, 122] width 23 height 16
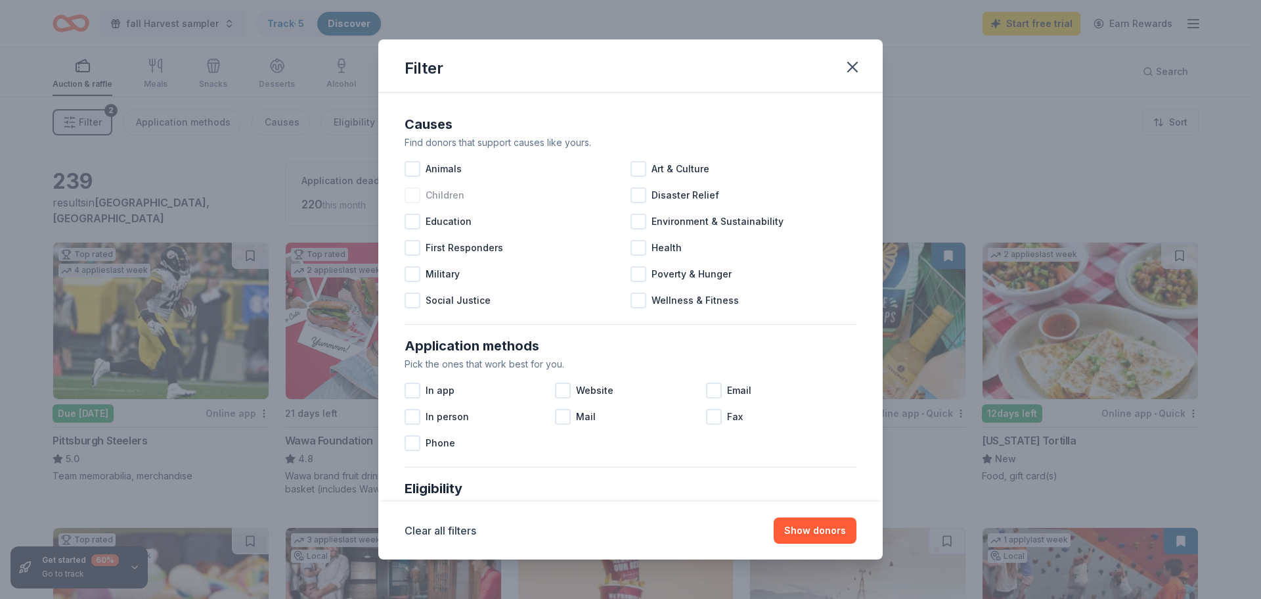
click at [457, 194] on span "Children" at bounding box center [445, 195] width 39 height 16
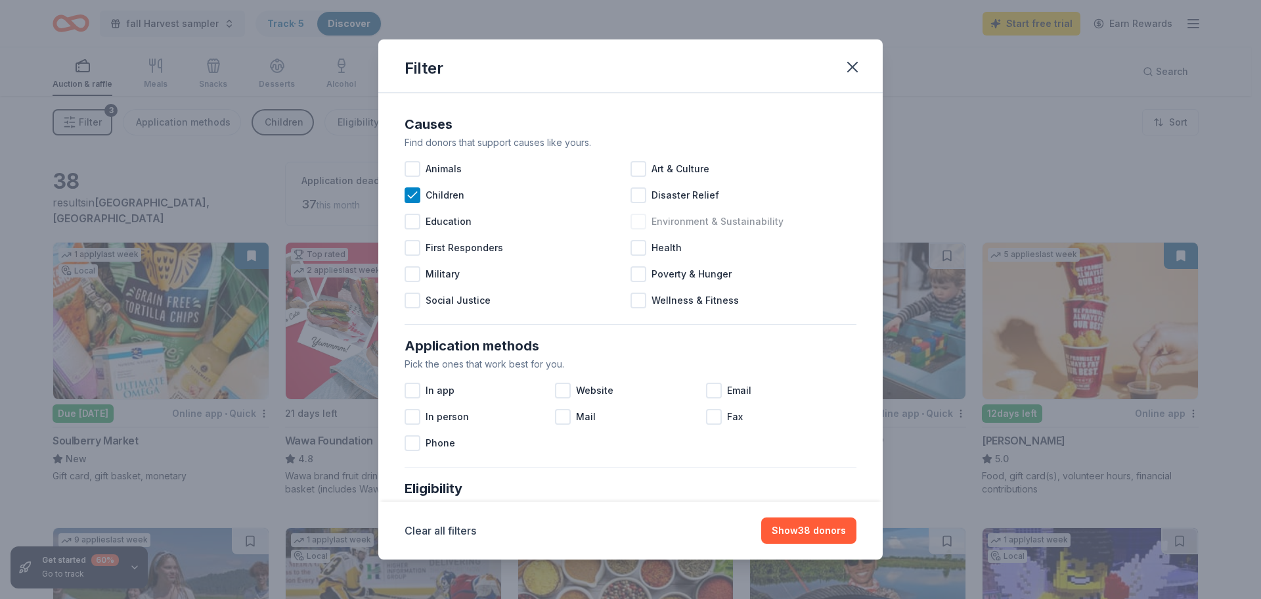
click at [664, 220] on span "Environment & Sustainability" at bounding box center [718, 222] width 132 height 16
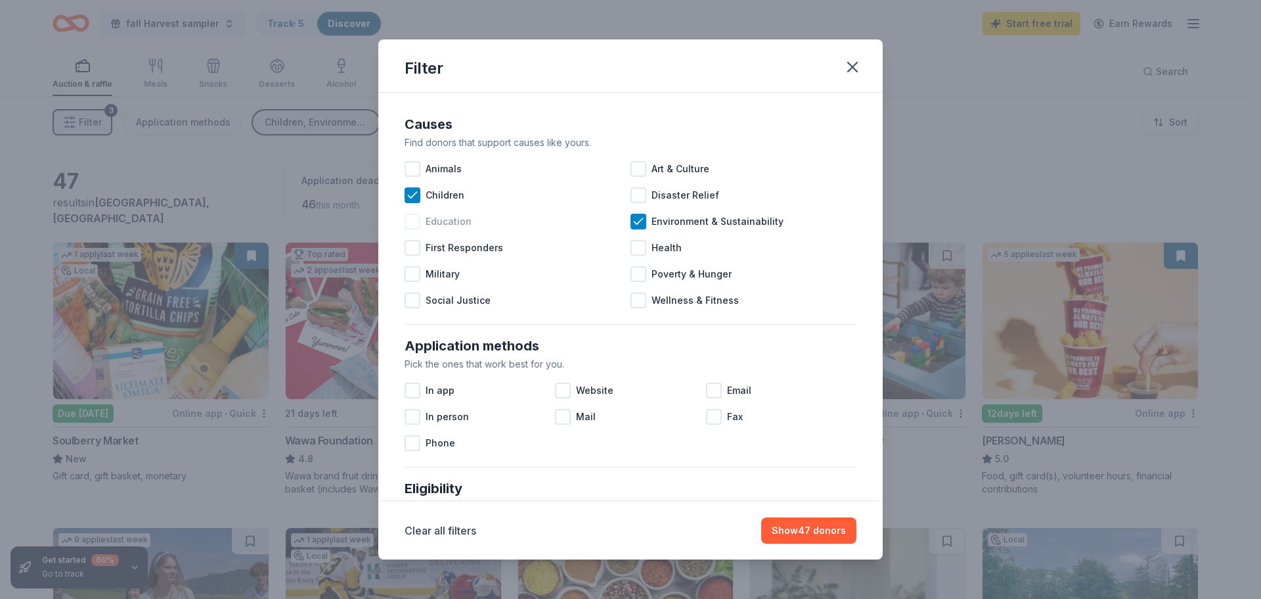
scroll to position [66, 0]
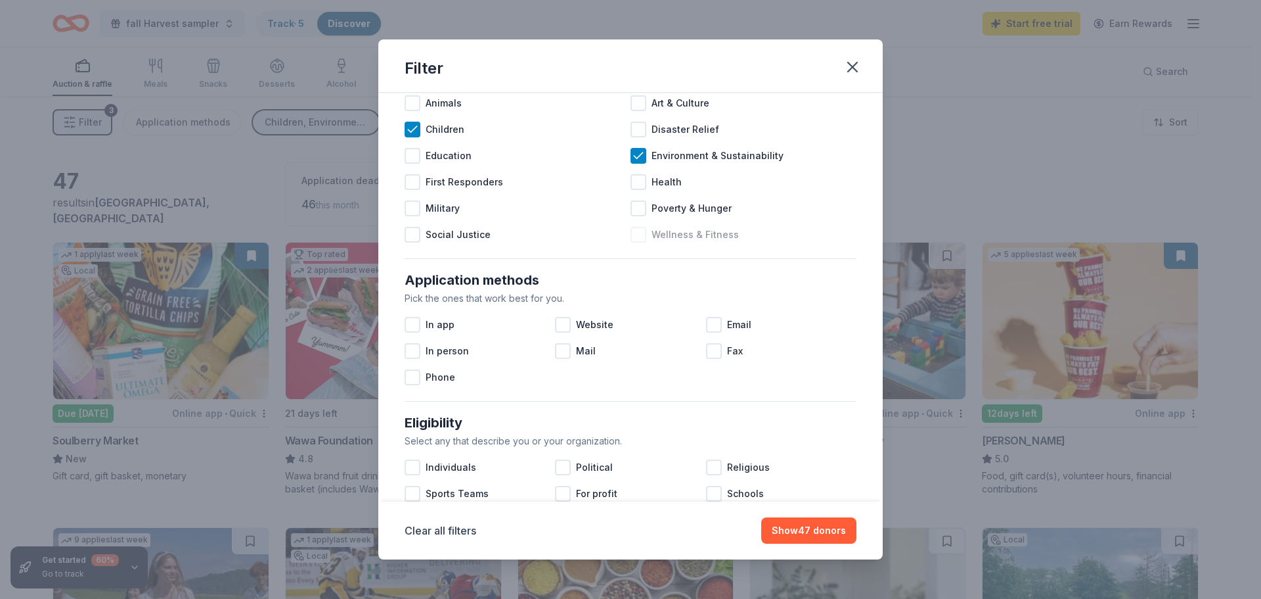
click at [635, 233] on div at bounding box center [639, 235] width 16 height 16
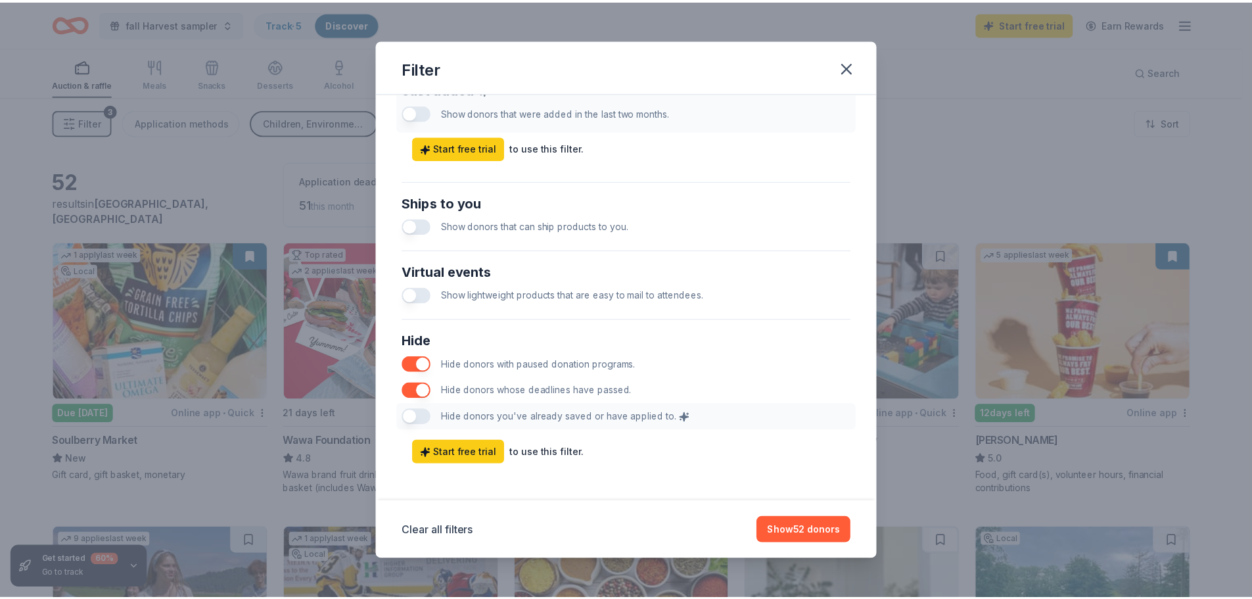
scroll to position [547, 0]
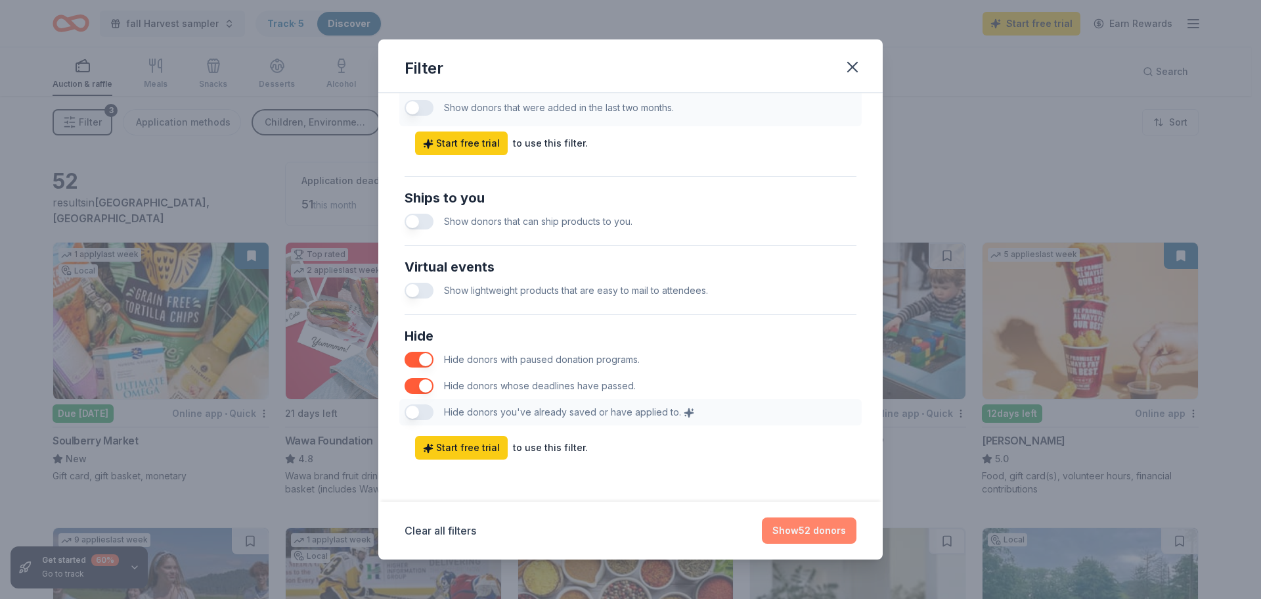
click at [781, 522] on button "Show 52 donors" at bounding box center [809, 530] width 95 height 26
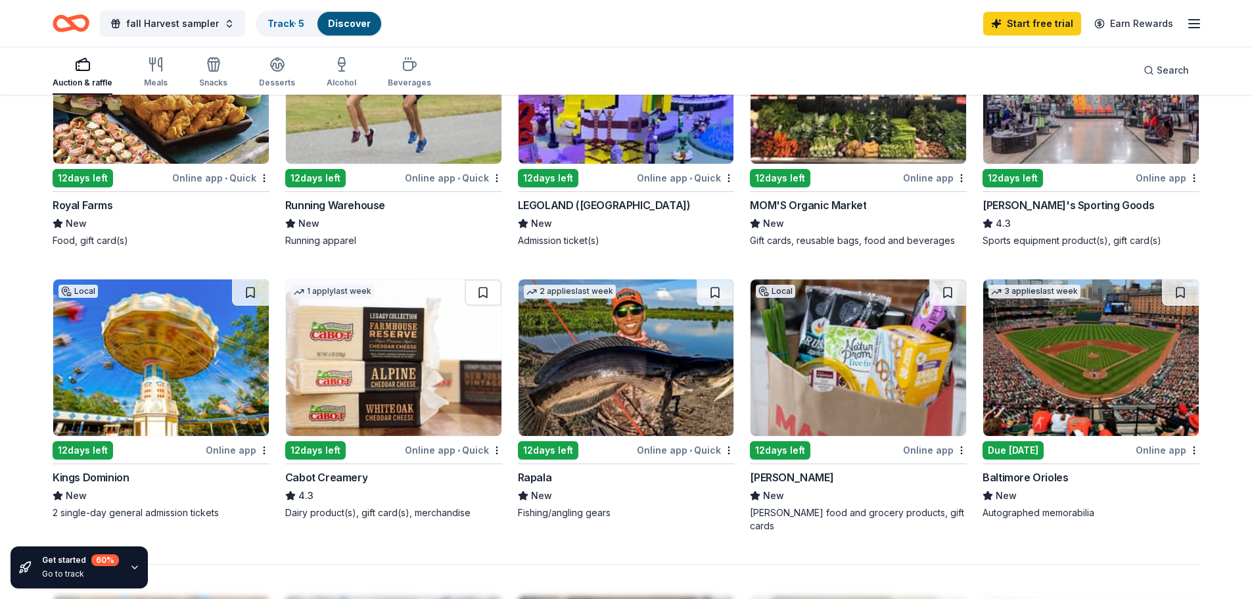
scroll to position [657, 0]
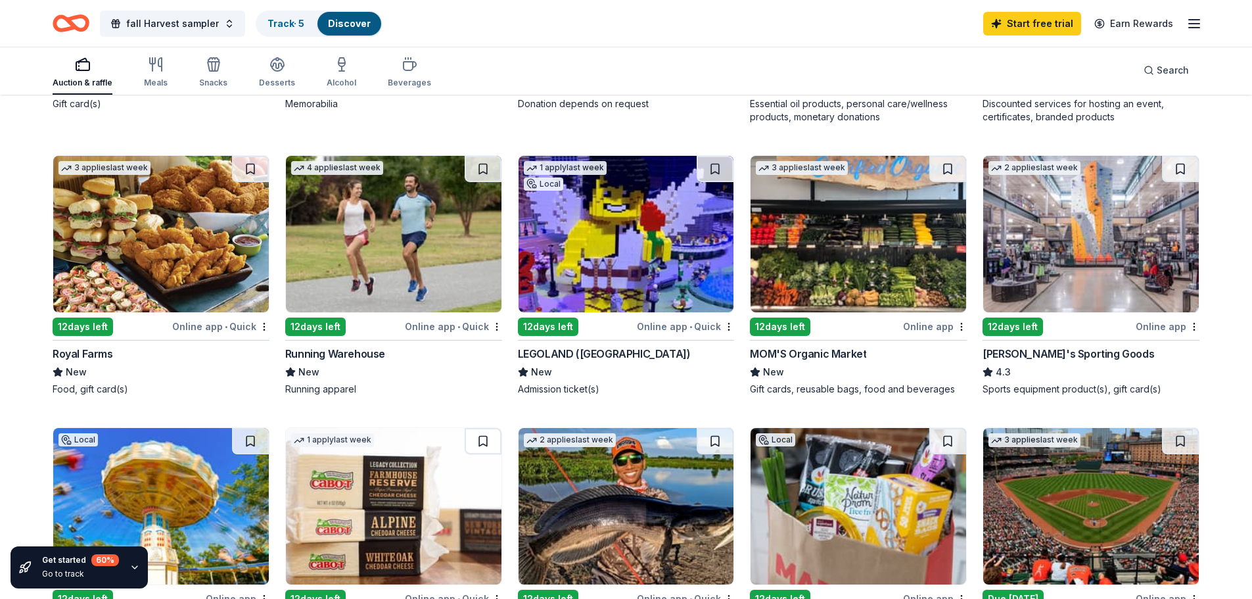
click at [631, 291] on img at bounding box center [626, 234] width 216 height 156
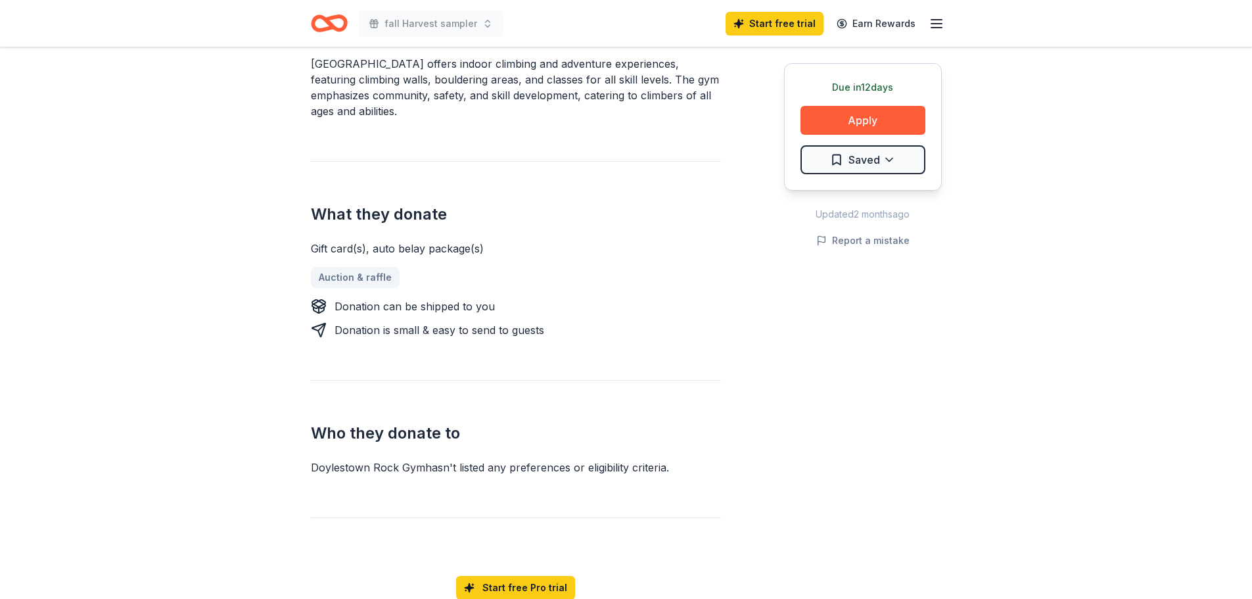
scroll to position [591, 0]
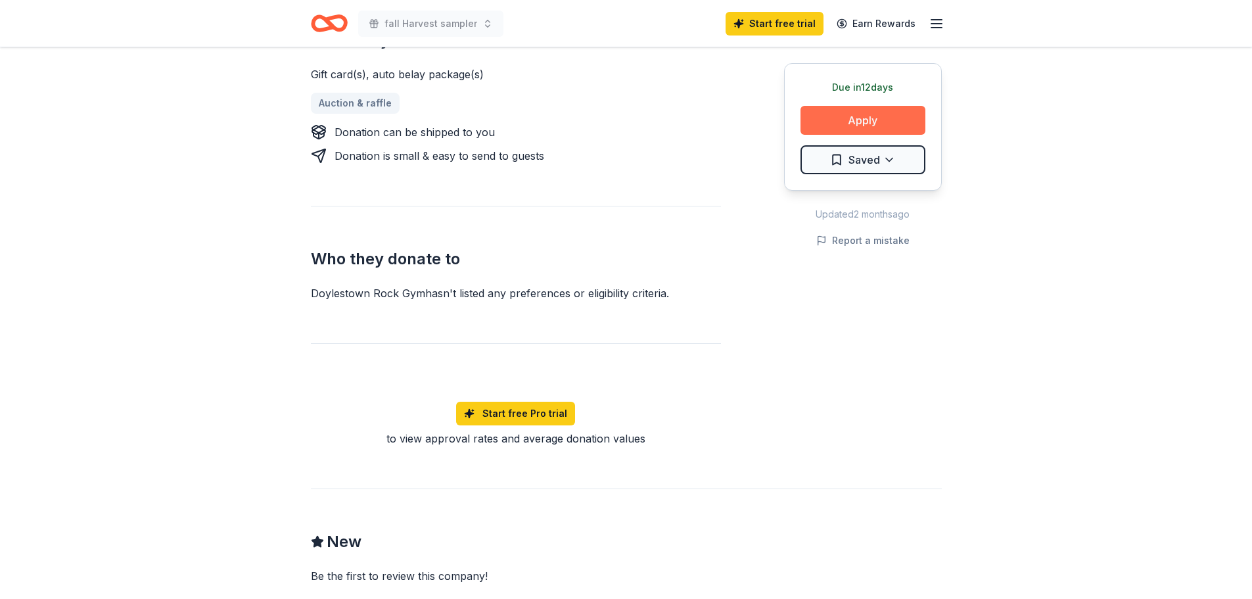
click at [866, 120] on button "Apply" at bounding box center [862, 120] width 125 height 29
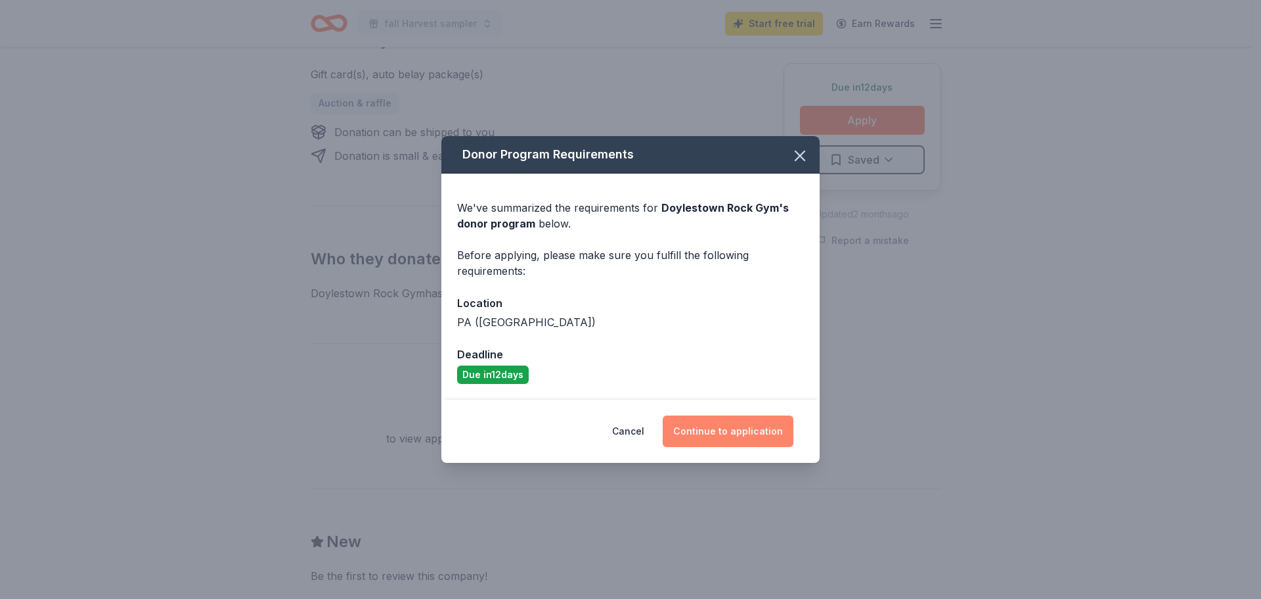
click at [694, 427] on button "Continue to application" at bounding box center [728, 431] width 131 height 32
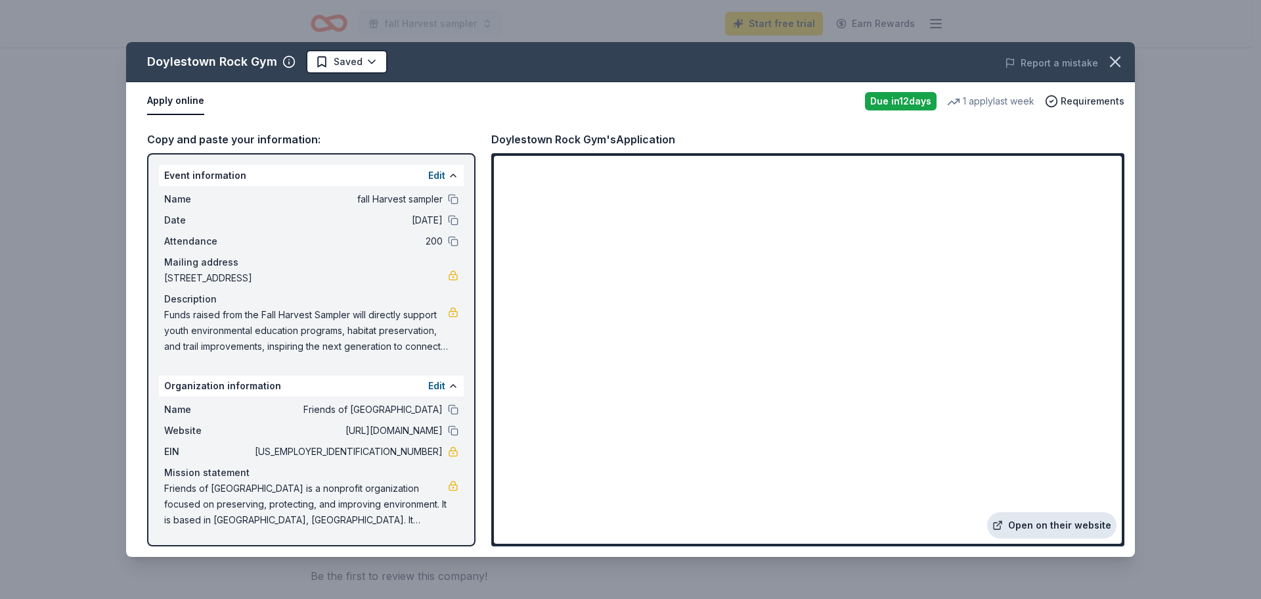
click at [1018, 523] on link "Open on their website" at bounding box center [1052, 525] width 129 height 26
click at [1108, 58] on icon "button" at bounding box center [1115, 62] width 18 height 18
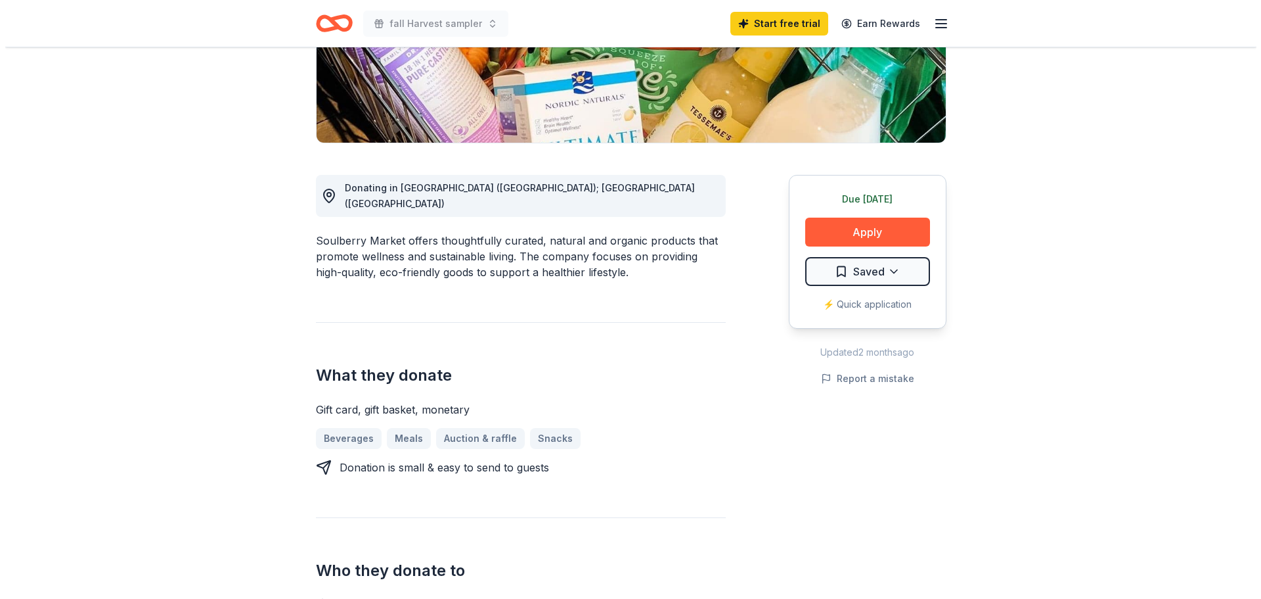
scroll to position [263, 0]
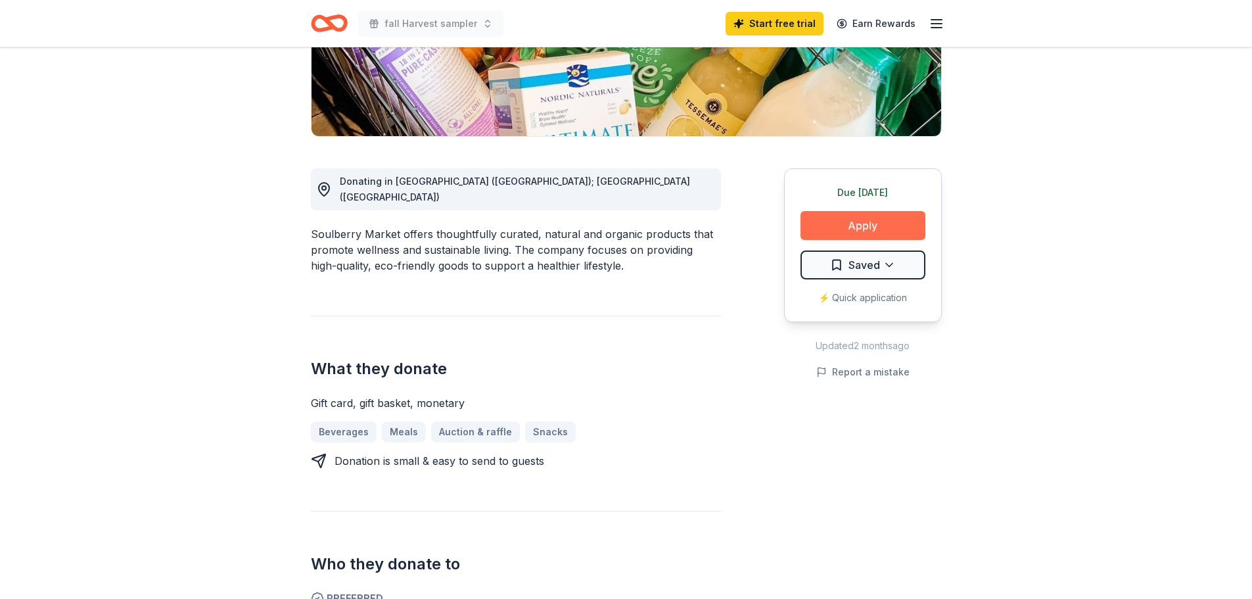
click at [819, 233] on button "Apply" at bounding box center [862, 225] width 125 height 29
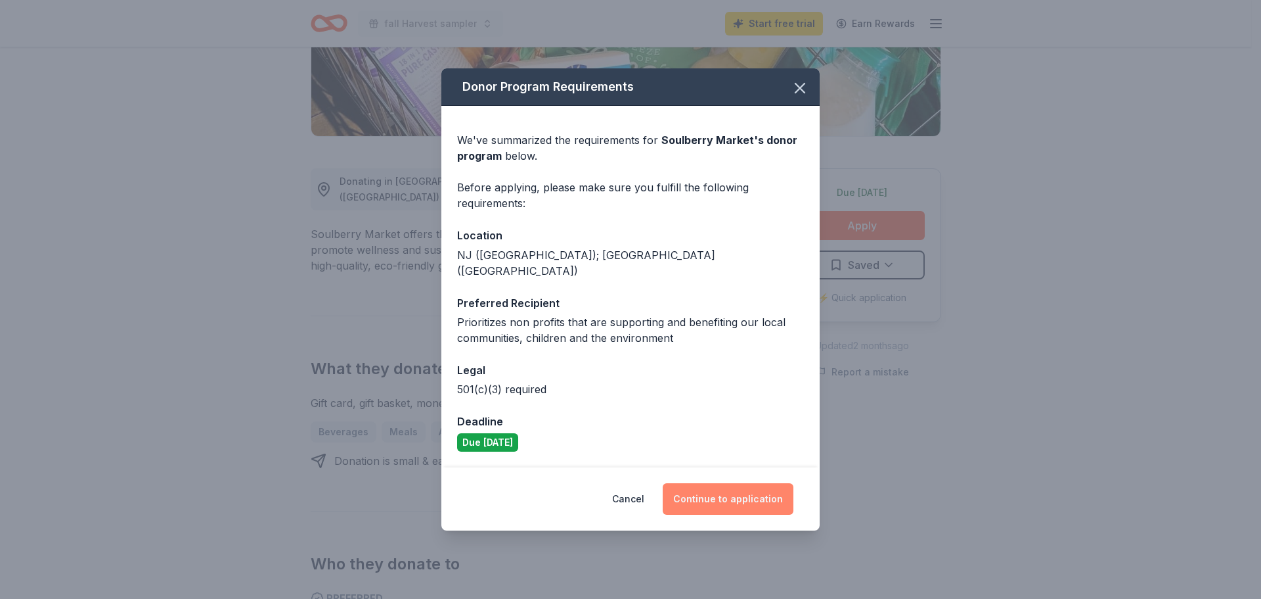
click at [729, 488] on button "Continue to application" at bounding box center [728, 499] width 131 height 32
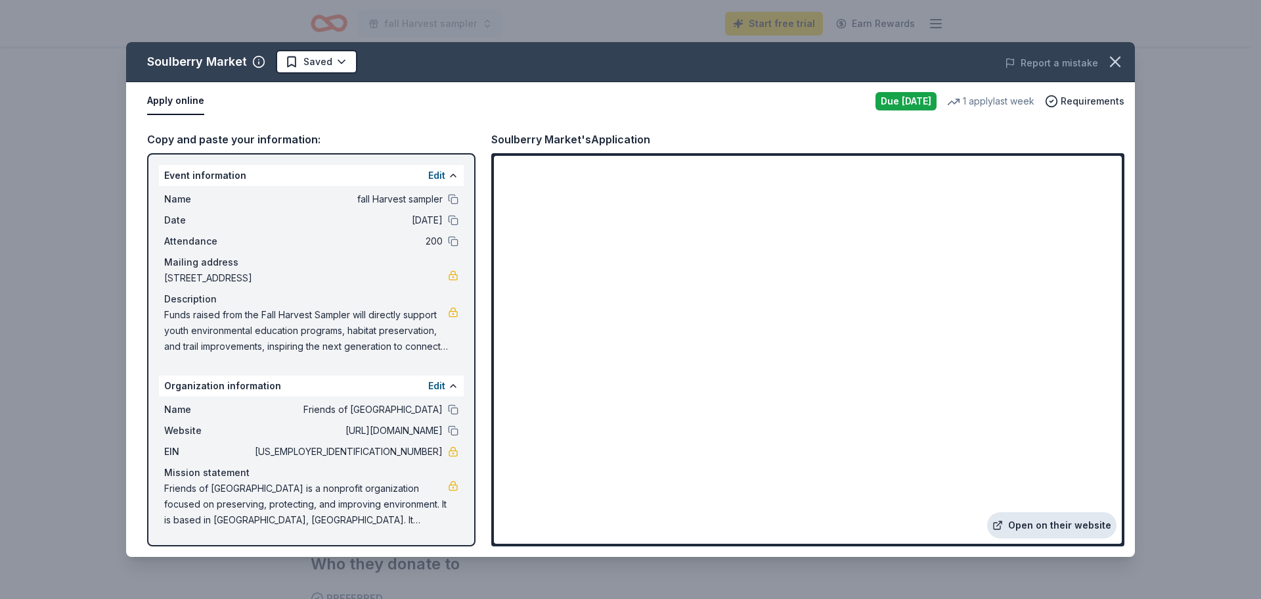
click at [1040, 522] on link "Open on their website" at bounding box center [1052, 525] width 129 height 26
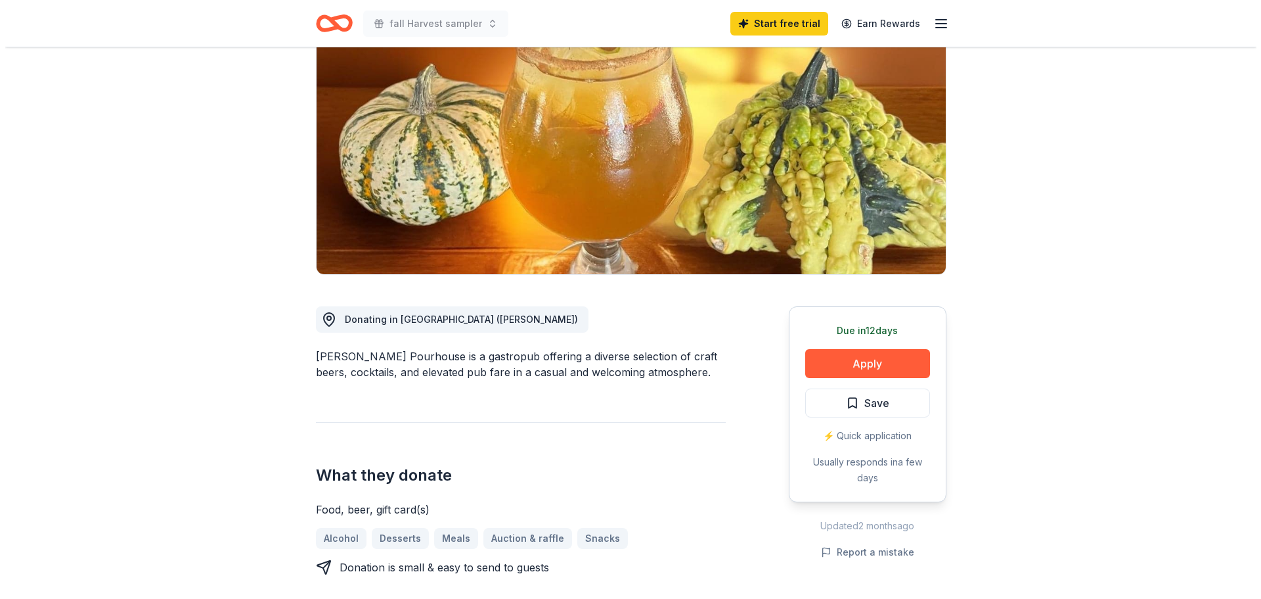
scroll to position [197, 0]
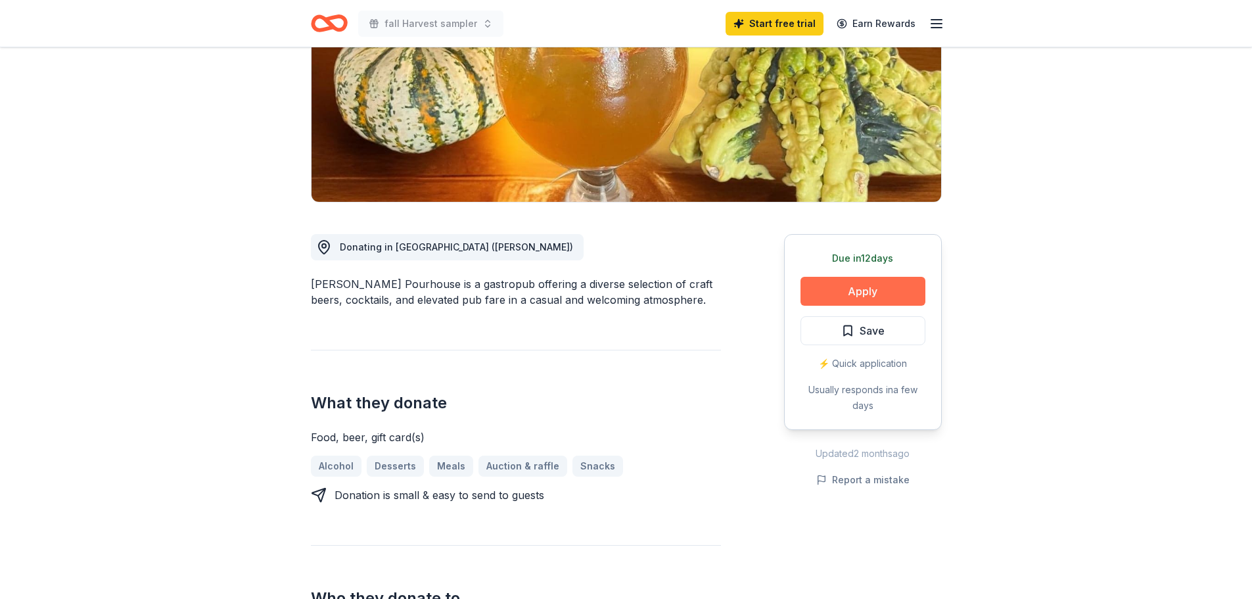
click at [869, 290] on button "Apply" at bounding box center [862, 291] width 125 height 29
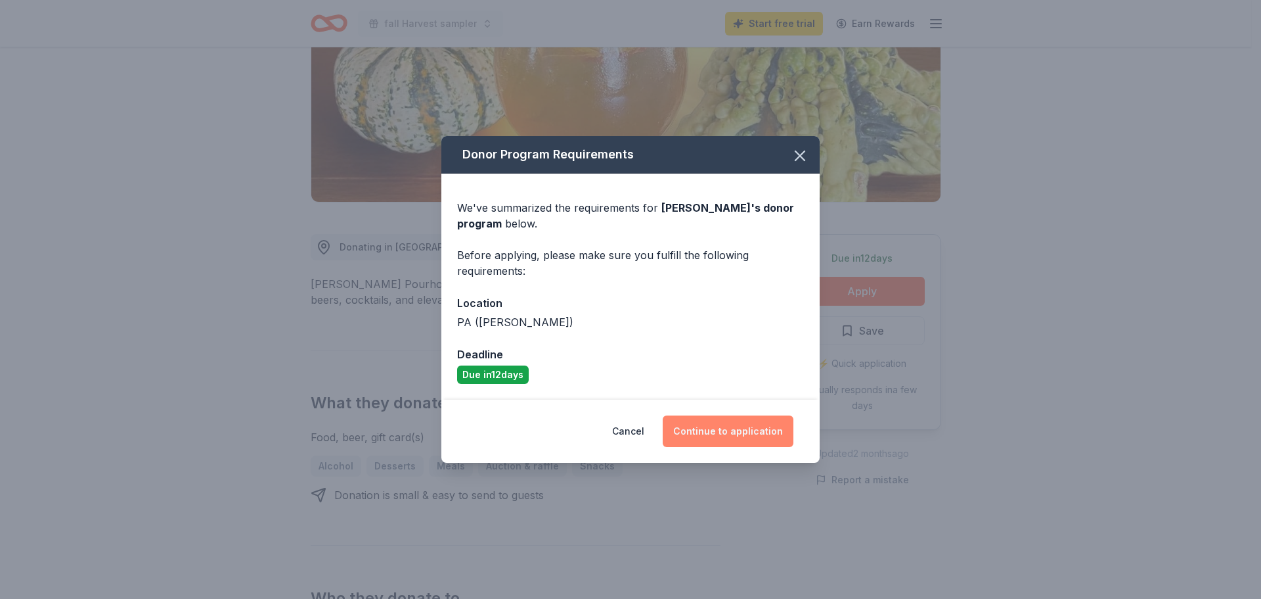
click at [765, 429] on button "Continue to application" at bounding box center [728, 431] width 131 height 32
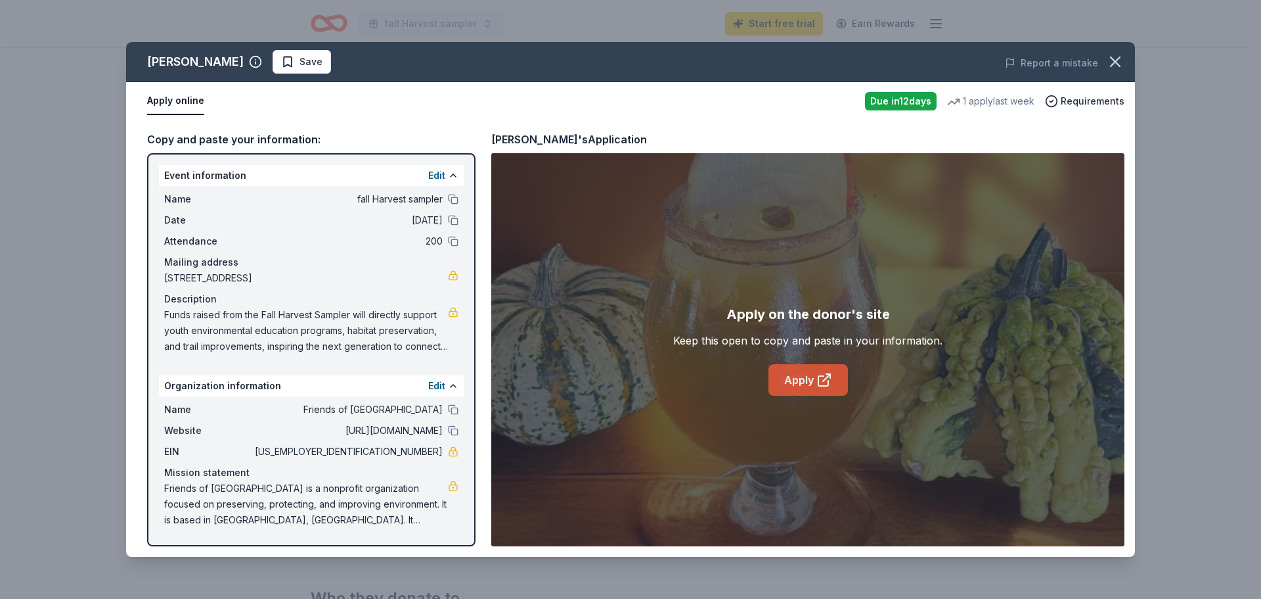
click at [788, 382] on link "Apply" at bounding box center [809, 380] width 80 height 32
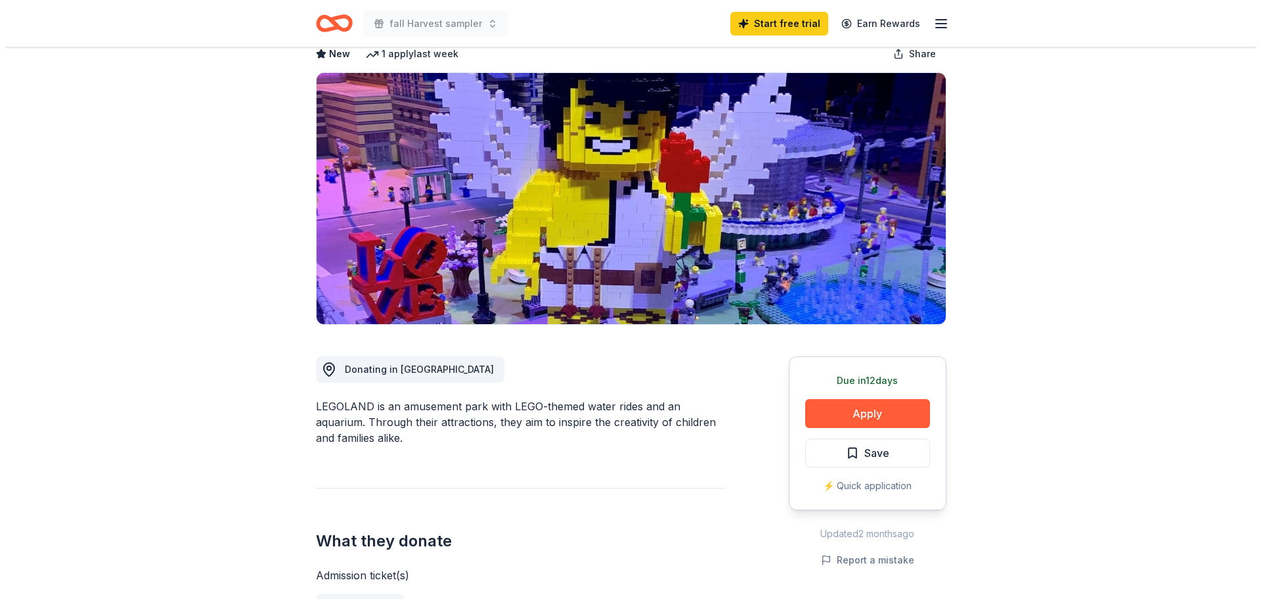
scroll to position [131, 0]
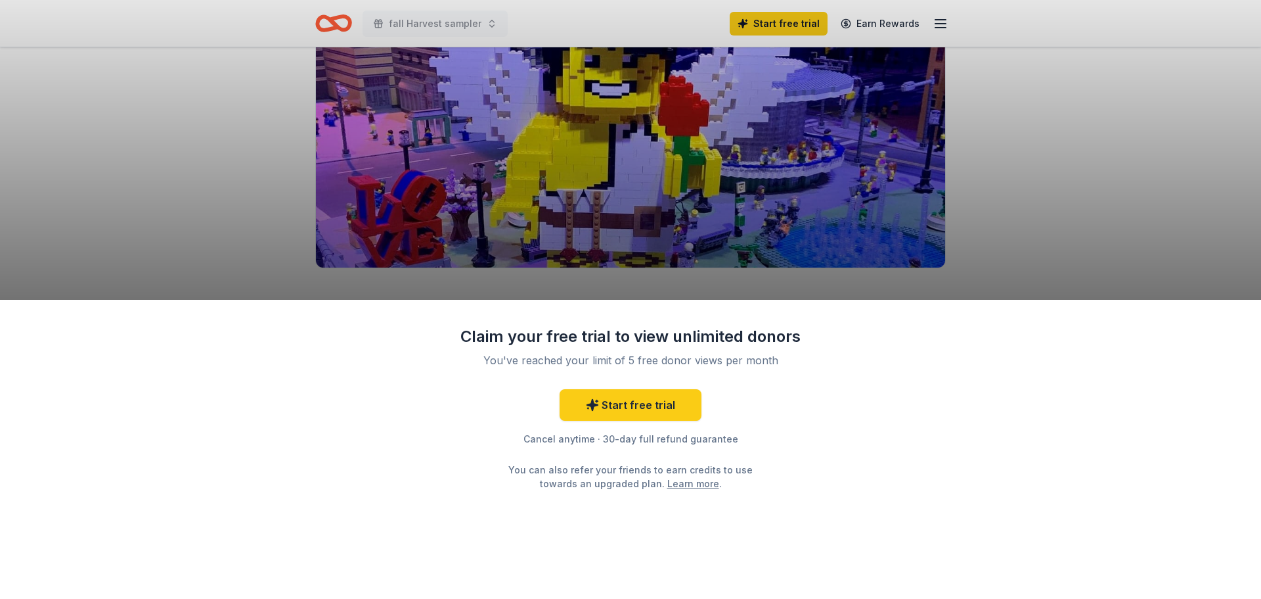
click at [1052, 263] on div "Claim your free trial to view unlimited donors You've reached your limit of 5 f…" at bounding box center [630, 299] width 1261 height 599
click at [622, 407] on link "Start free trial" at bounding box center [631, 405] width 142 height 32
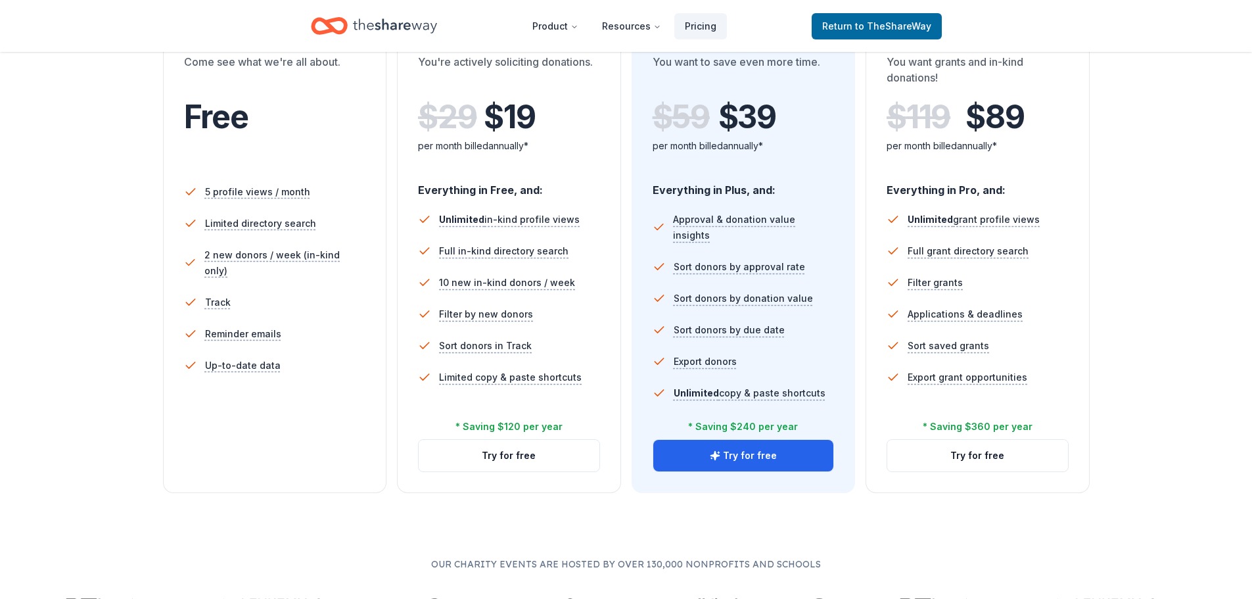
scroll to position [394, 0]
